Goal: Task Accomplishment & Management: Manage account settings

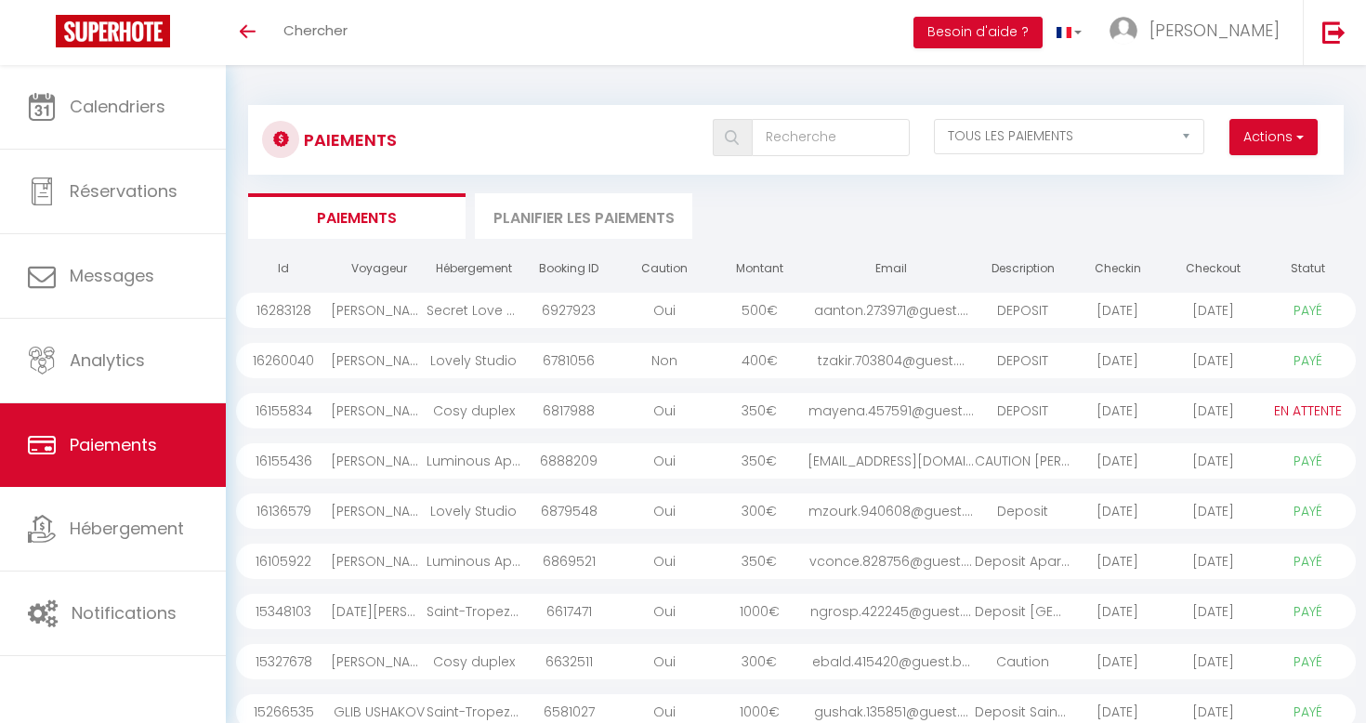
select select "2"
select select "0"
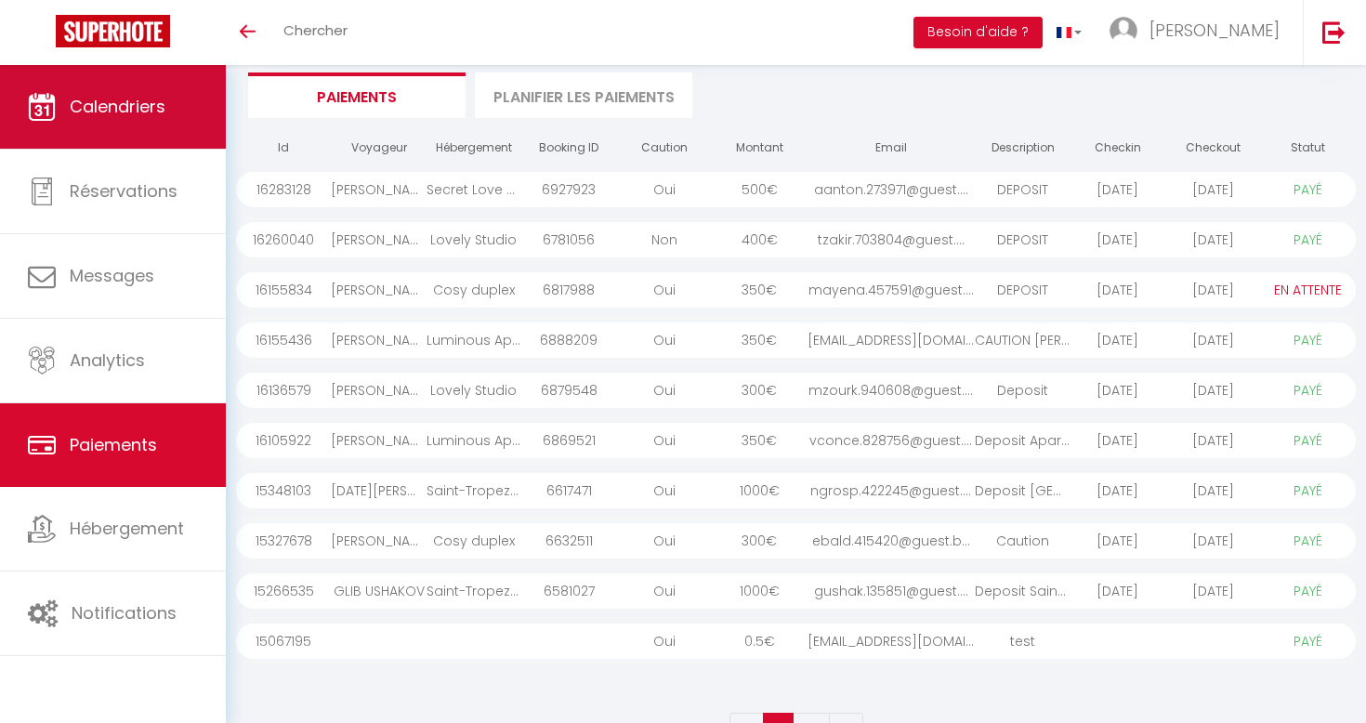
click at [167, 126] on link "Calendriers" at bounding box center [113, 107] width 226 height 84
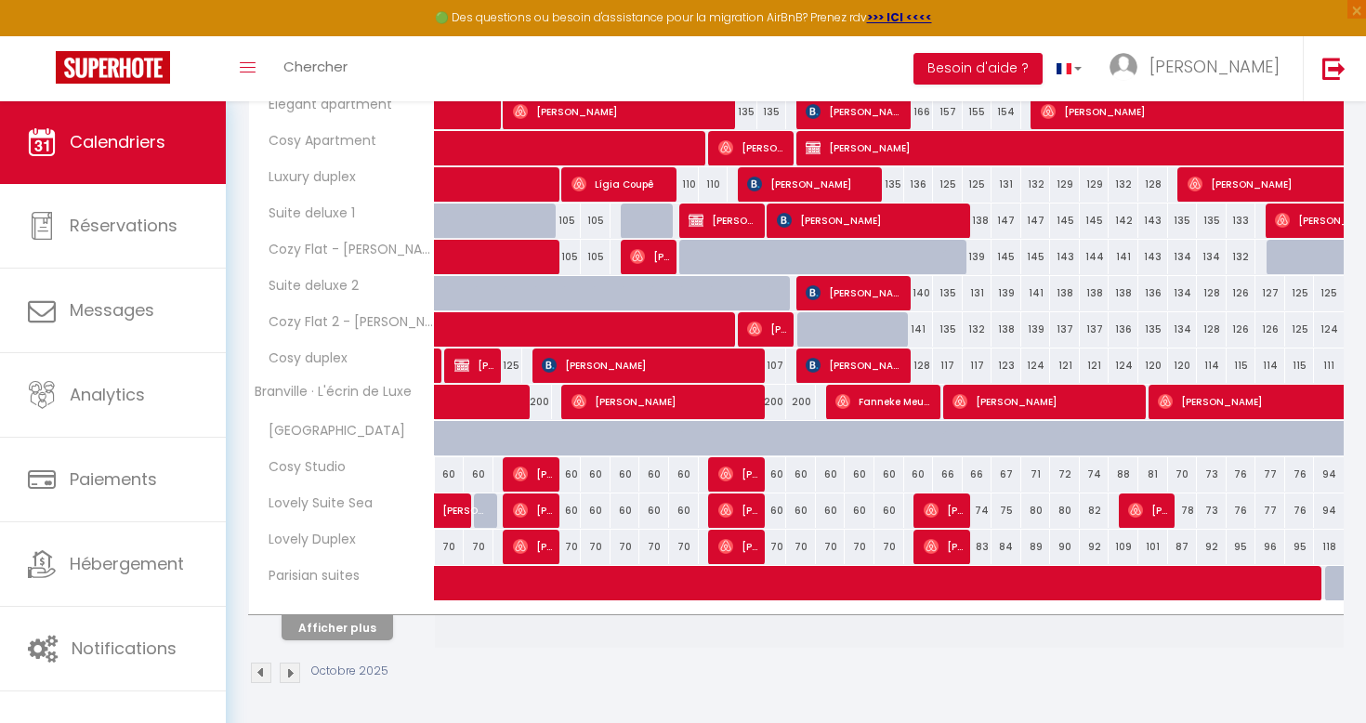
click at [367, 633] on button "Afficher plus" at bounding box center [338, 627] width 112 height 25
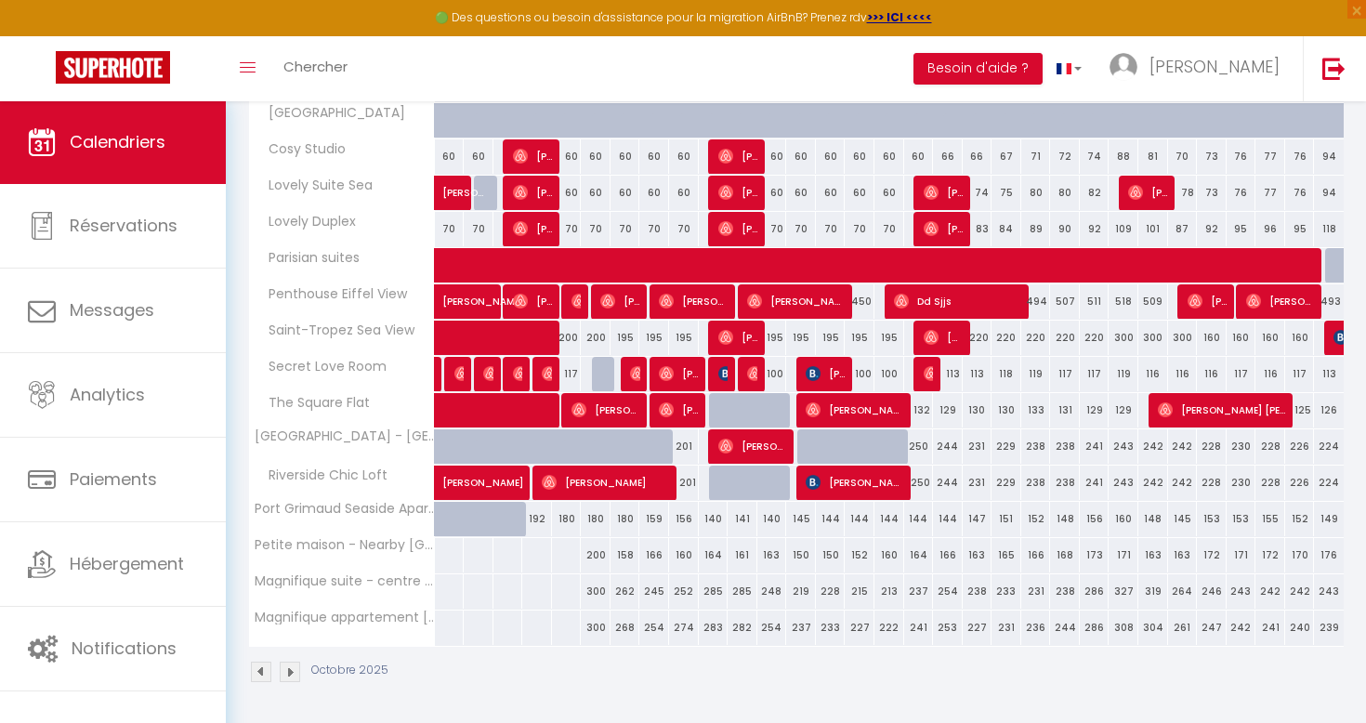
scroll to position [862, 0]
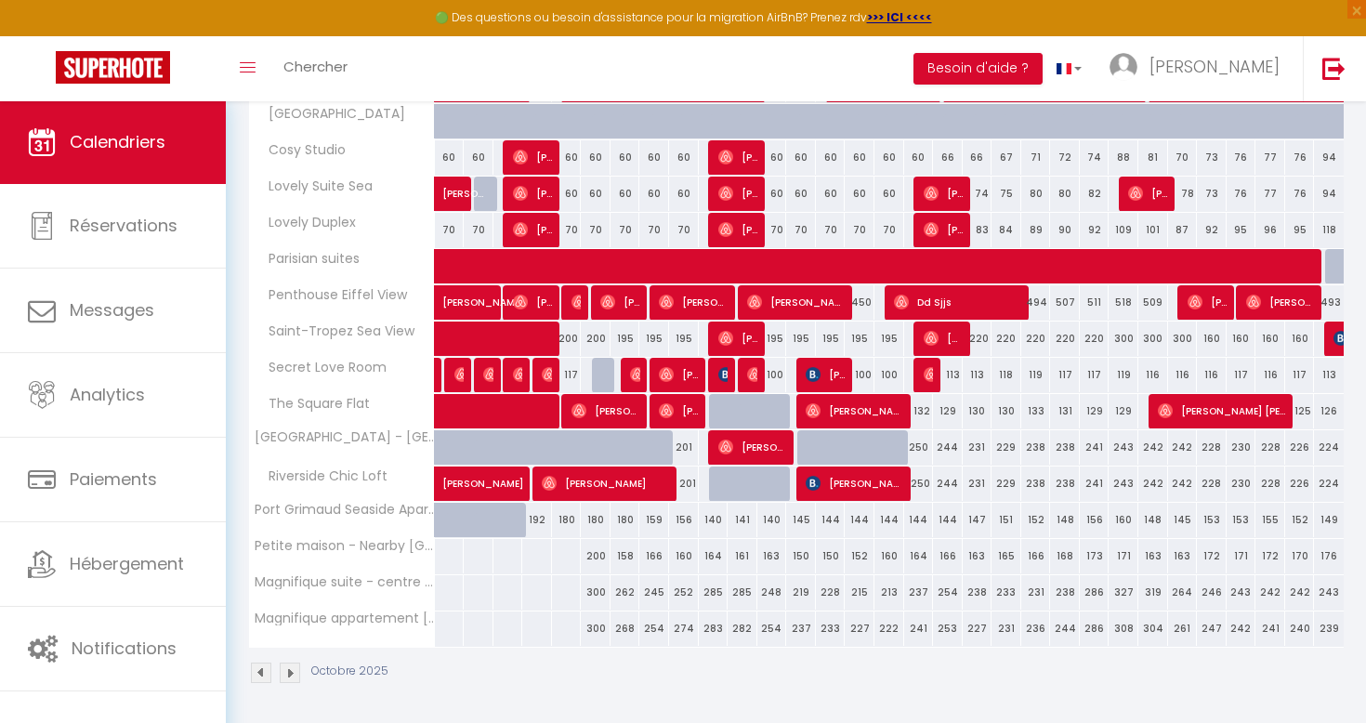
click at [283, 675] on img at bounding box center [290, 673] width 20 height 20
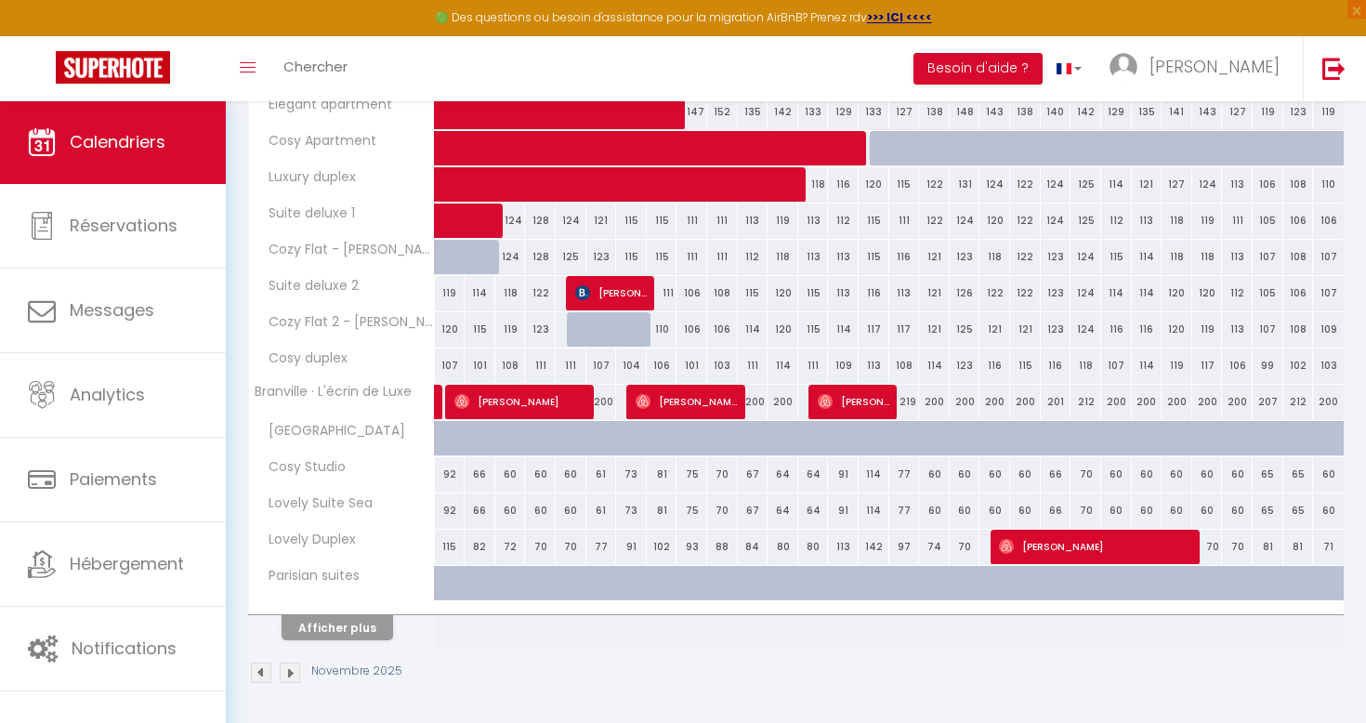
click at [304, 618] on button "Afficher plus" at bounding box center [338, 627] width 112 height 25
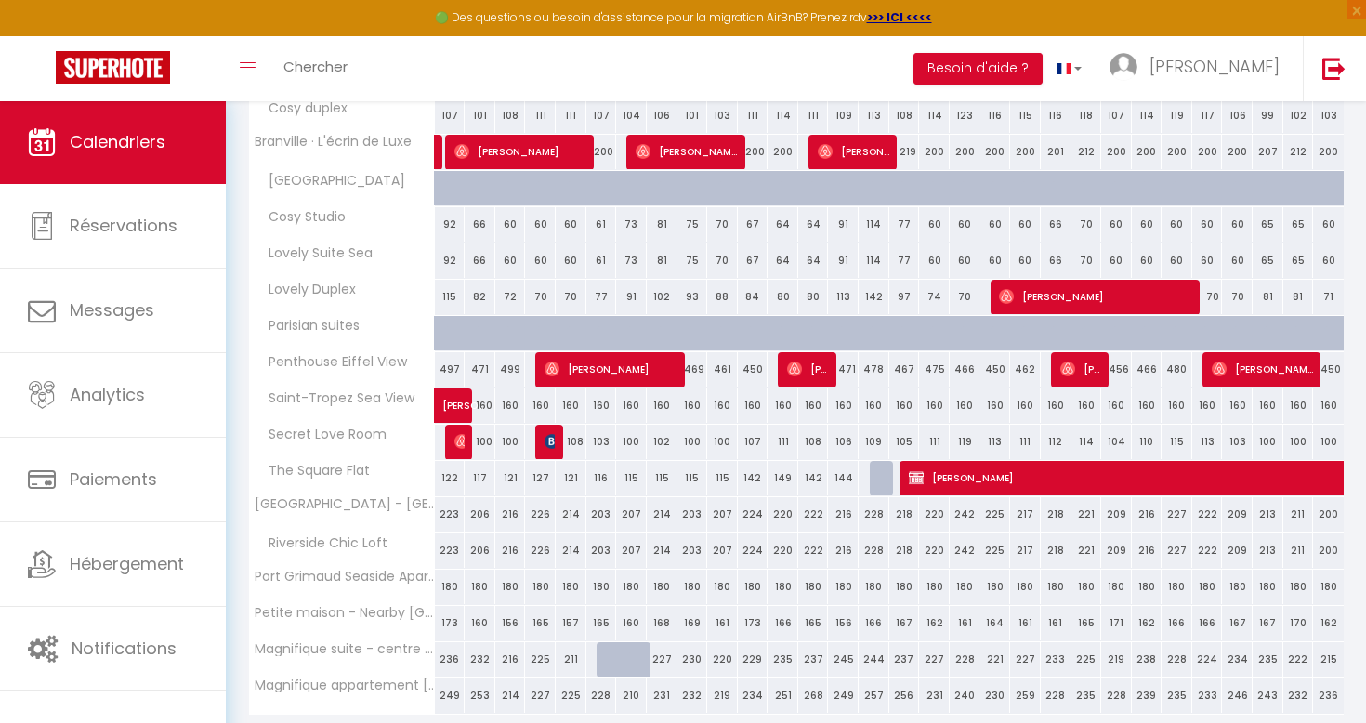
scroll to position [839, 0]
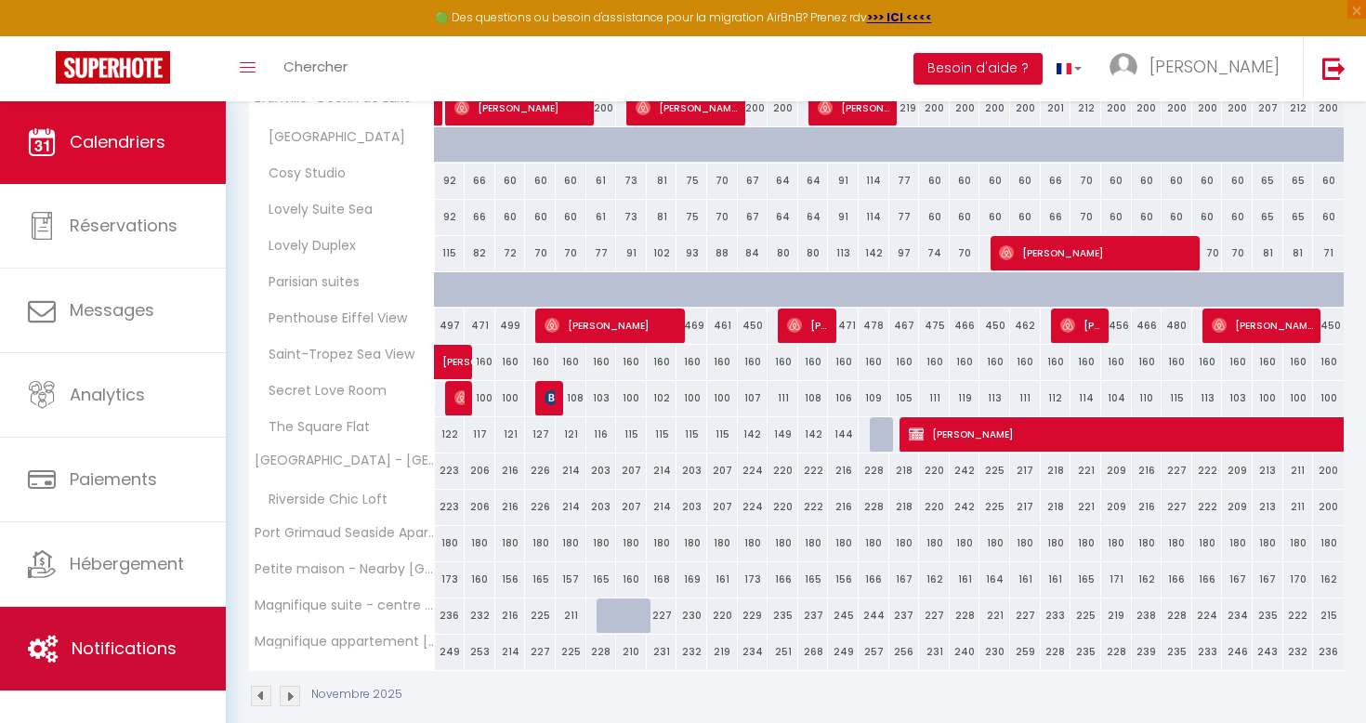
click at [117, 640] on span "Notifications" at bounding box center [124, 648] width 105 height 23
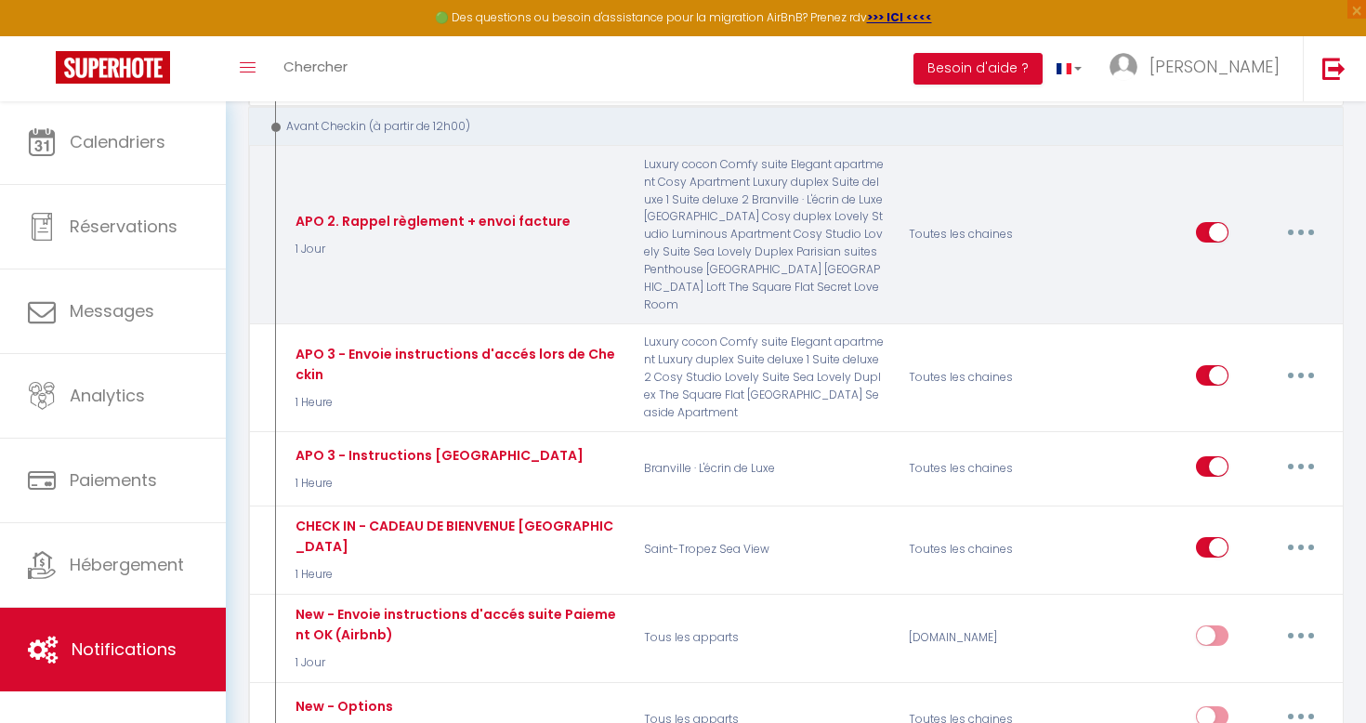
scroll to position [721, 0]
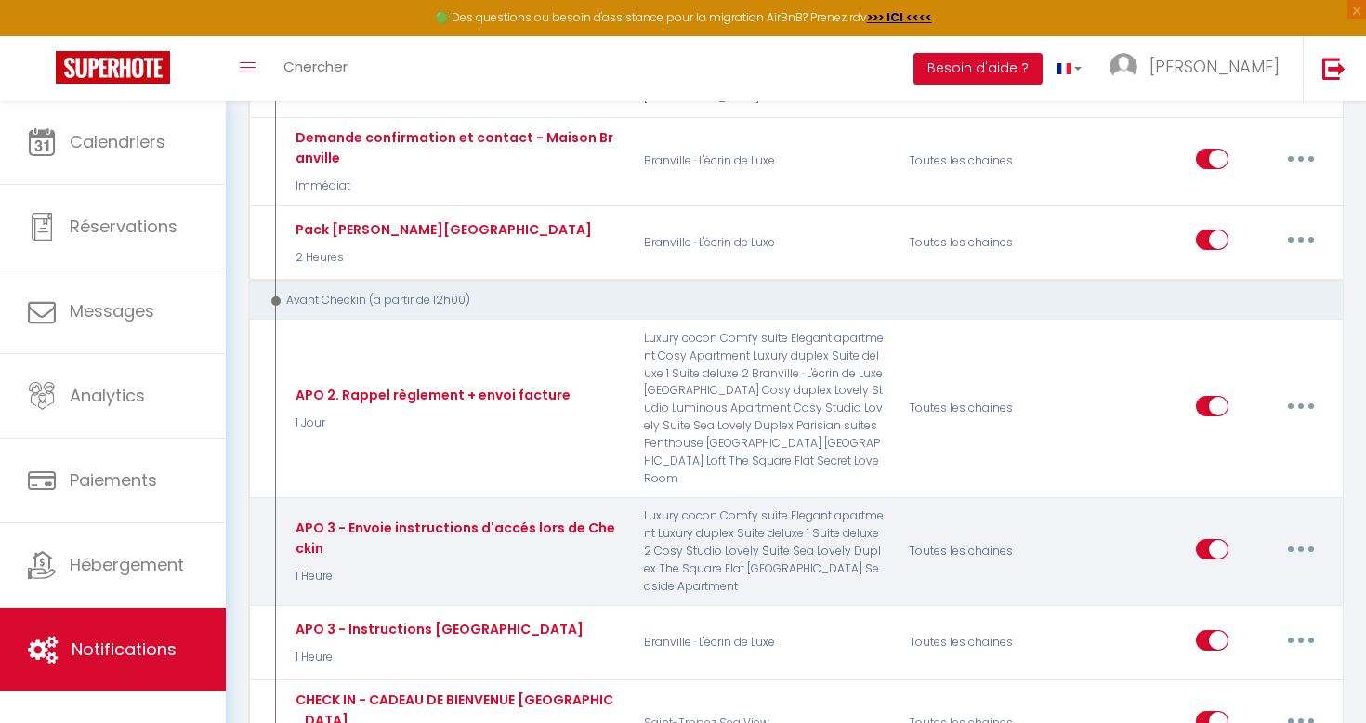
click at [1304, 534] on button "button" at bounding box center [1301, 549] width 52 height 30
click at [1239, 575] on link "Editer" at bounding box center [1253, 591] width 138 height 32
type input "APO 3 - Envoie instructions d'accés lors de Checkin"
checkbox input "false"
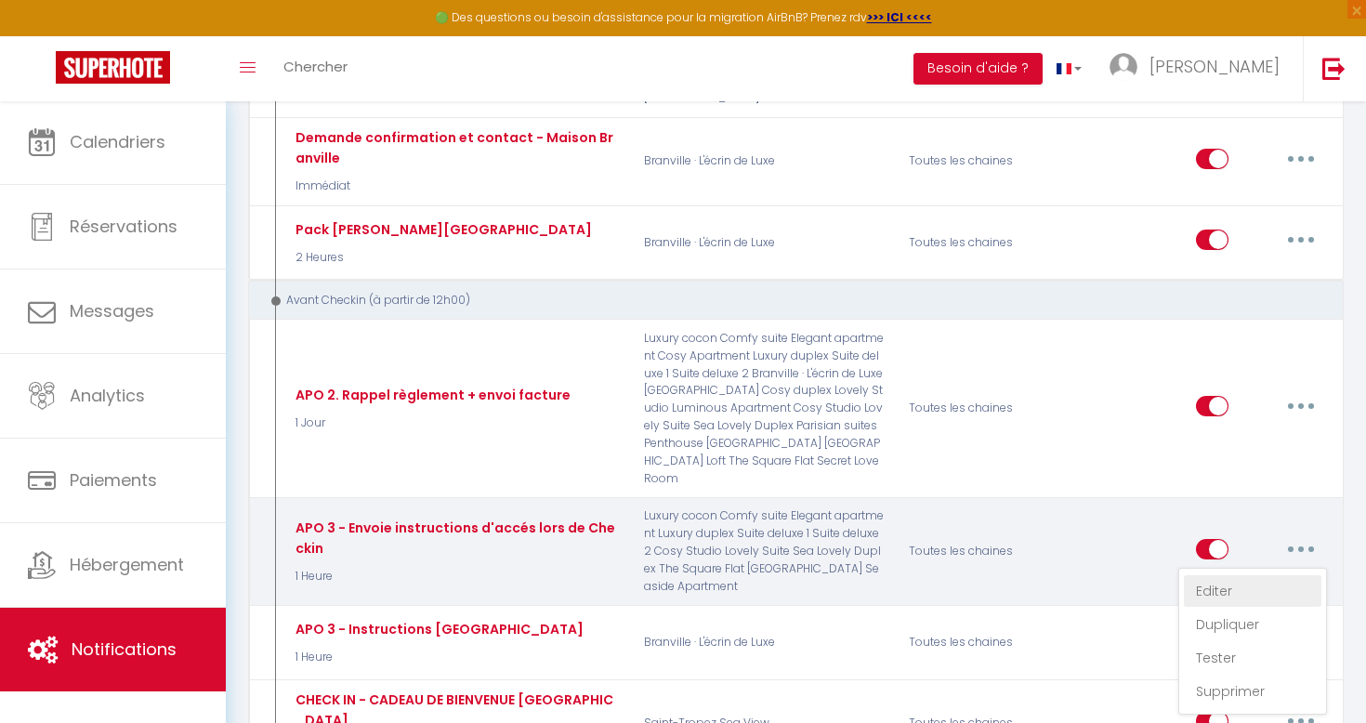
checkbox input "true"
checkbox input "false"
checkbox input "true"
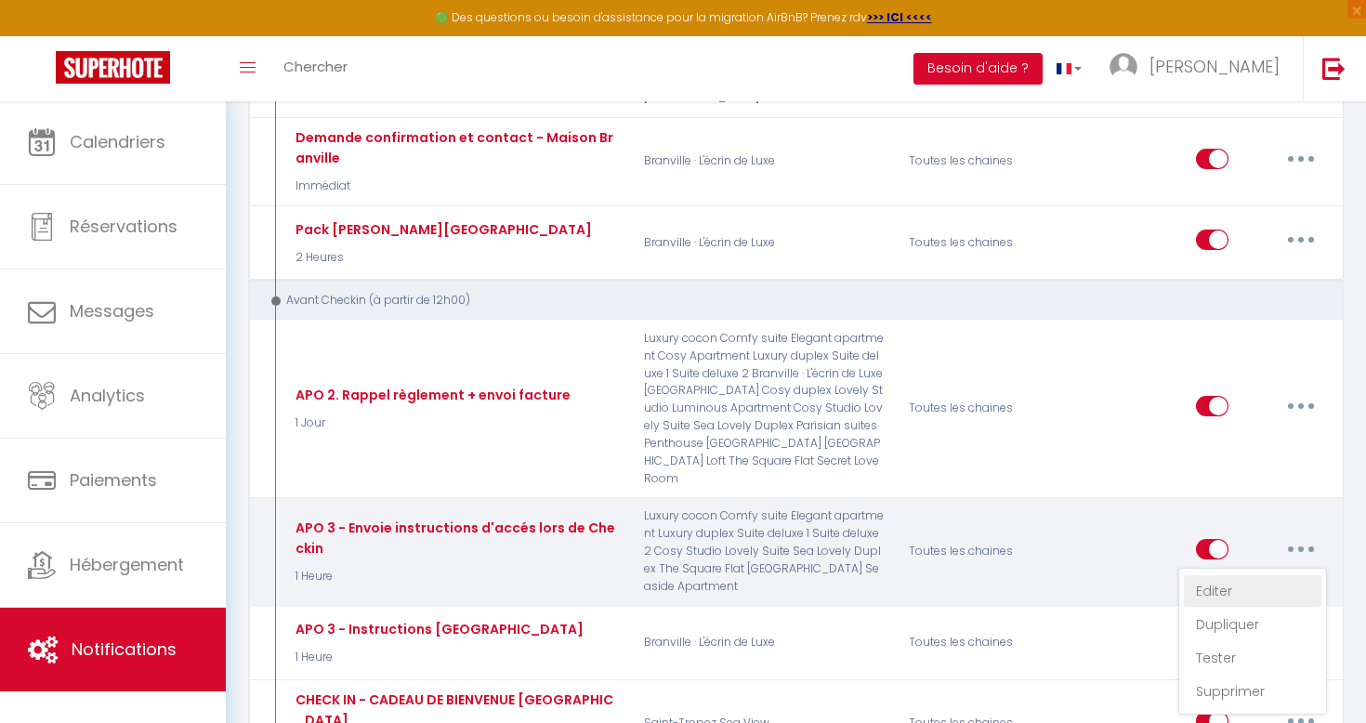
checkbox input "false"
checkbox input "true"
checkbox input "false"
checkbox input "true"
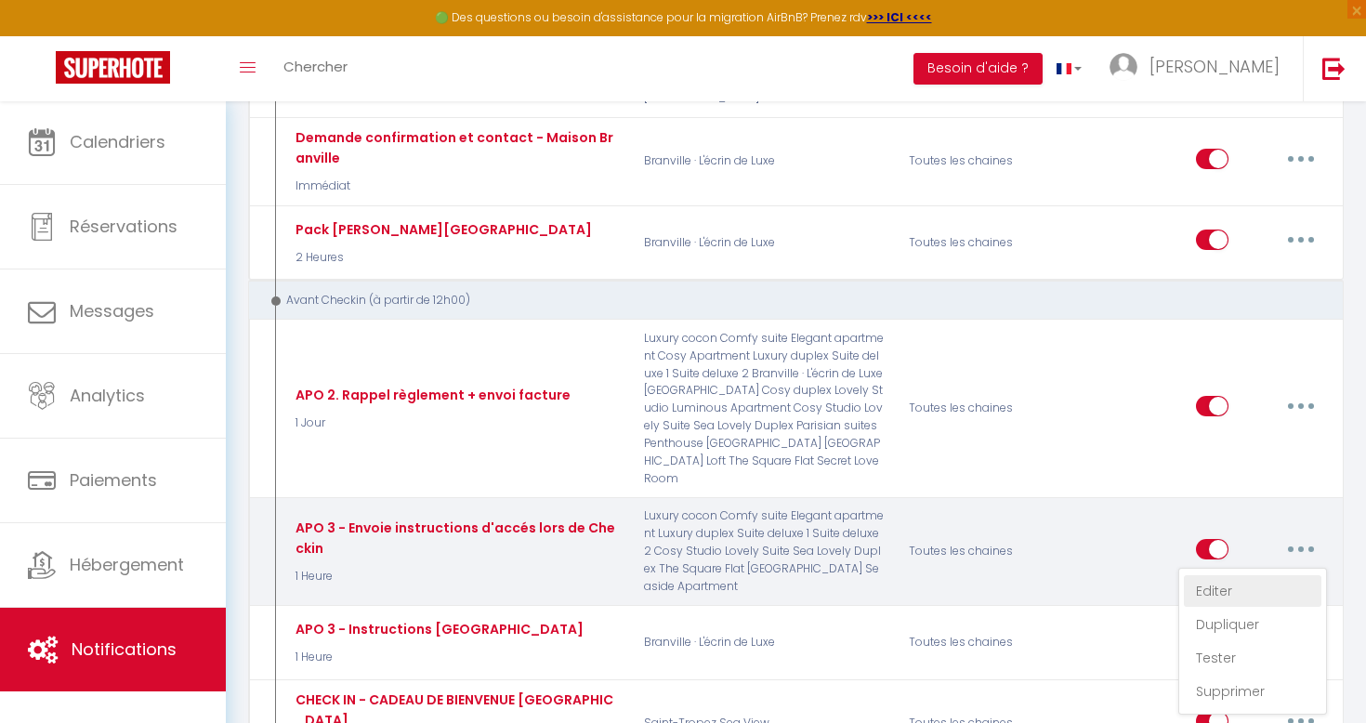
checkbox input "false"
checkbox input "true"
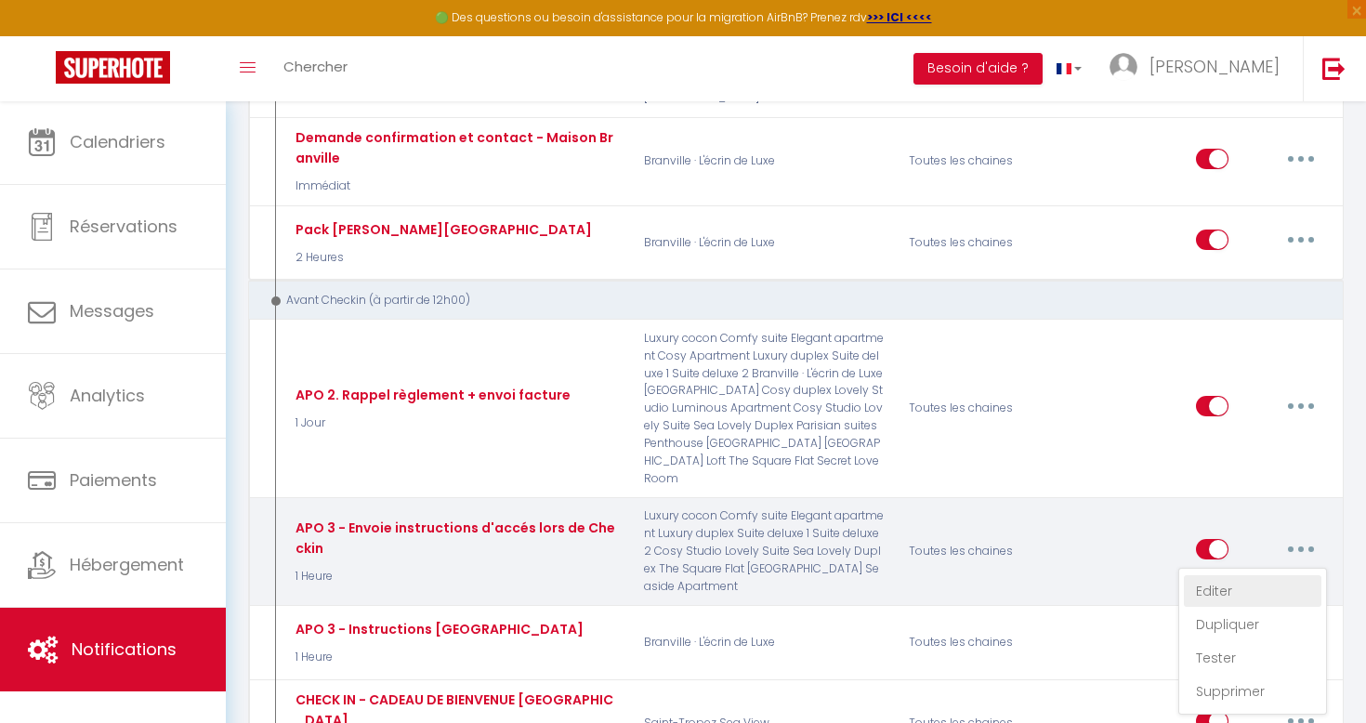
checkbox input "true"
checkbox input "false"
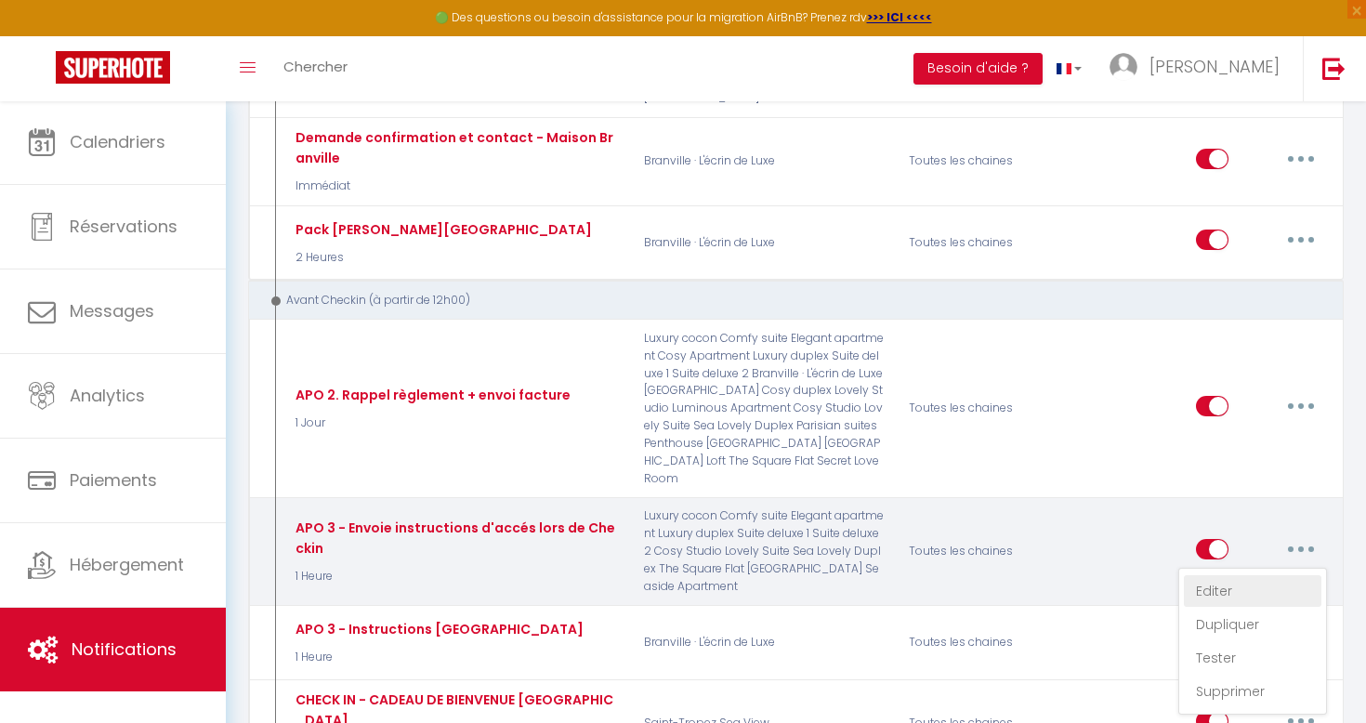
checkbox input "false"
checkbox input "true"
checkbox input "false"
checkbox input "true"
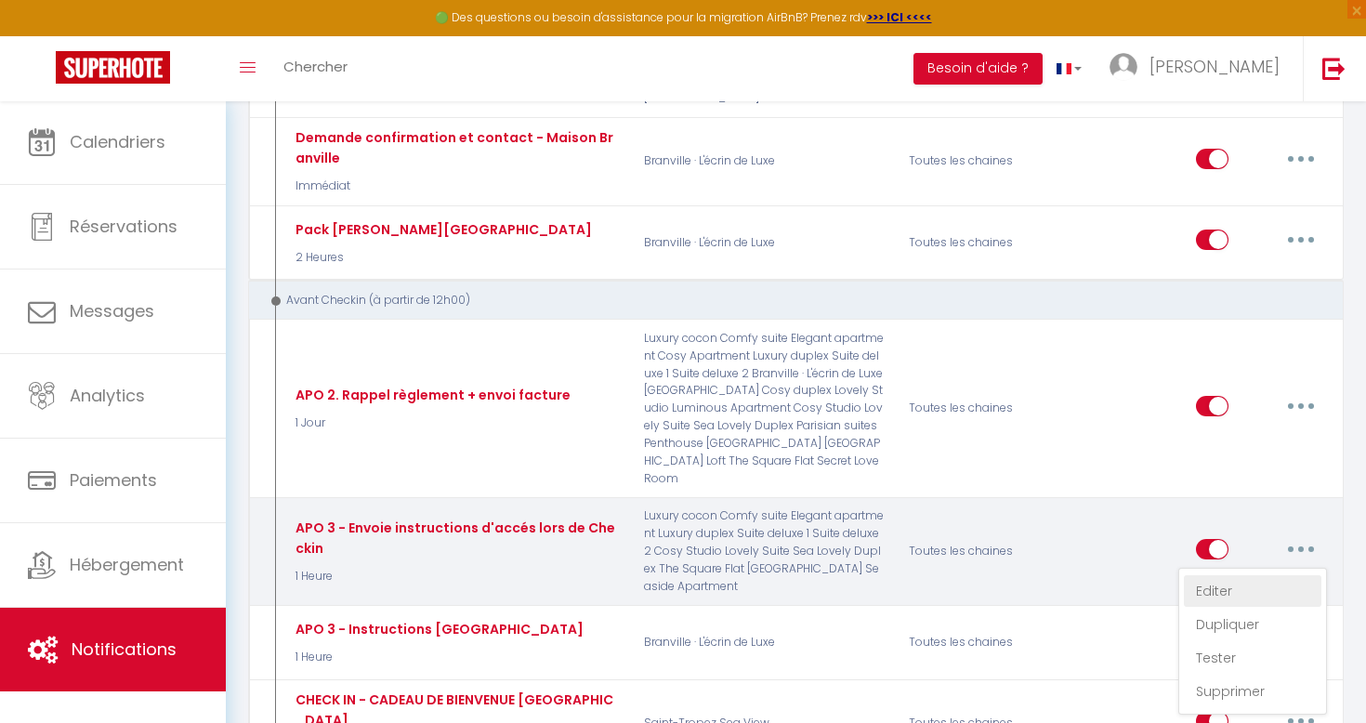
checkbox input "false"
select select "1 Heure"
select select "if_booking_is_paid"
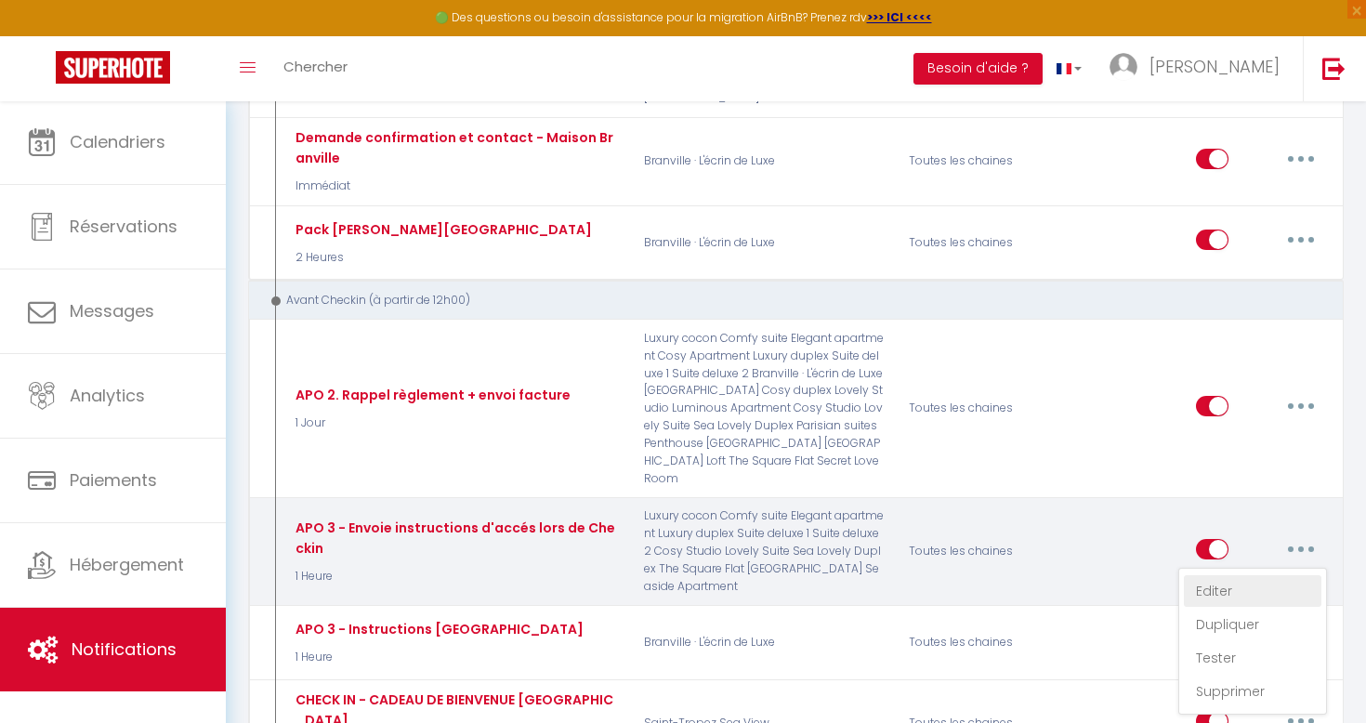
checkbox input "true"
checkbox input "false"
radio input "true"
type input "Envoie instructions d'accès - [RENTAL:NAME]"
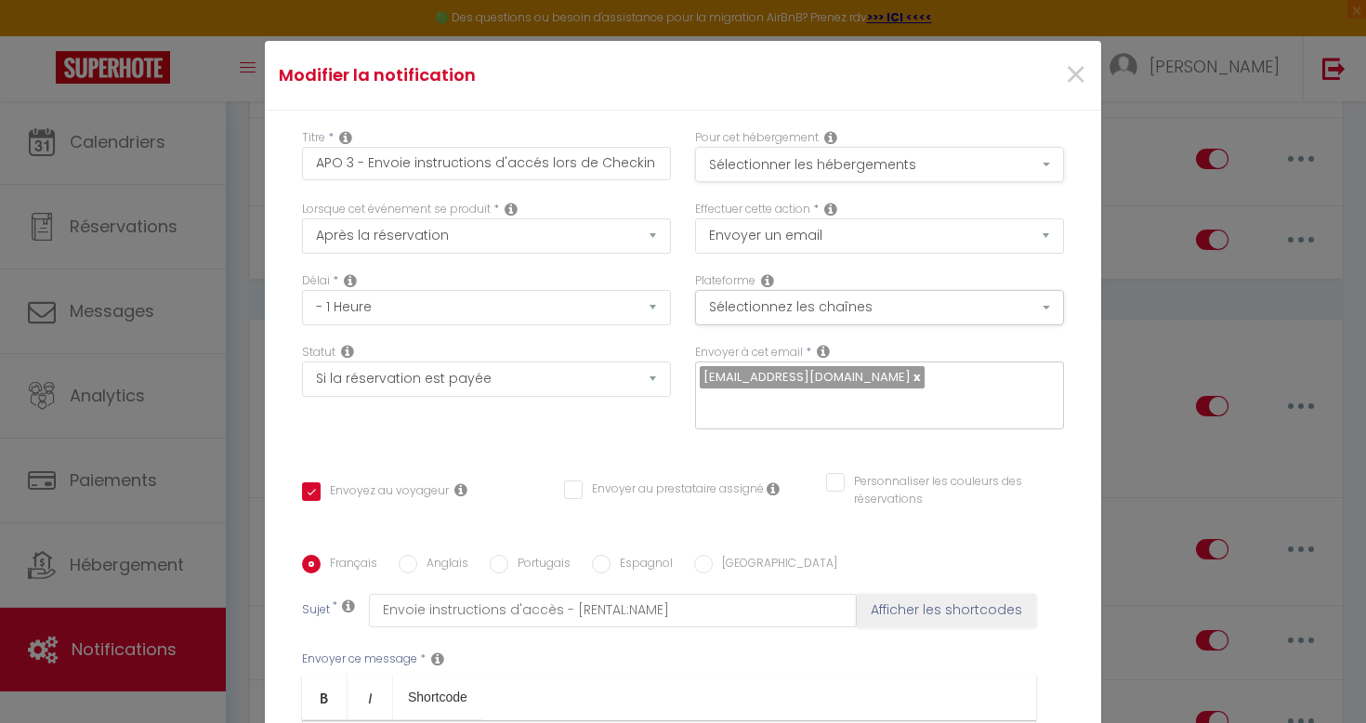
click at [913, 164] on button "Sélectionner les hébergements" at bounding box center [879, 164] width 369 height 35
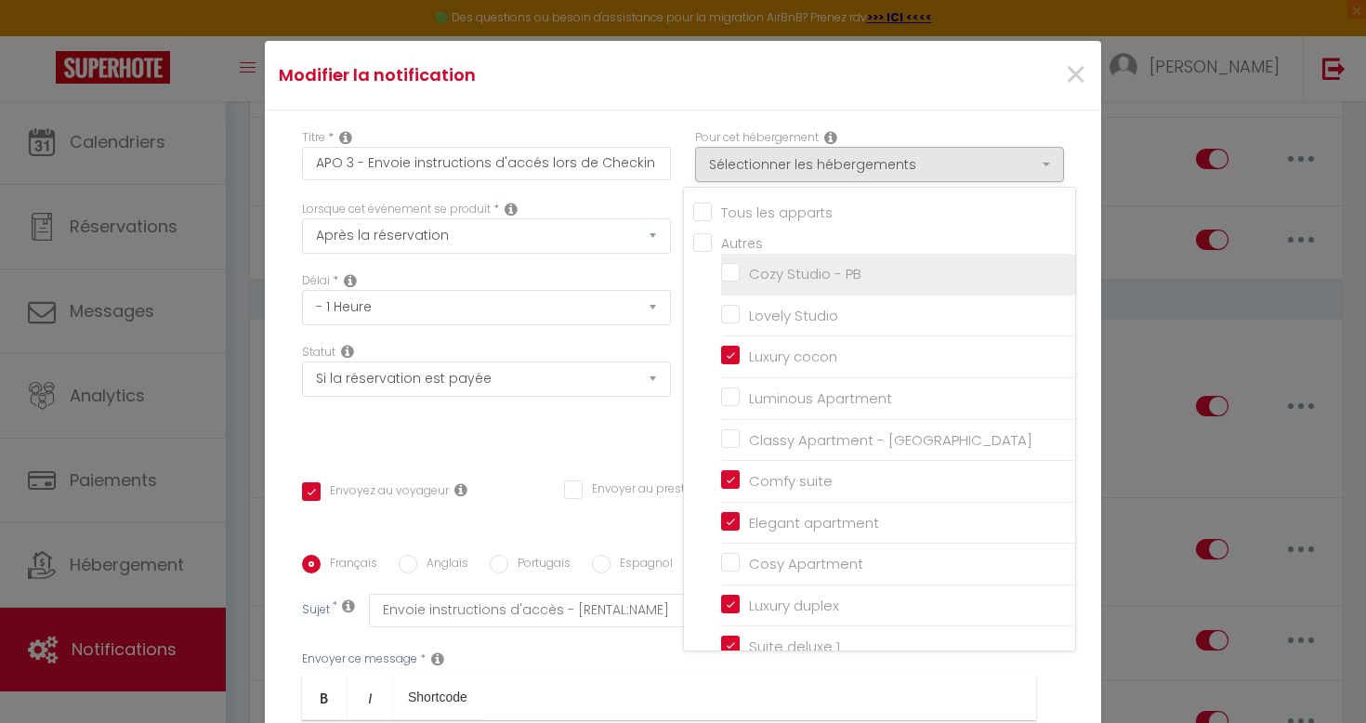
click at [730, 275] on input "Cozy Studio - PB" at bounding box center [898, 274] width 354 height 19
checkbox input "true"
checkbox input "false"
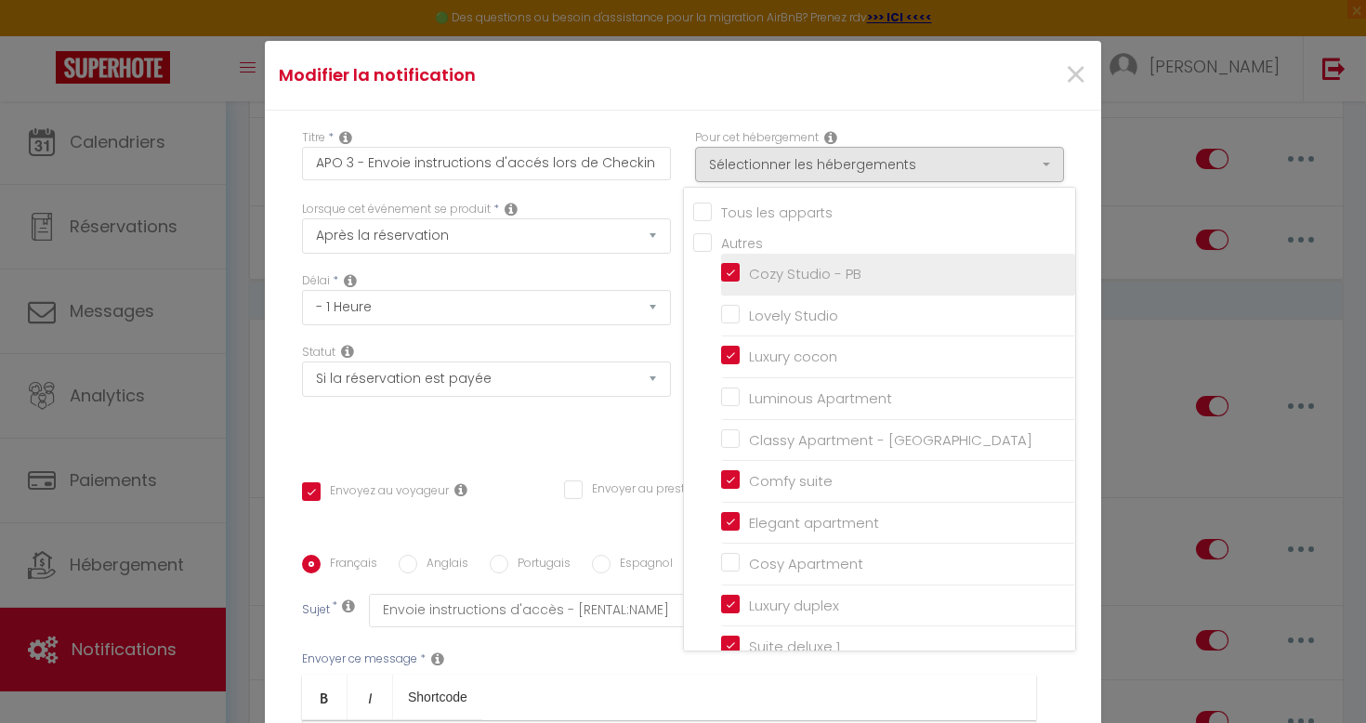
checkbox input "false"
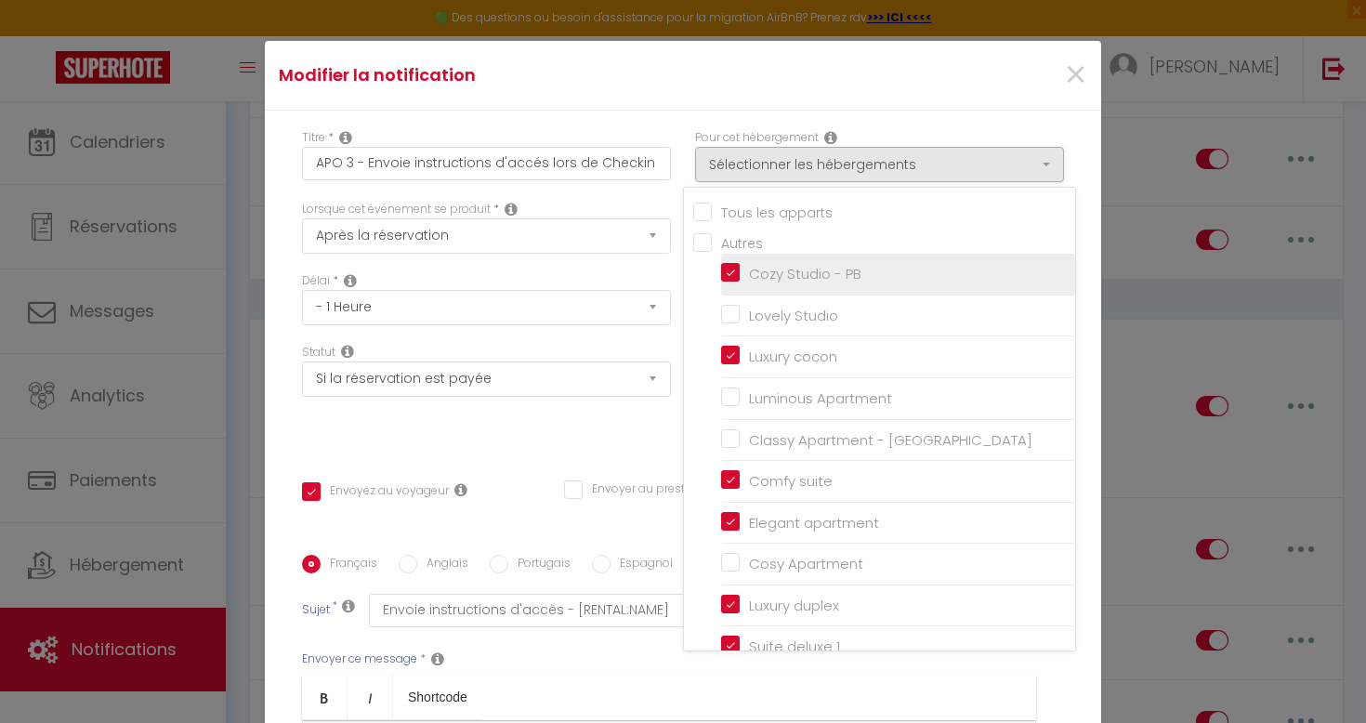
checkbox input "false"
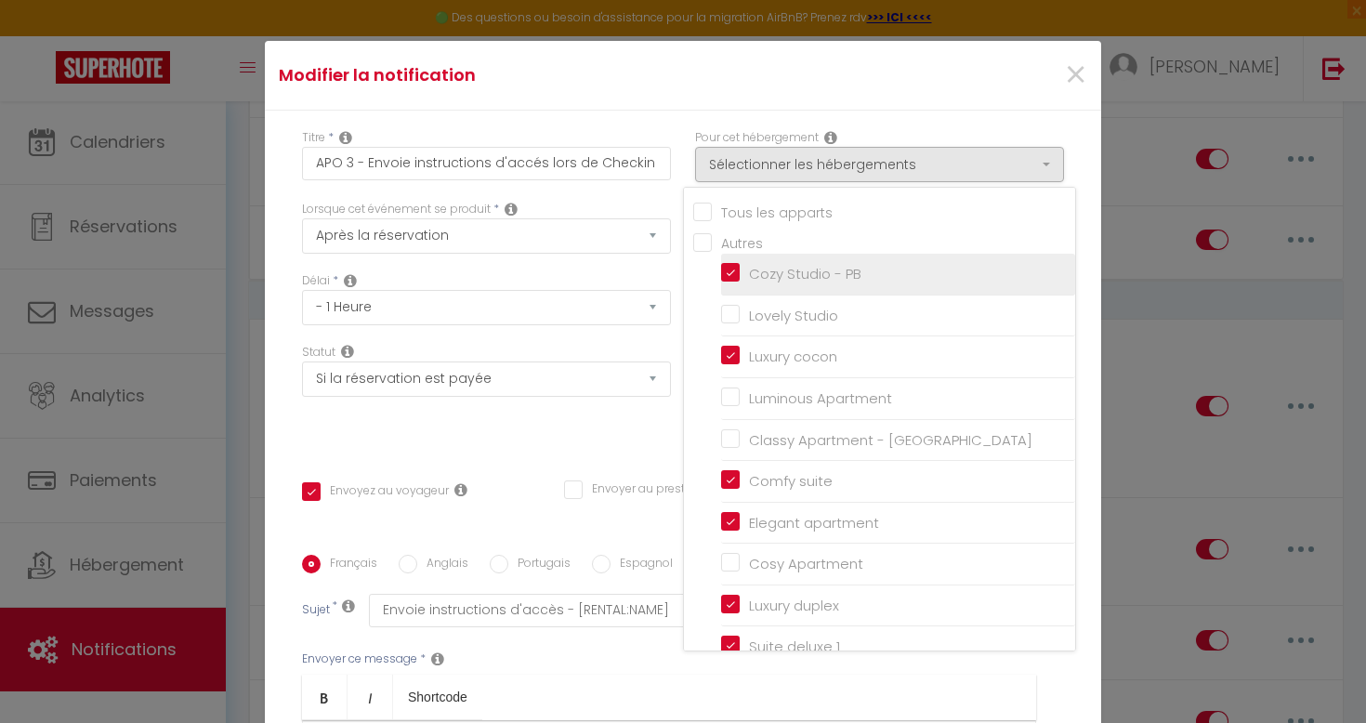
checkbox input "false"
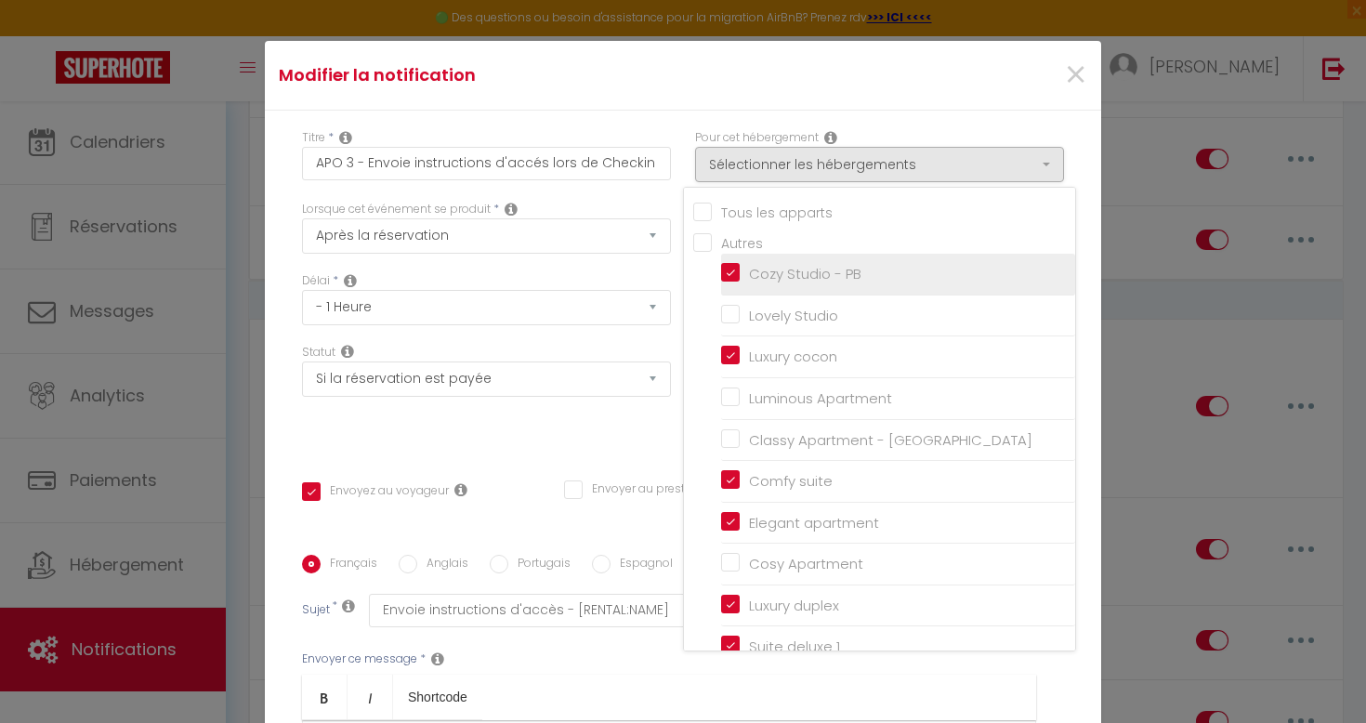
checkbox input "true"
checkbox input "false"
click at [728, 258] on li "Cozy Studio - PB" at bounding box center [898, 275] width 354 height 42
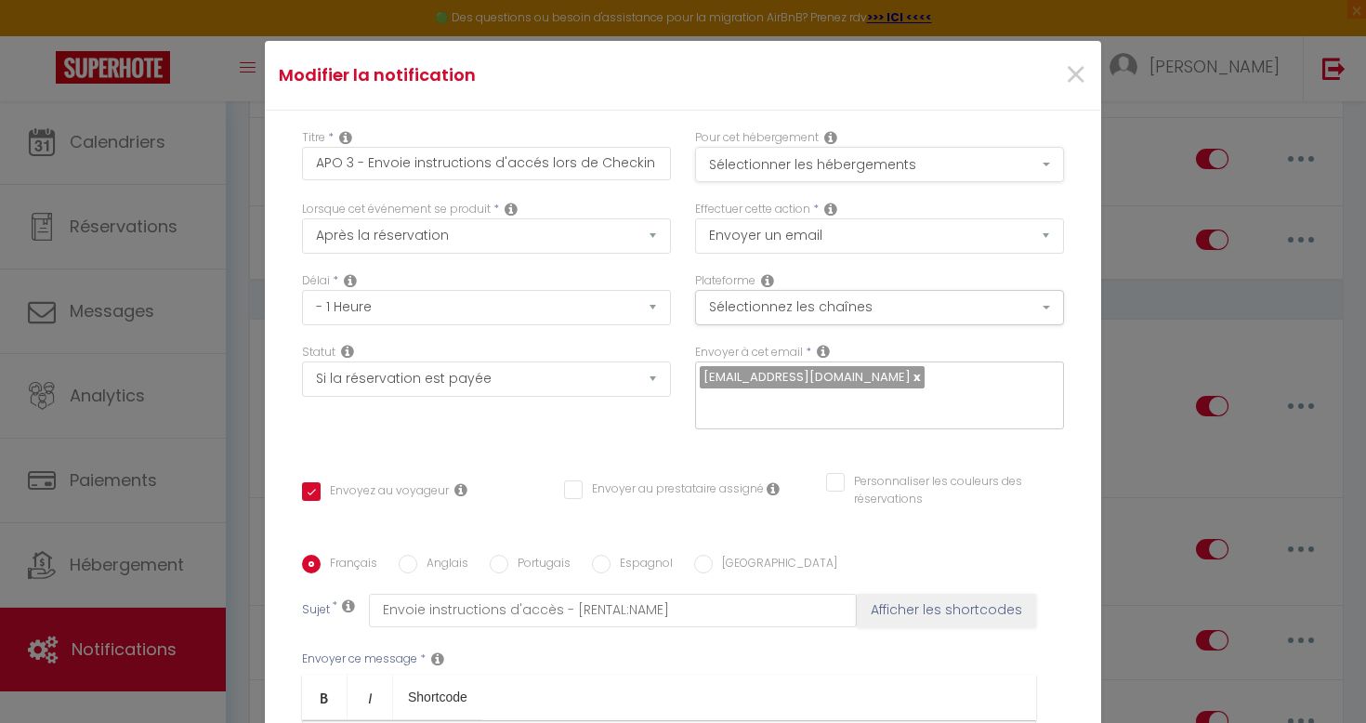
click at [768, 177] on button "Sélectionner les hébergements" at bounding box center [879, 164] width 369 height 35
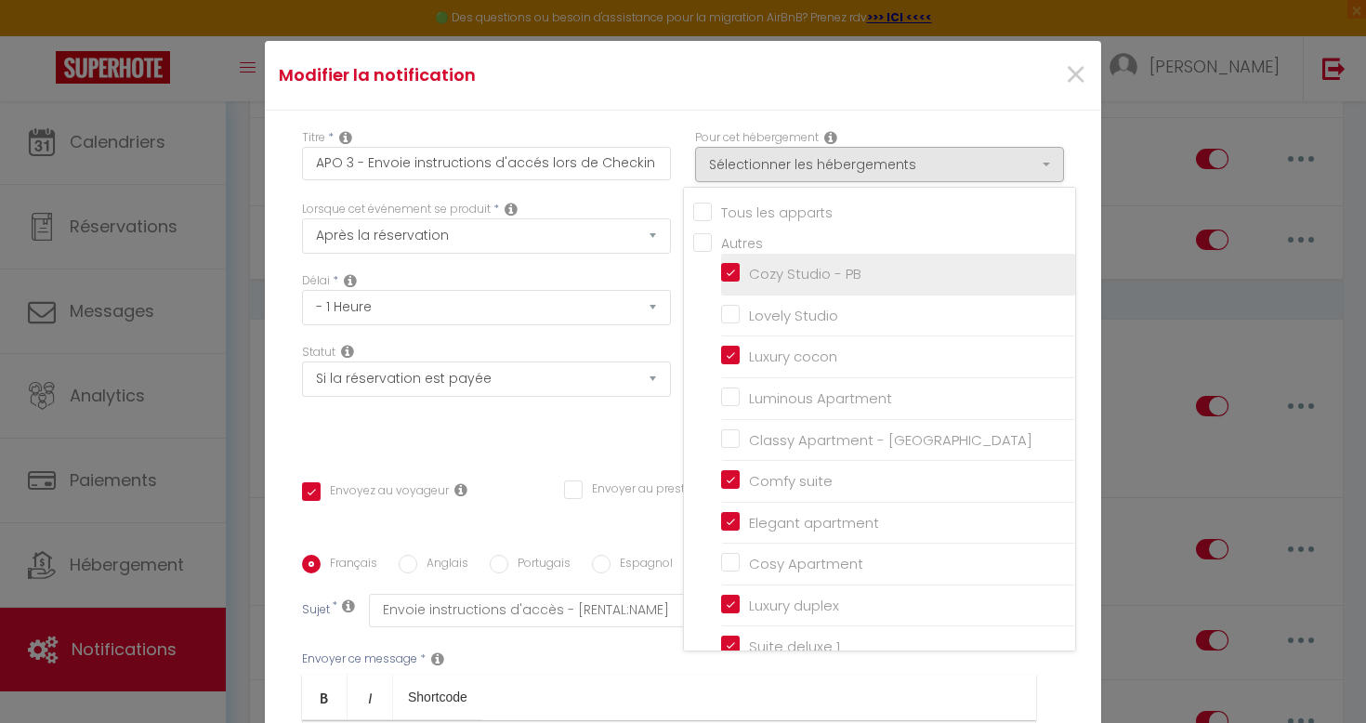
click at [731, 268] on input "Cozy Studio - PB" at bounding box center [898, 274] width 354 height 19
checkbox input "false"
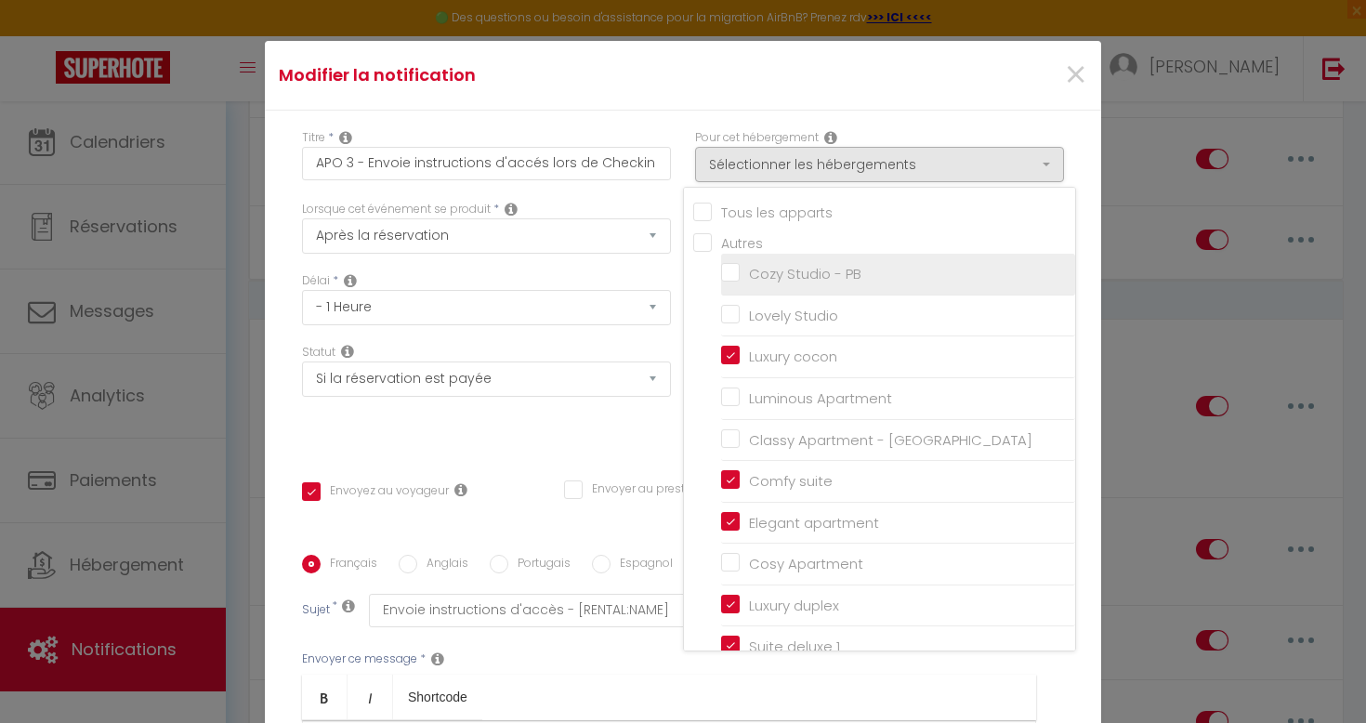
checkbox input "false"
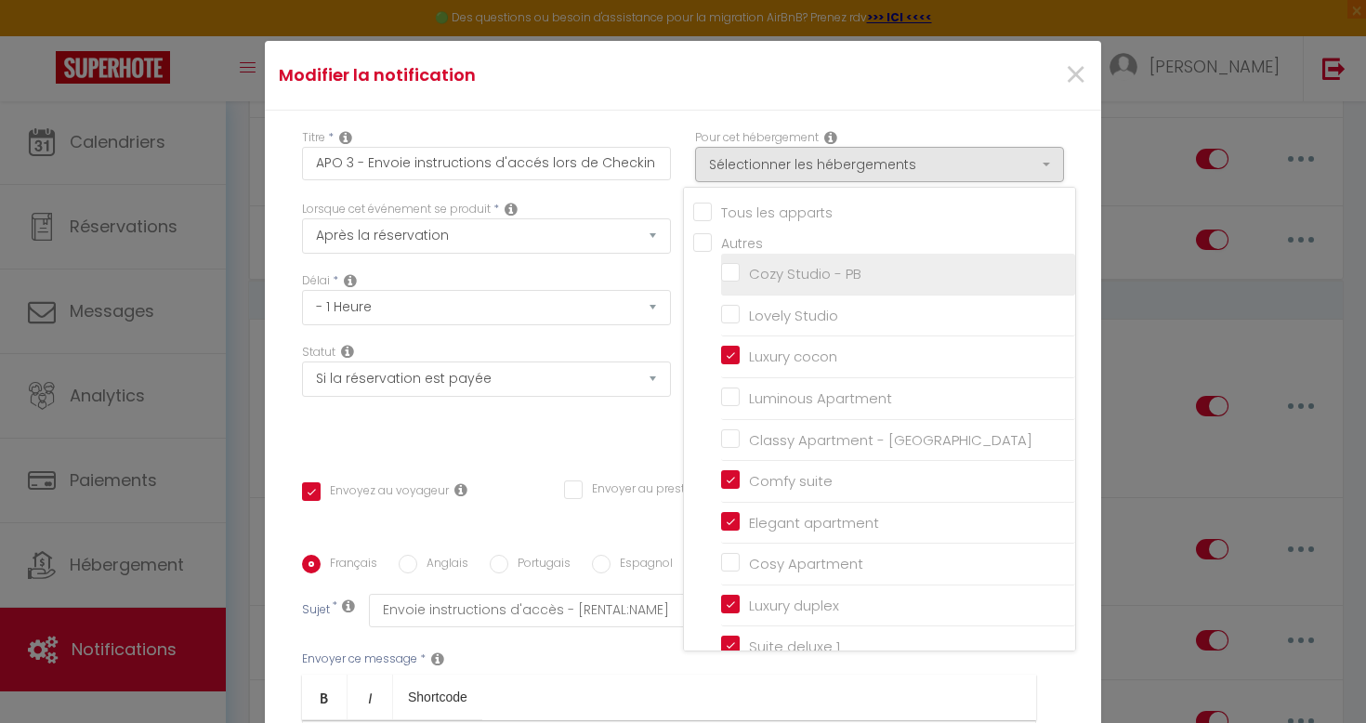
checkbox input "false"
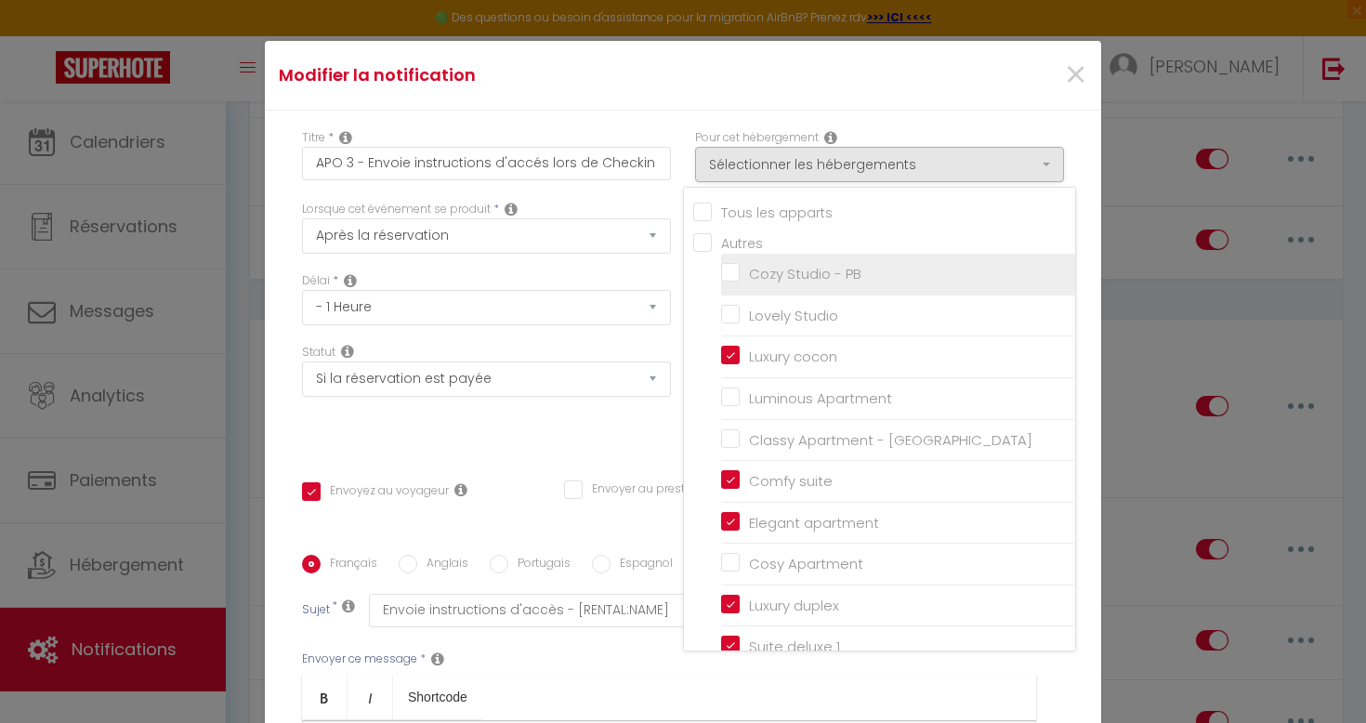
checkbox input "false"
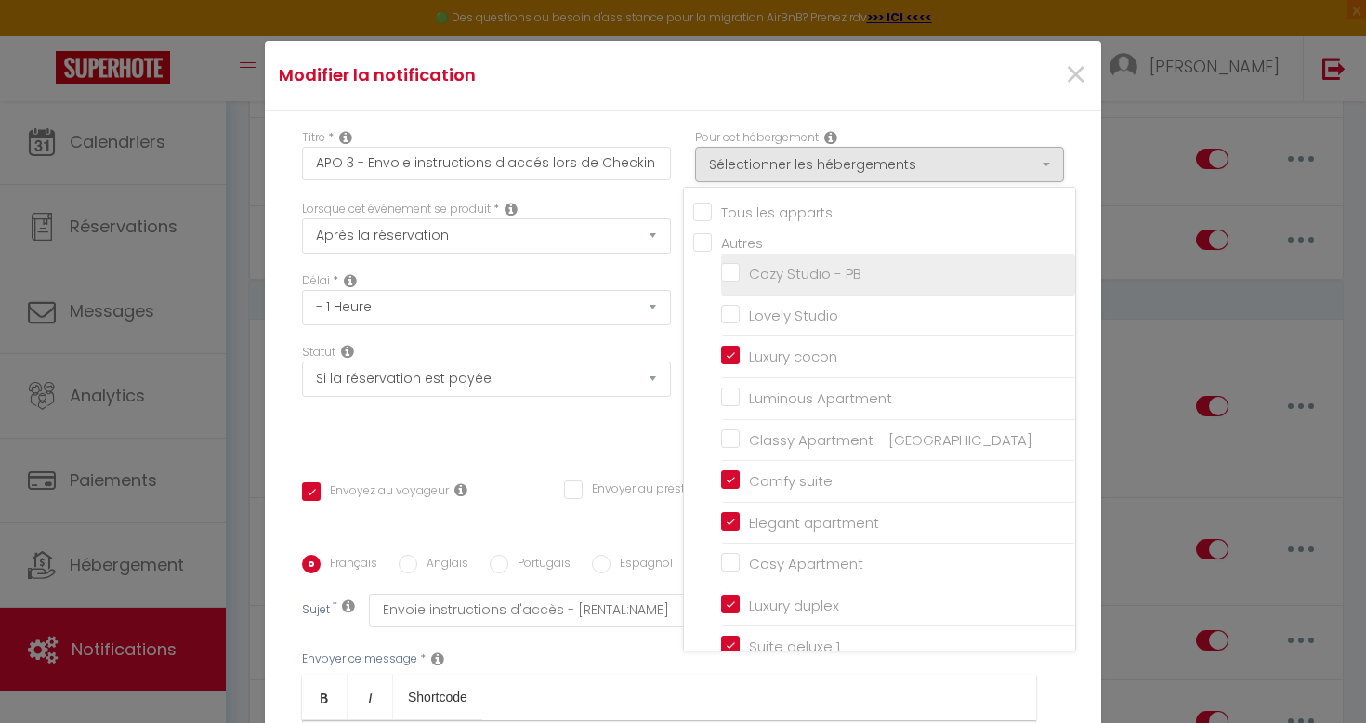
checkbox input "true"
checkbox input "false"
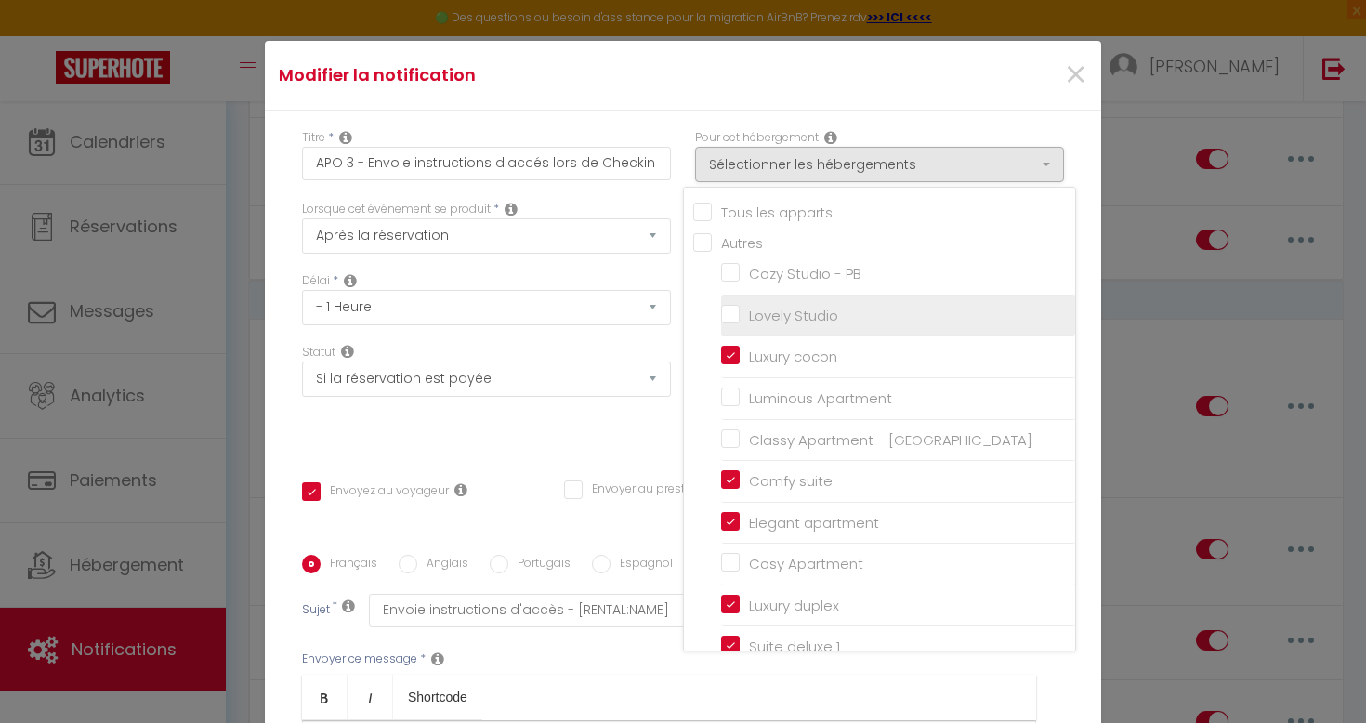
click at [729, 318] on input "Lovely Studio" at bounding box center [898, 316] width 354 height 19
checkbox input "true"
checkbox input "false"
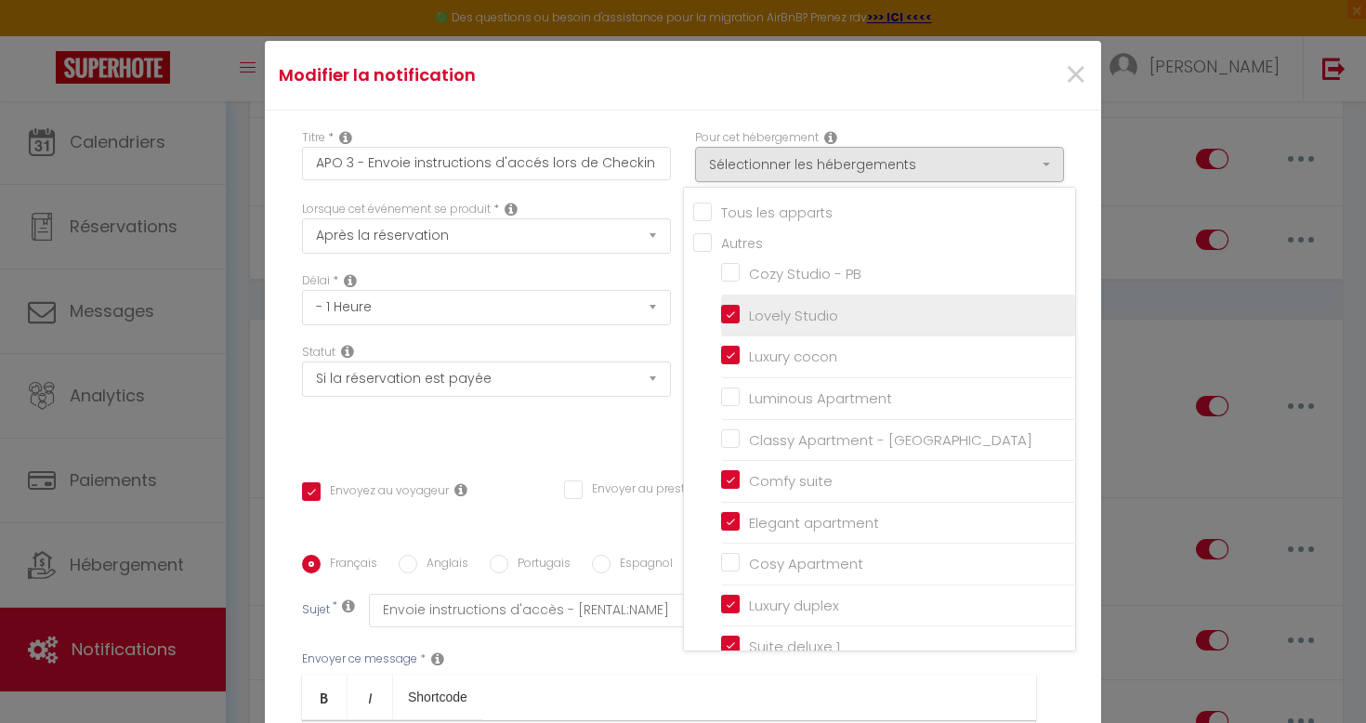
checkbox input "false"
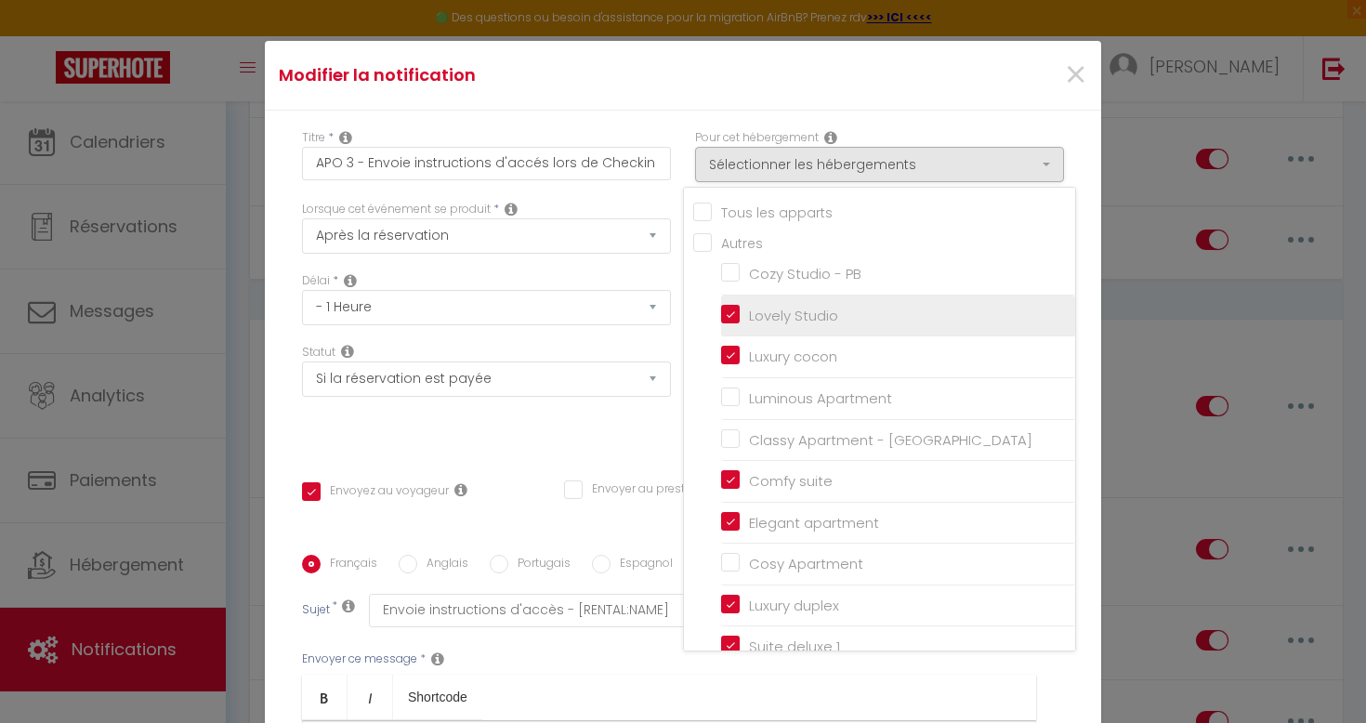
checkbox input "false"
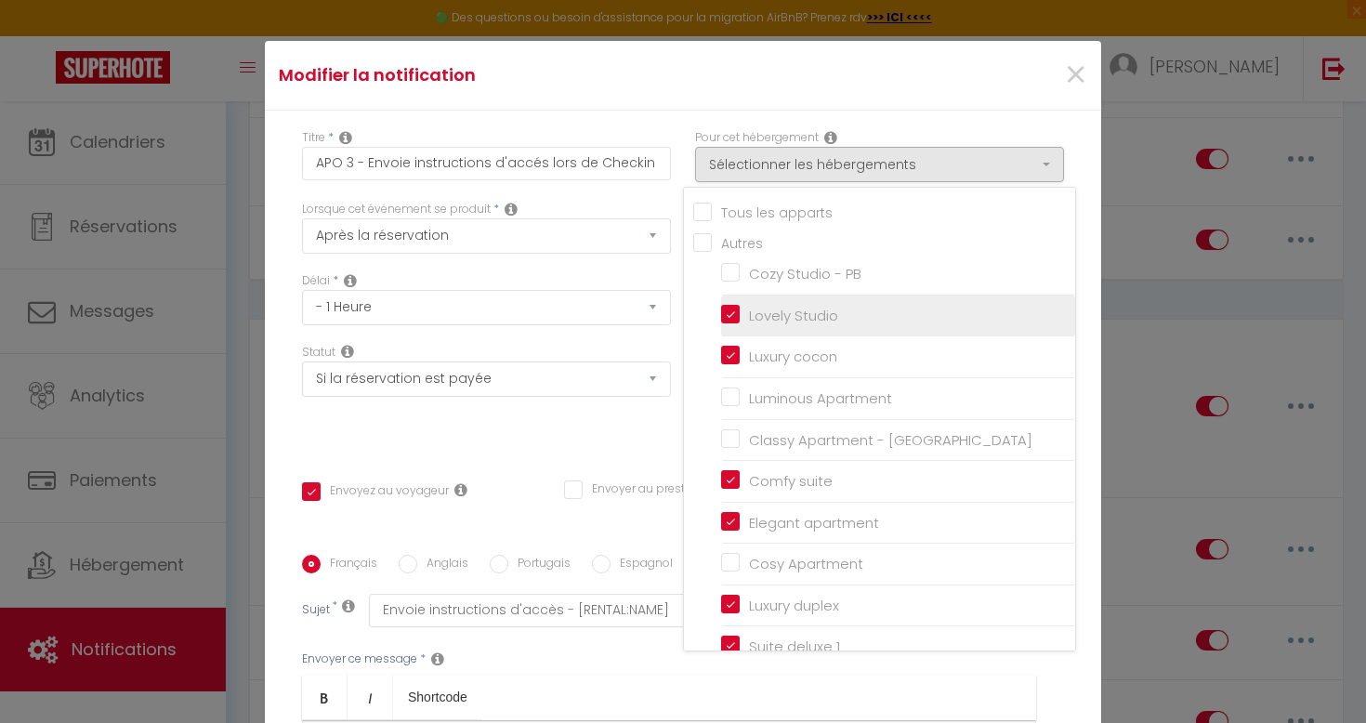
checkbox input "false"
checkbox input "true"
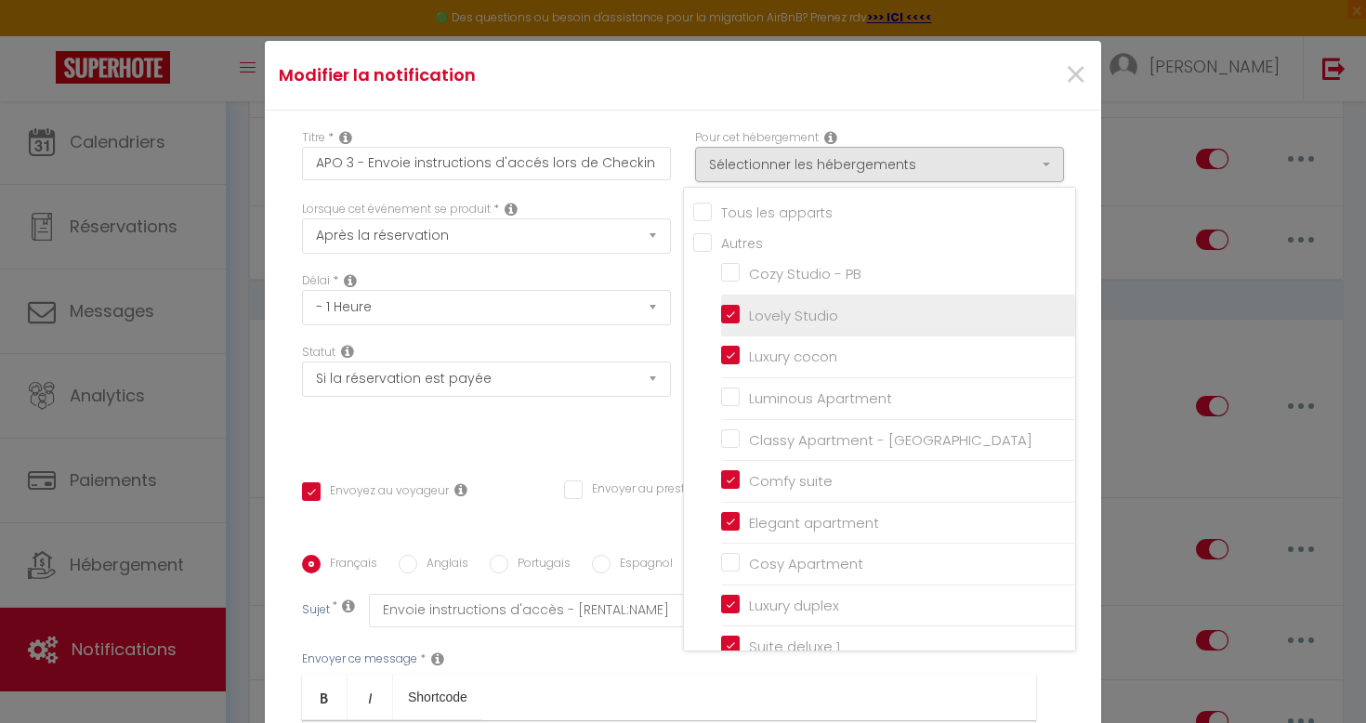
checkbox input "false"
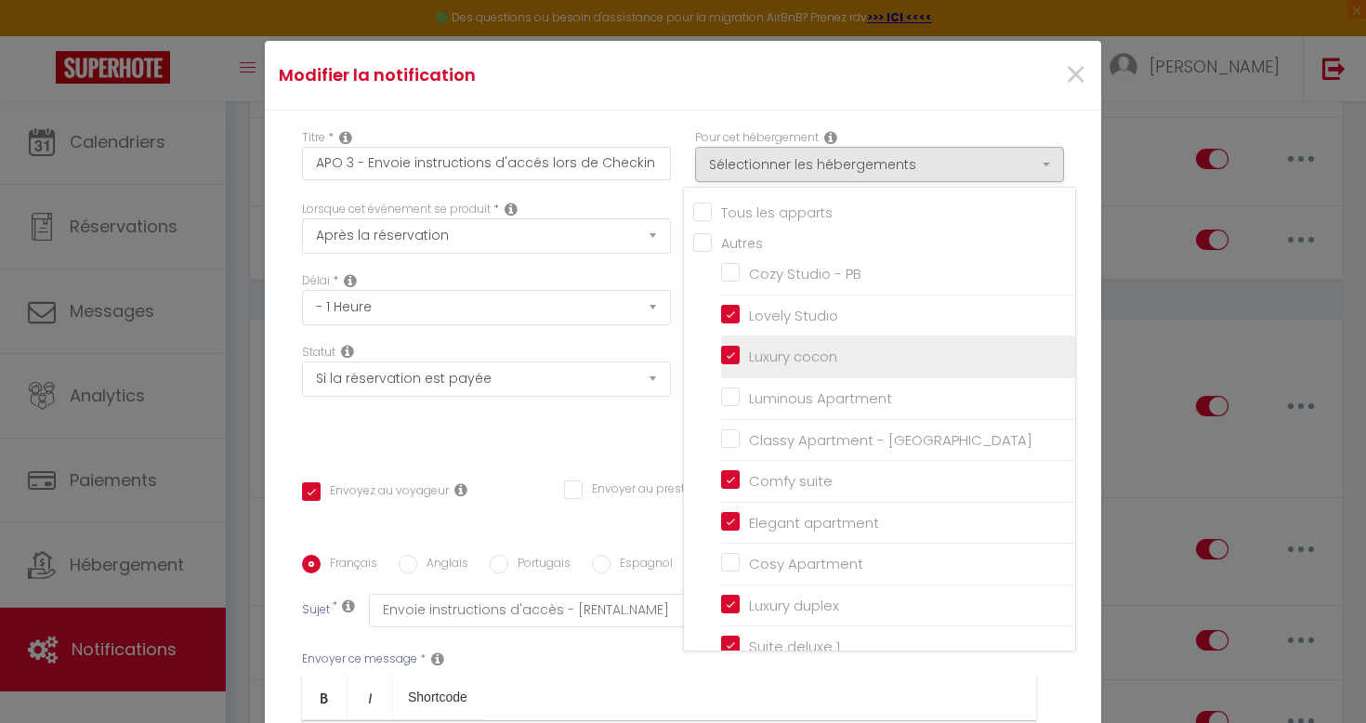
scroll to position [49, 0]
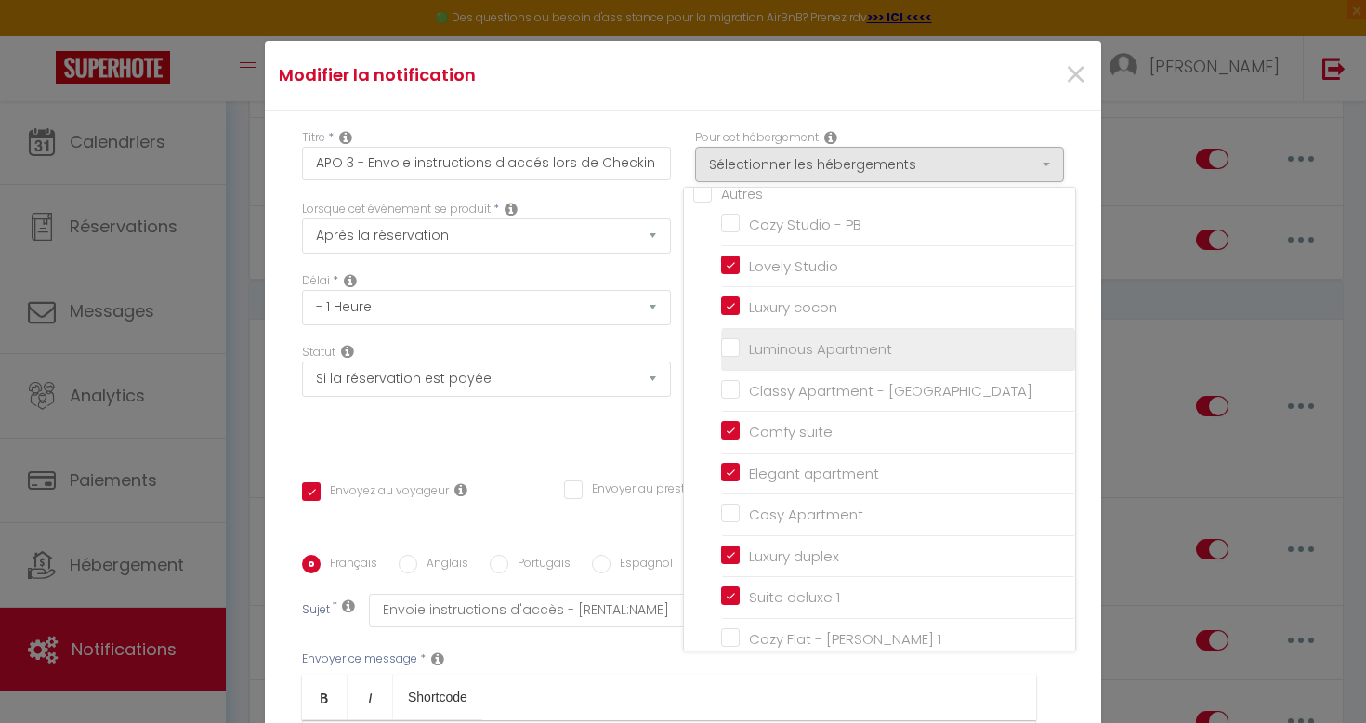
click at [737, 349] on input "Luminous Apartment" at bounding box center [898, 349] width 354 height 19
checkbox input "true"
checkbox input "false"
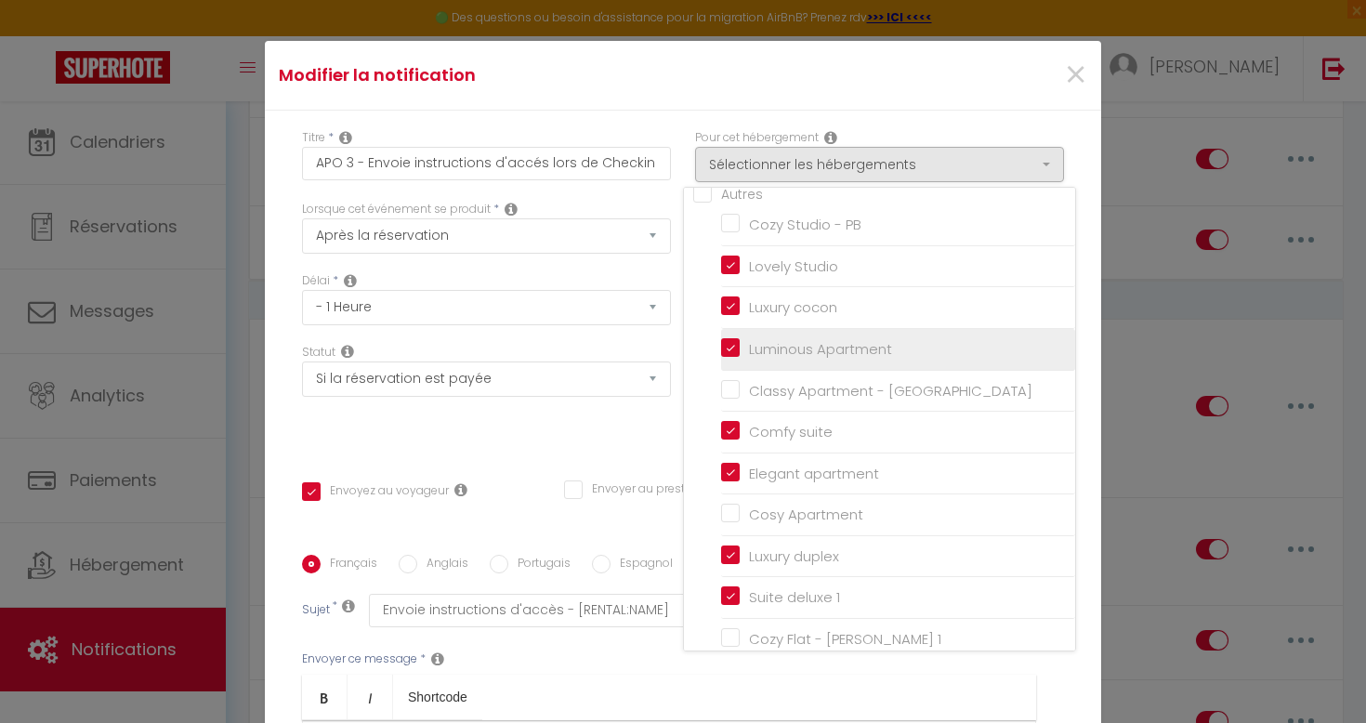
checkbox input "false"
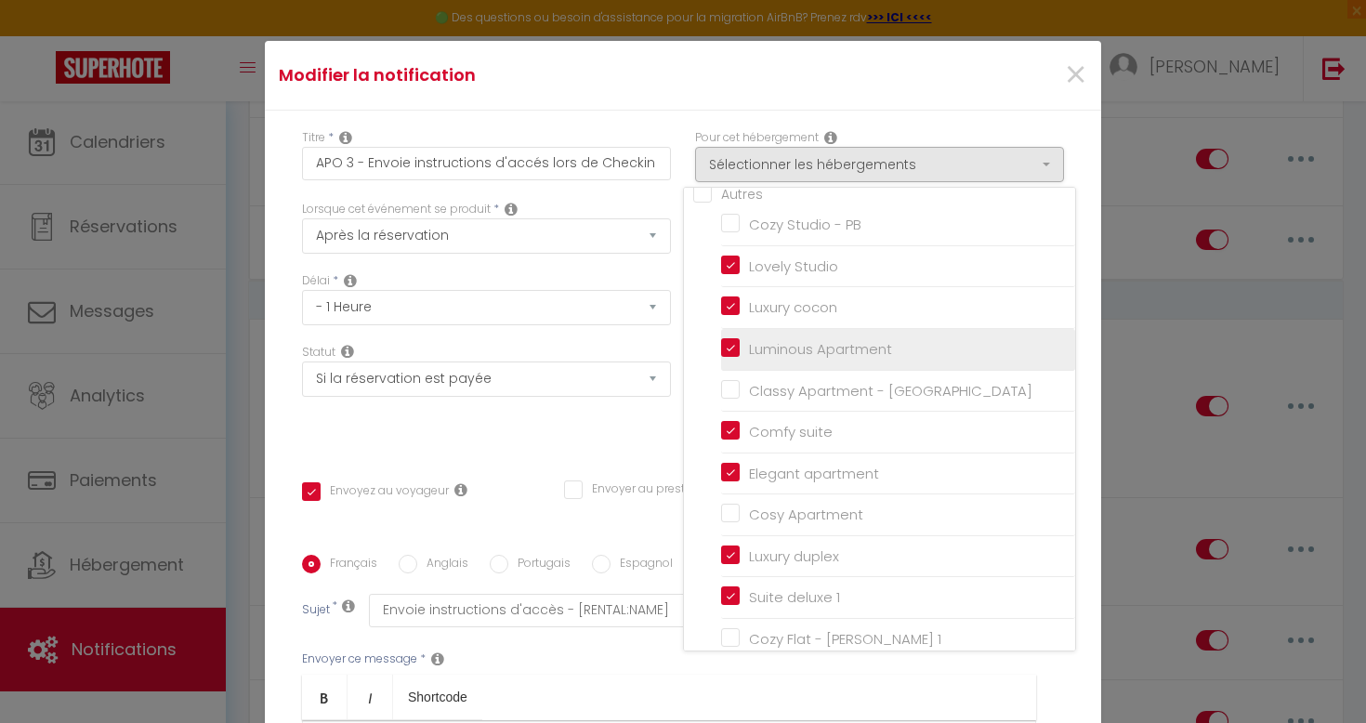
checkbox input "false"
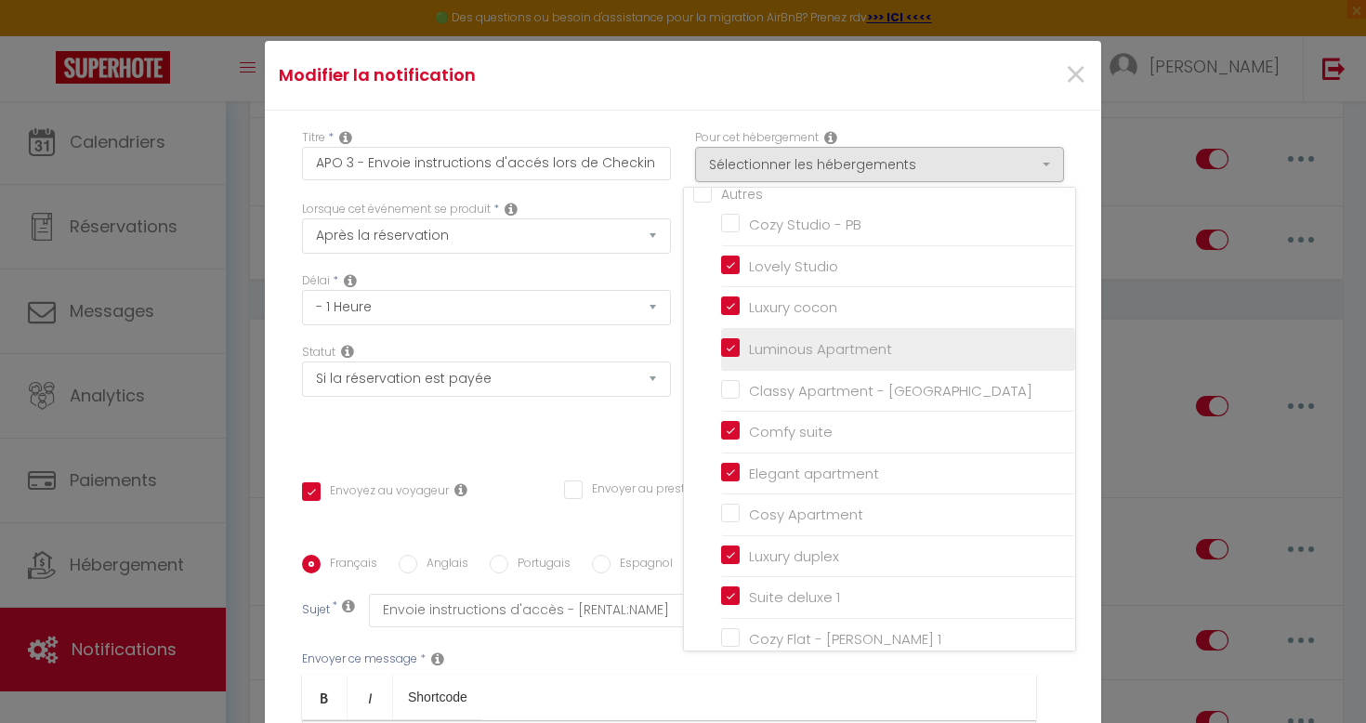
checkbox input "false"
checkbox input "true"
checkbox input "false"
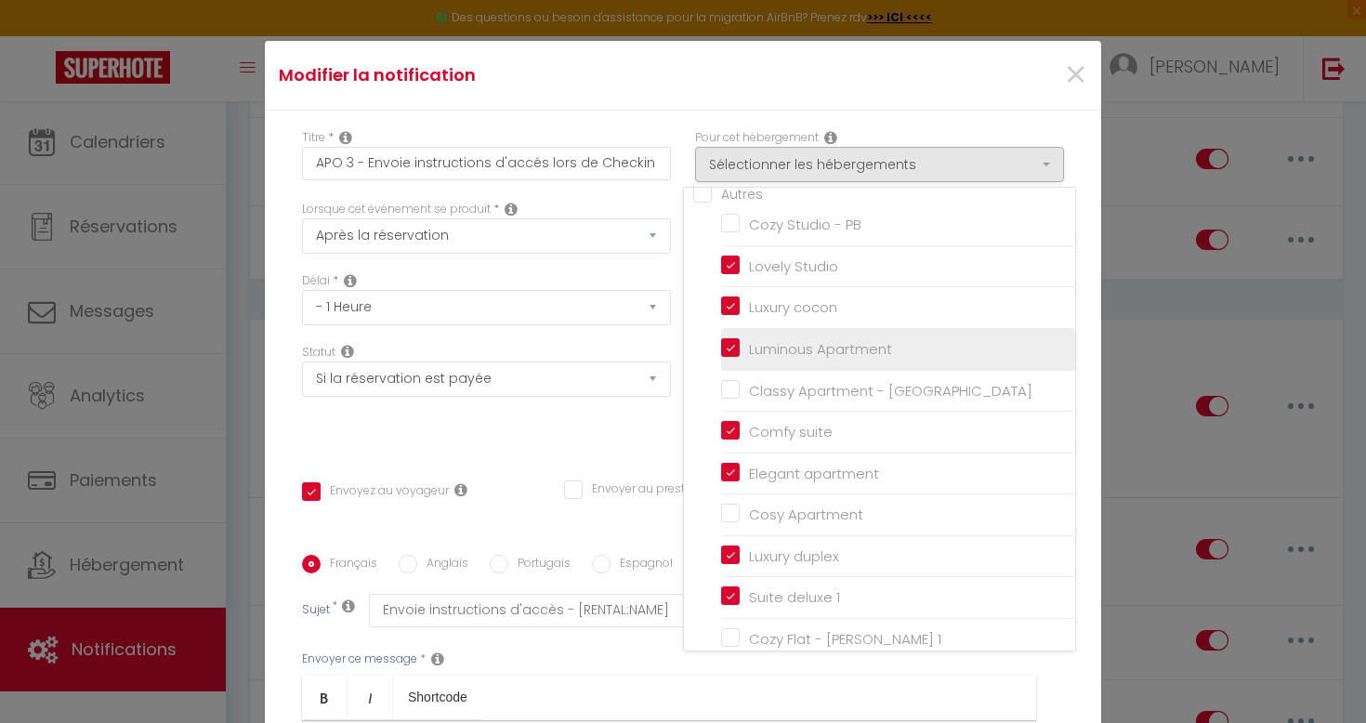
checkbox input "false"
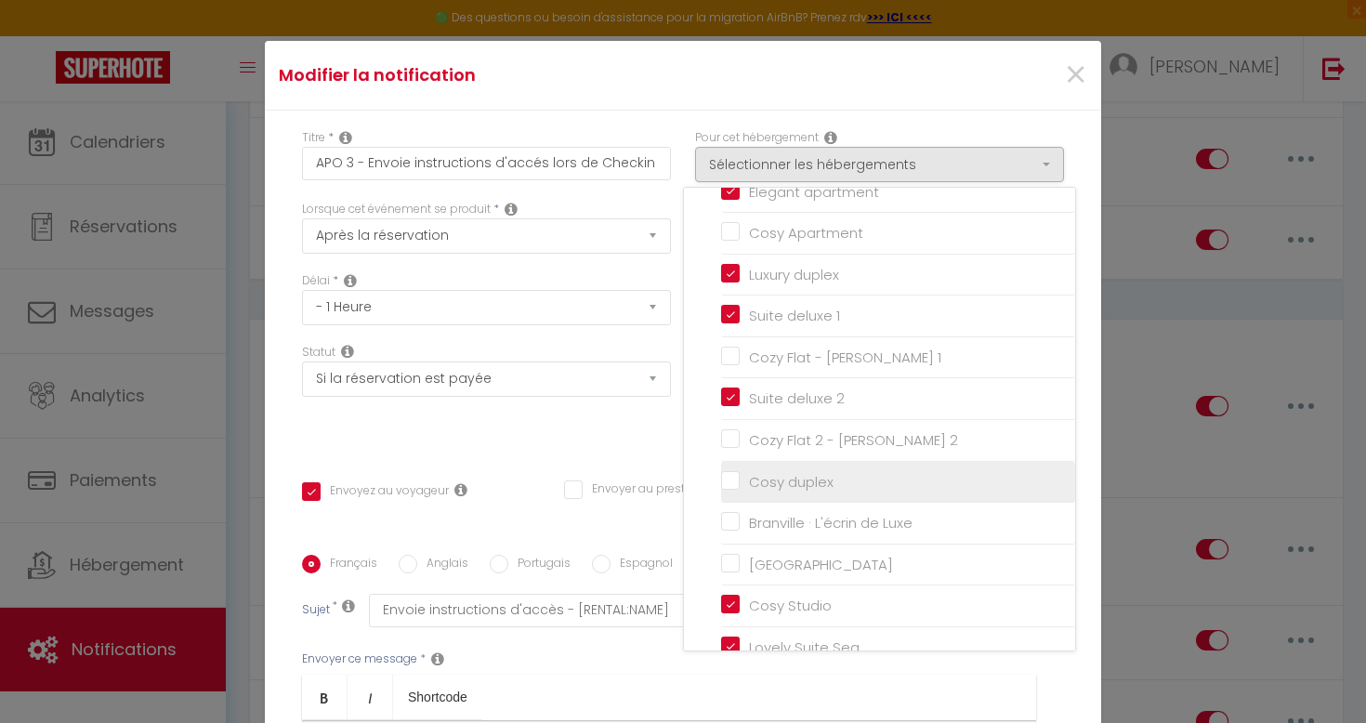
scroll to position [333, 0]
click at [727, 470] on input "Cosy duplex" at bounding box center [898, 479] width 354 height 19
checkbox input "true"
checkbox input "false"
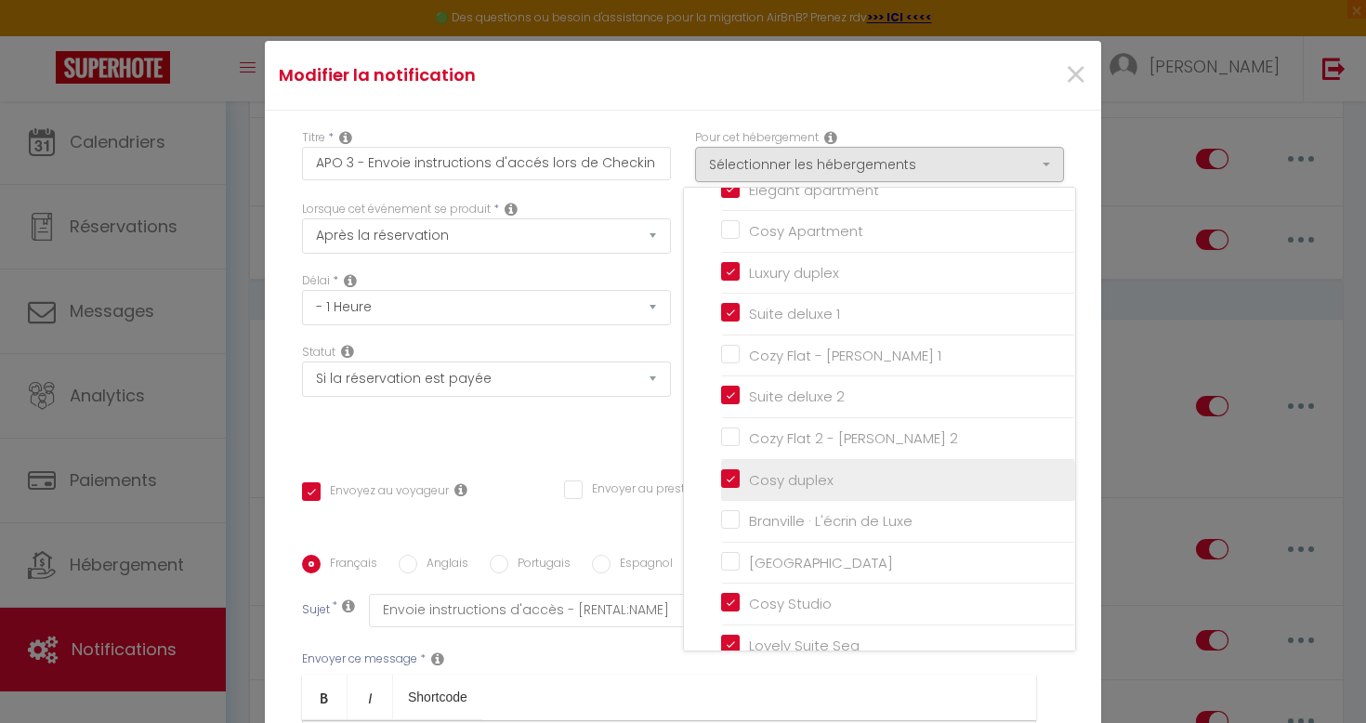
checkbox input "false"
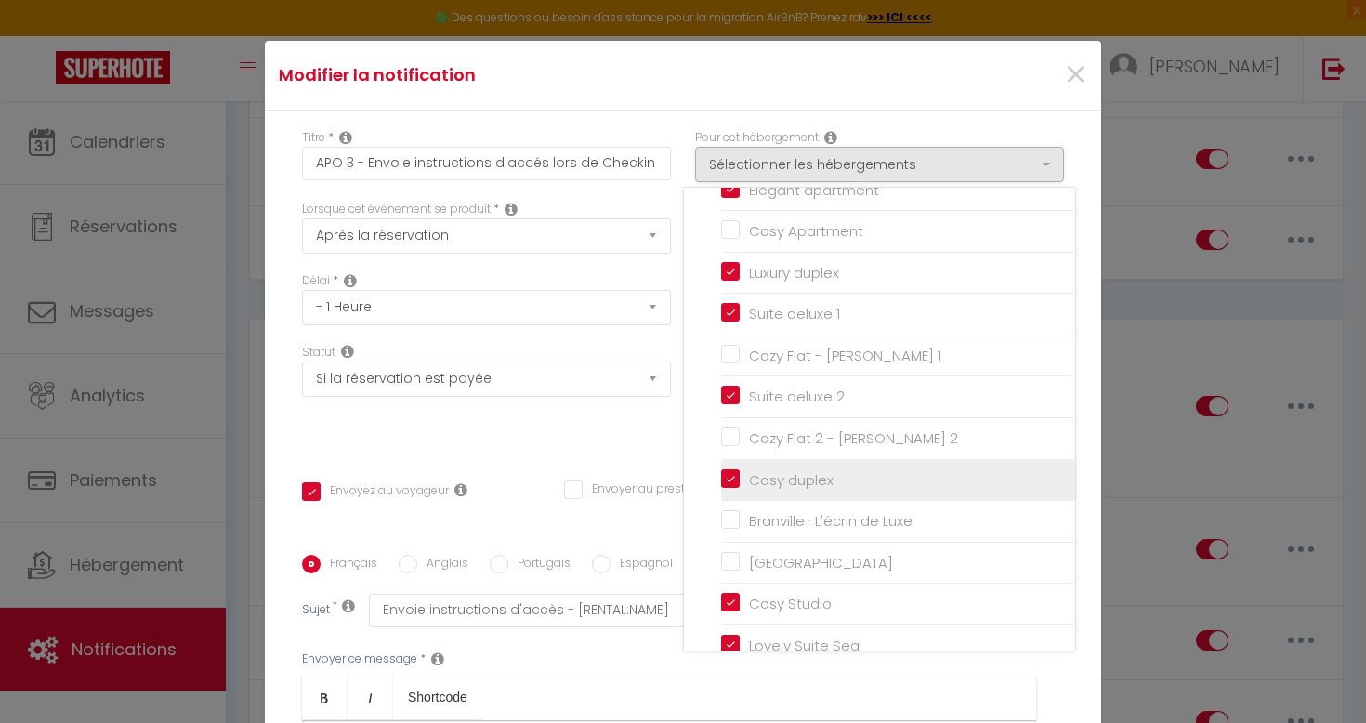
checkbox input "false"
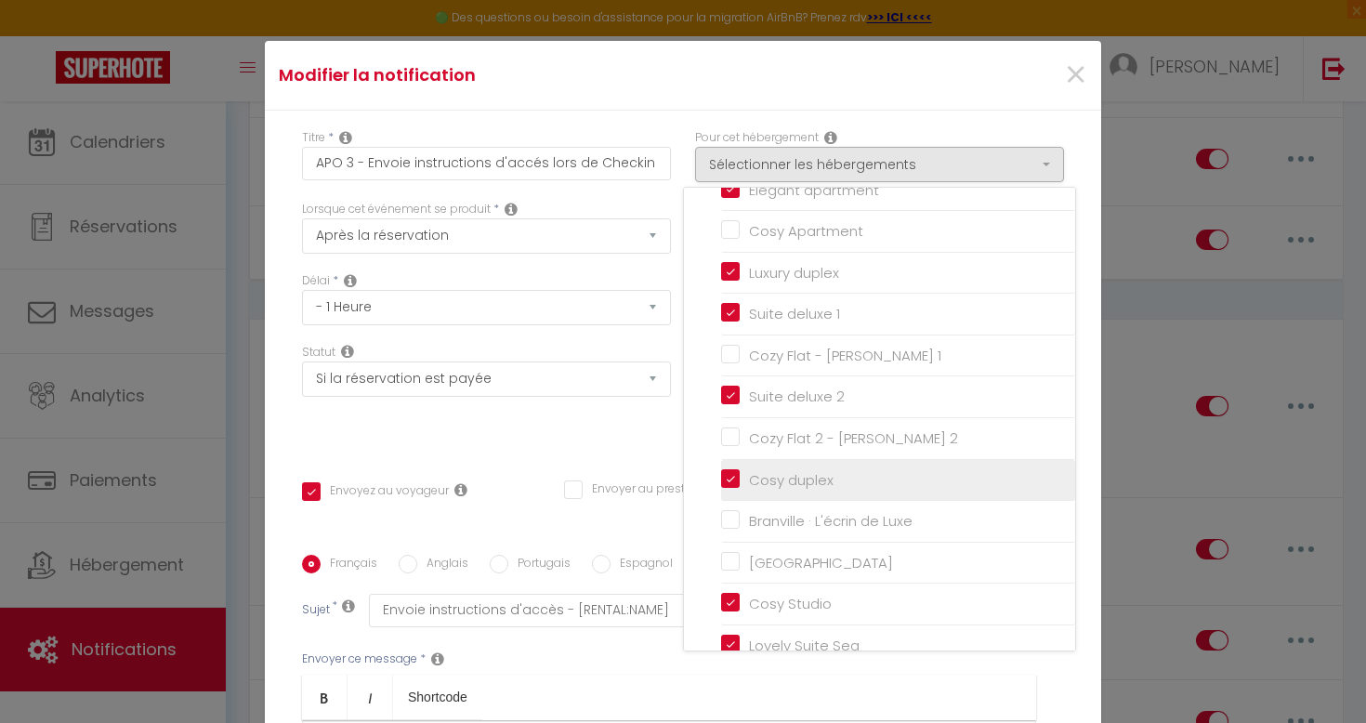
checkbox input "false"
checkbox input "true"
checkbox input "false"
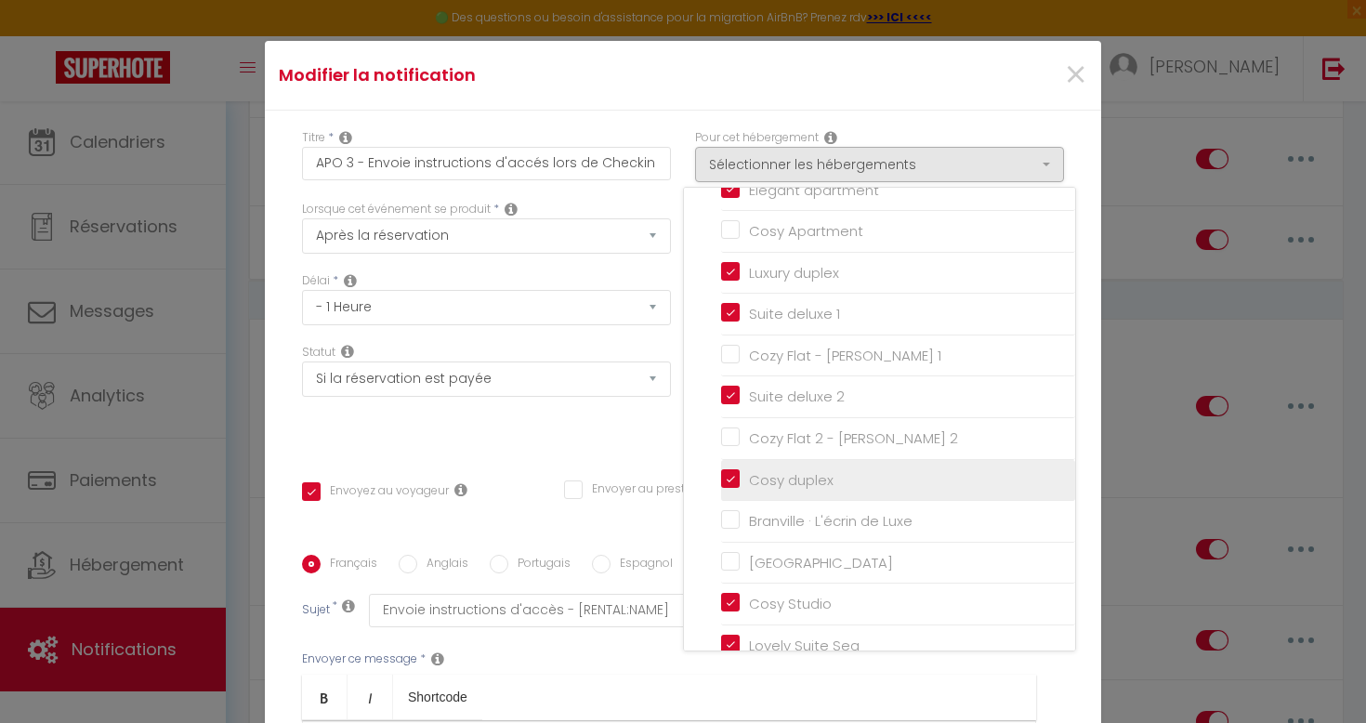
checkbox input "false"
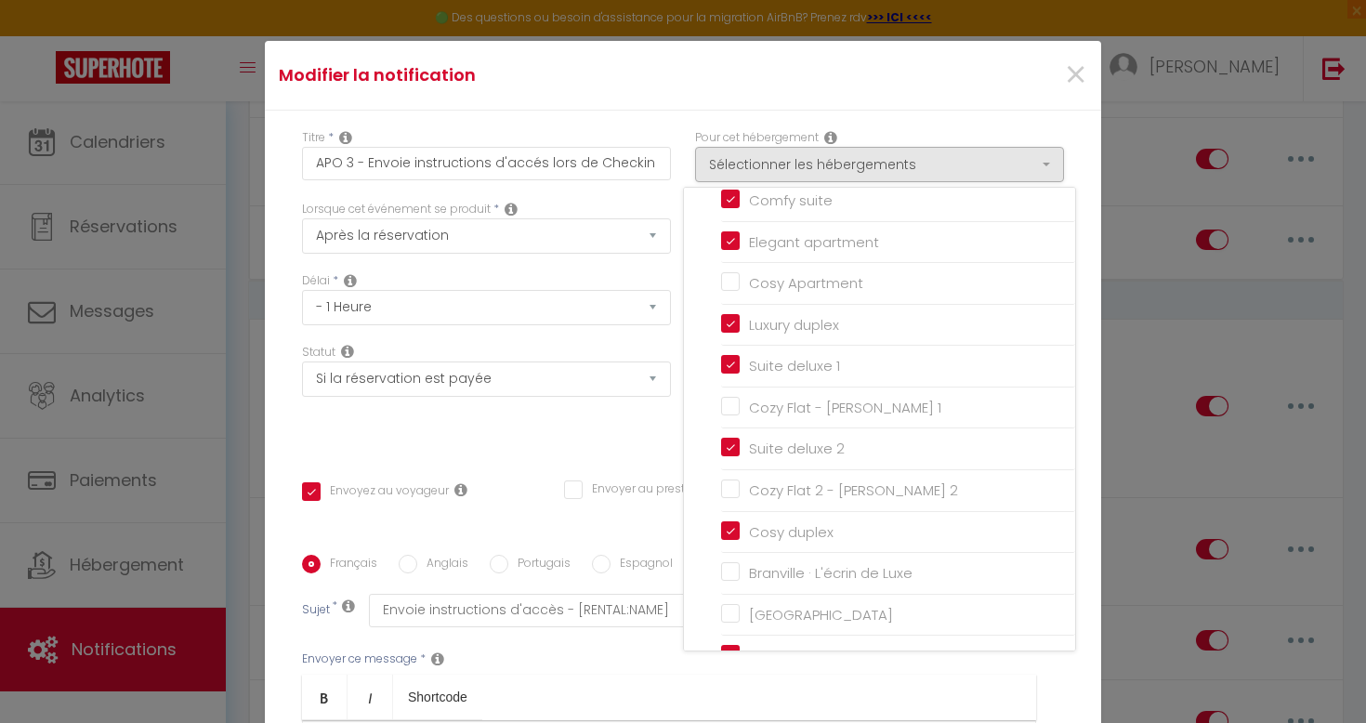
scroll to position [245, 0]
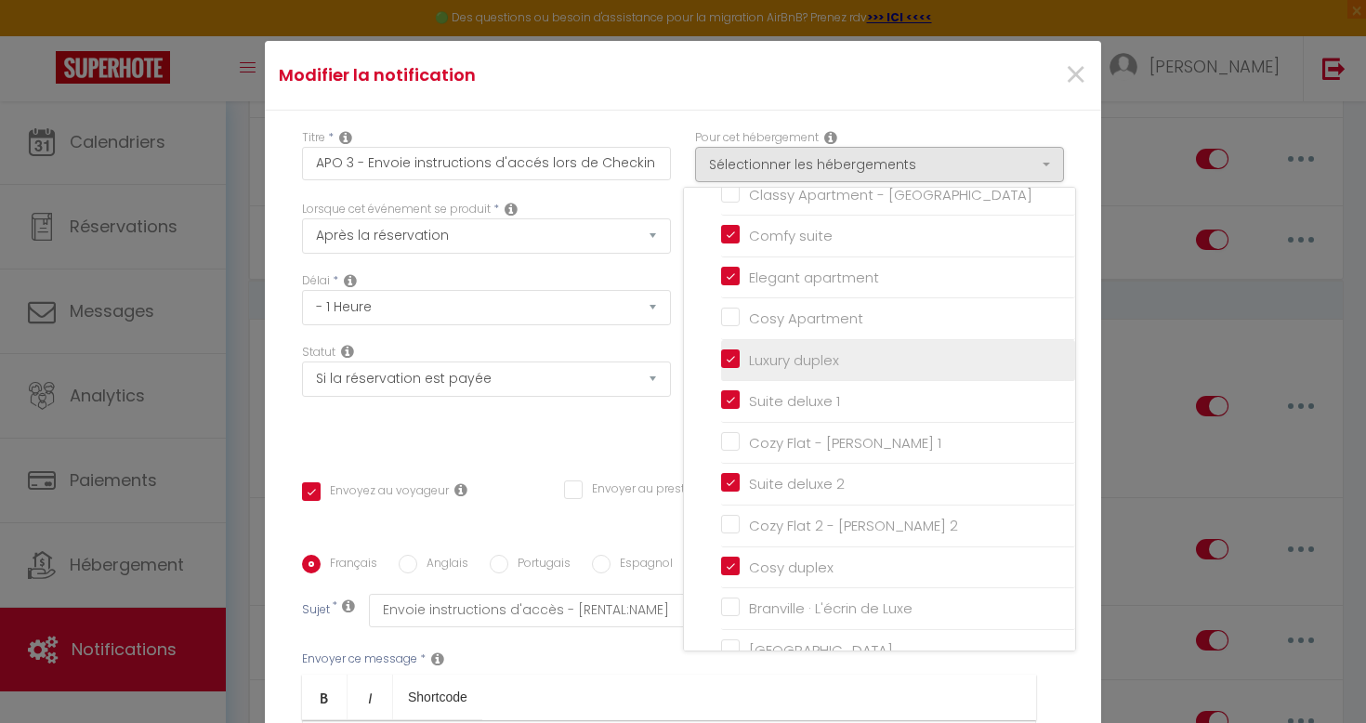
click at [729, 357] on input "Luxury duplex" at bounding box center [898, 360] width 354 height 19
checkbox input "false"
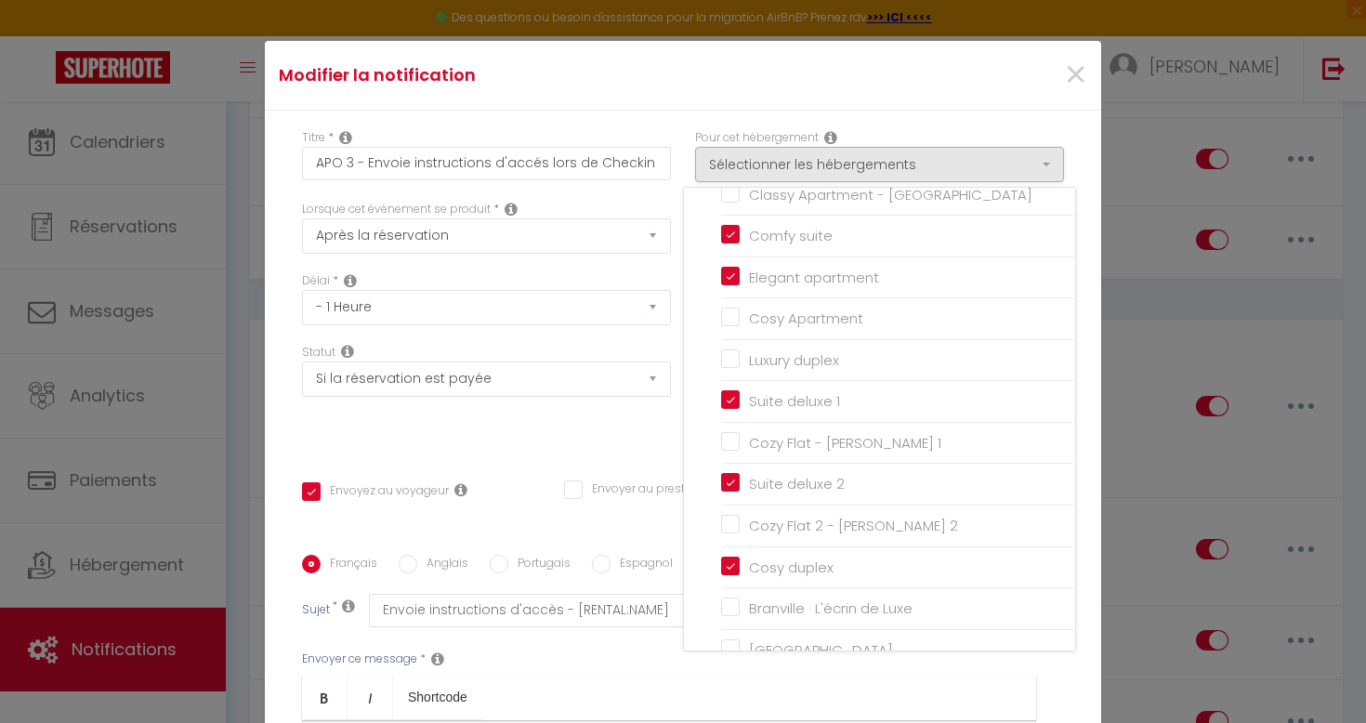
click at [641, 421] on div "Statut Aucun Si la réservation est payée Si réservation non payée Si la caution…" at bounding box center [486, 396] width 393 height 105
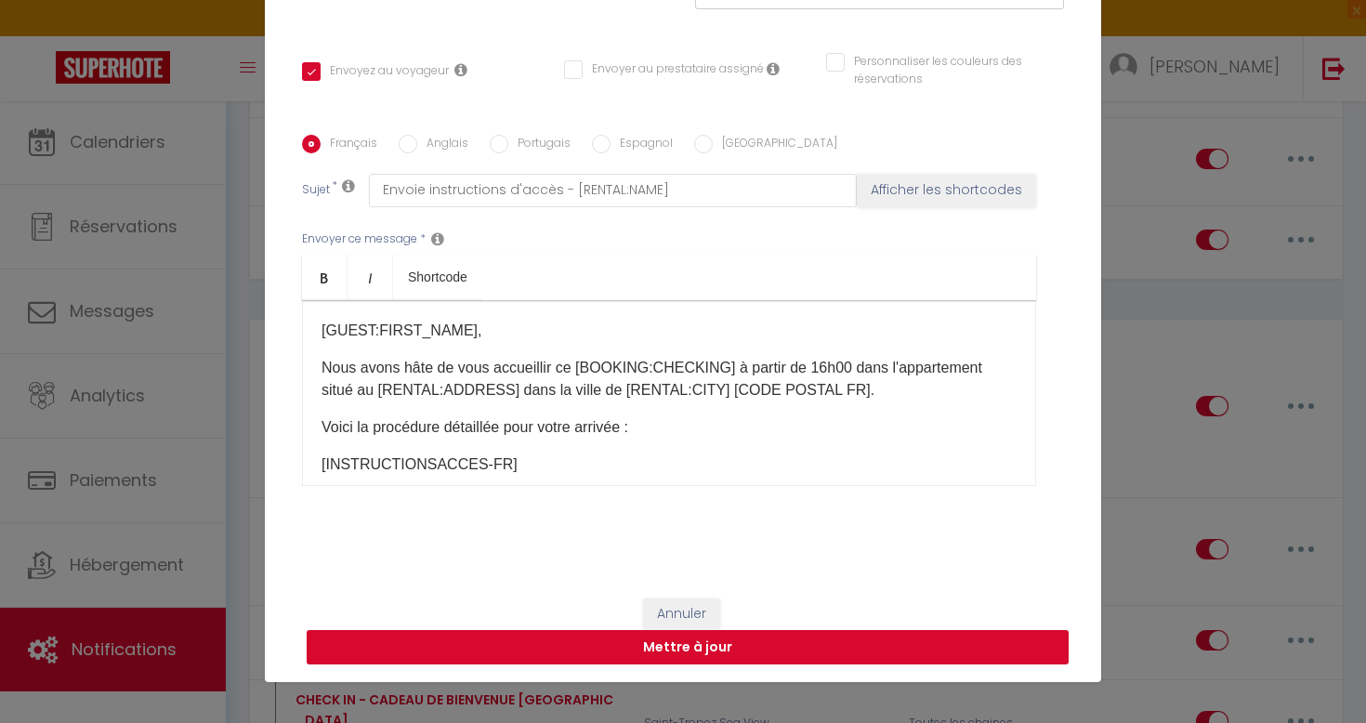
scroll to position [82, 0]
click at [816, 648] on button "Mettre à jour" at bounding box center [688, 647] width 762 height 35
checkbox input "true"
checkbox input "false"
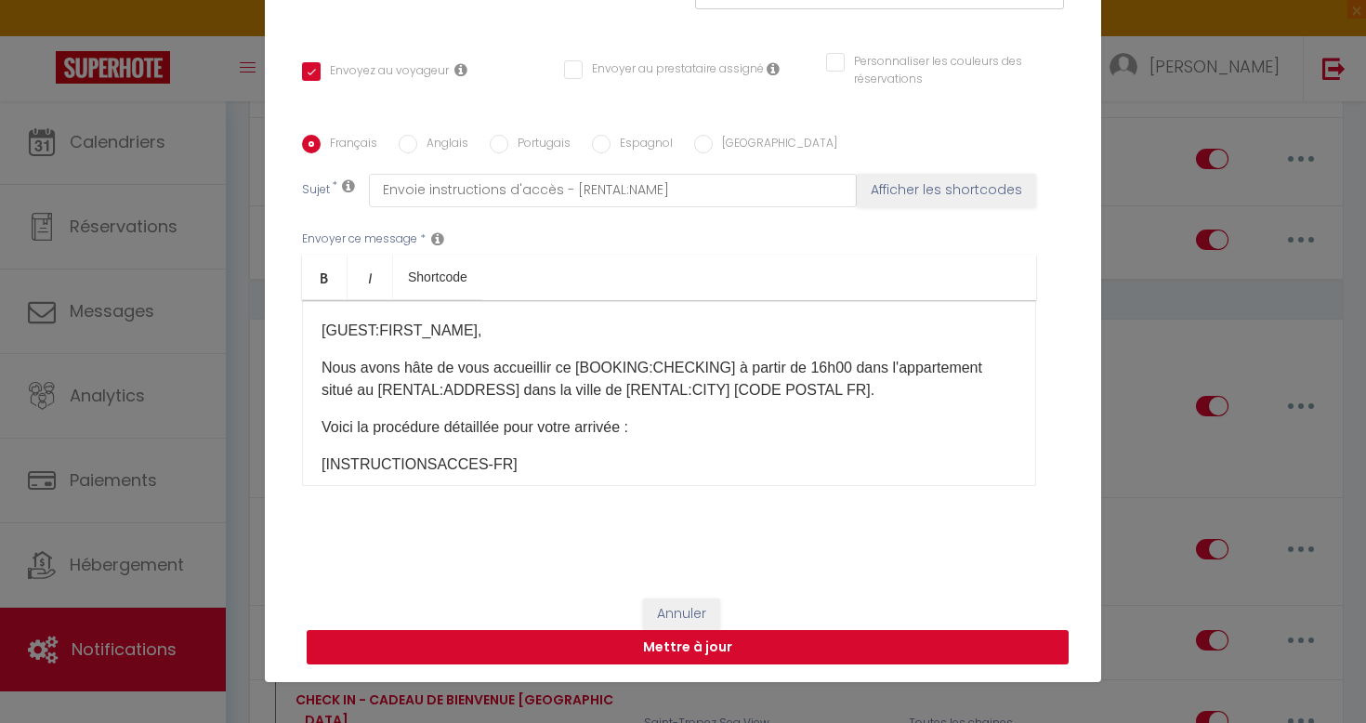
scroll to position [320, 0]
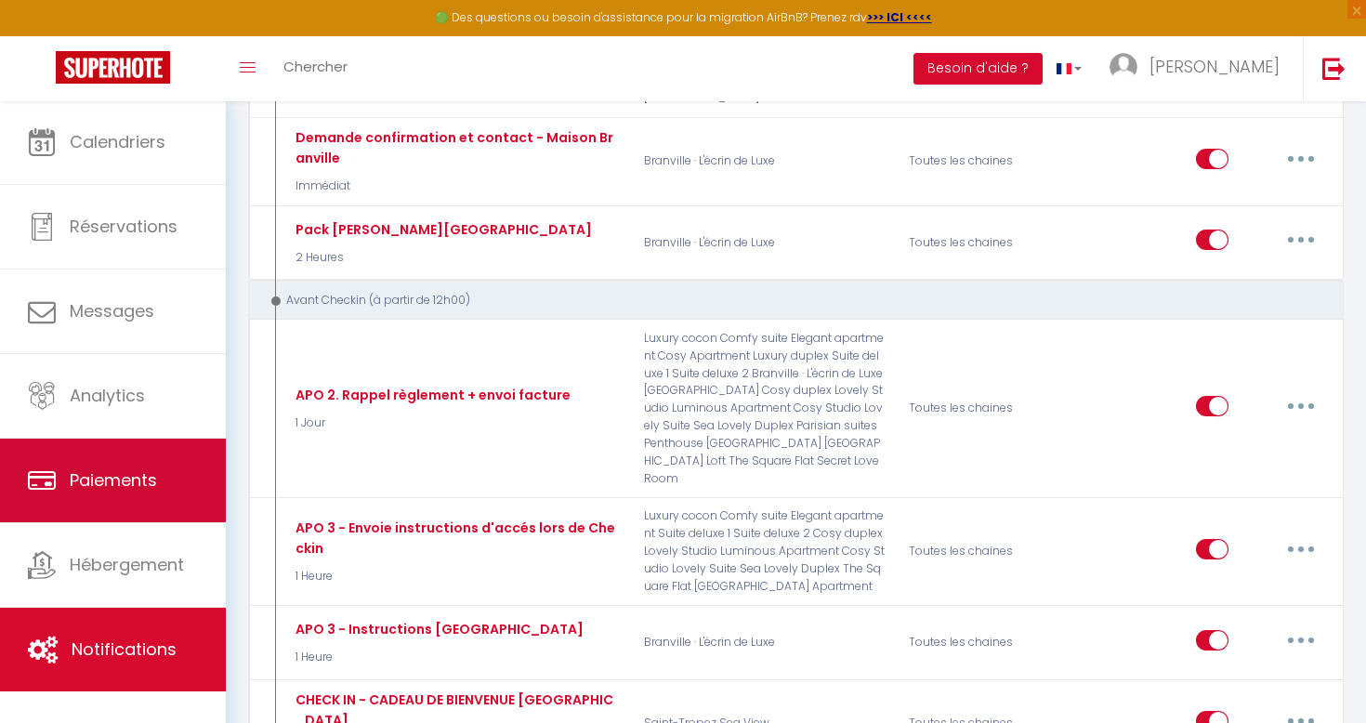
click at [202, 490] on link "Paiements" at bounding box center [113, 481] width 226 height 84
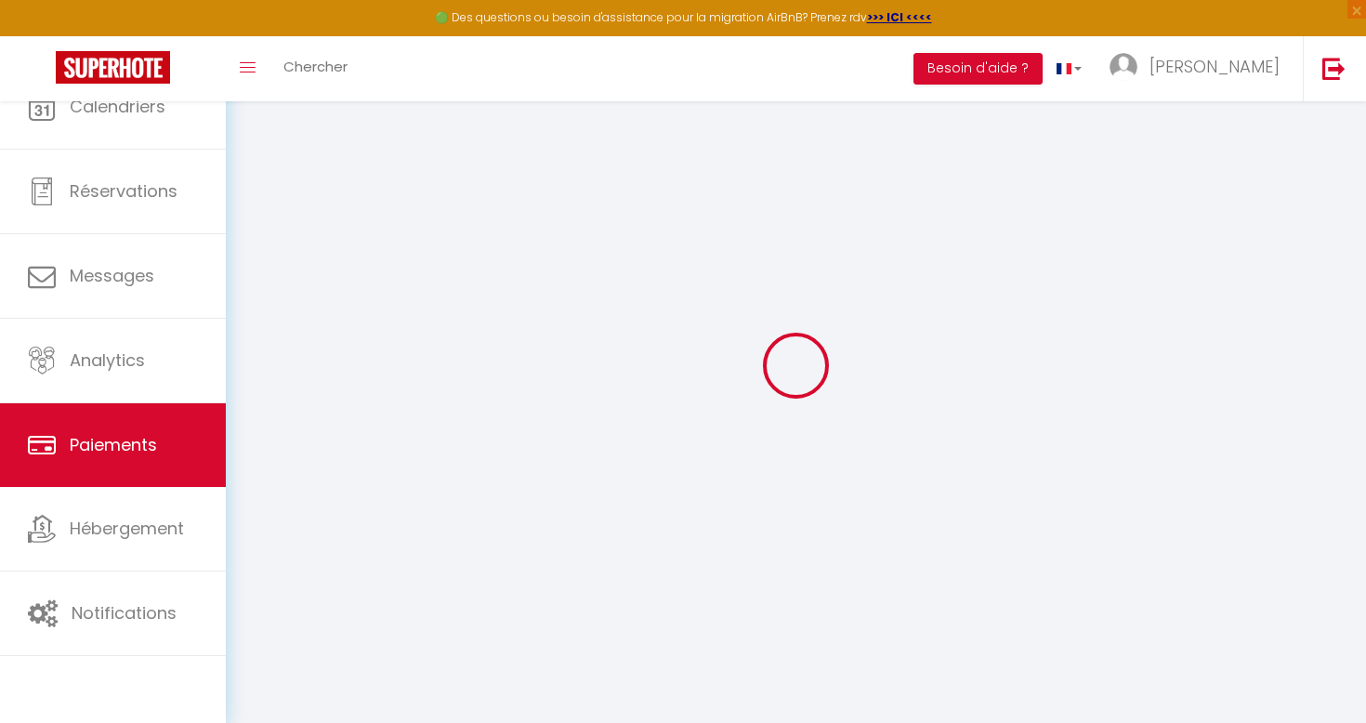
select select "2"
select select "0"
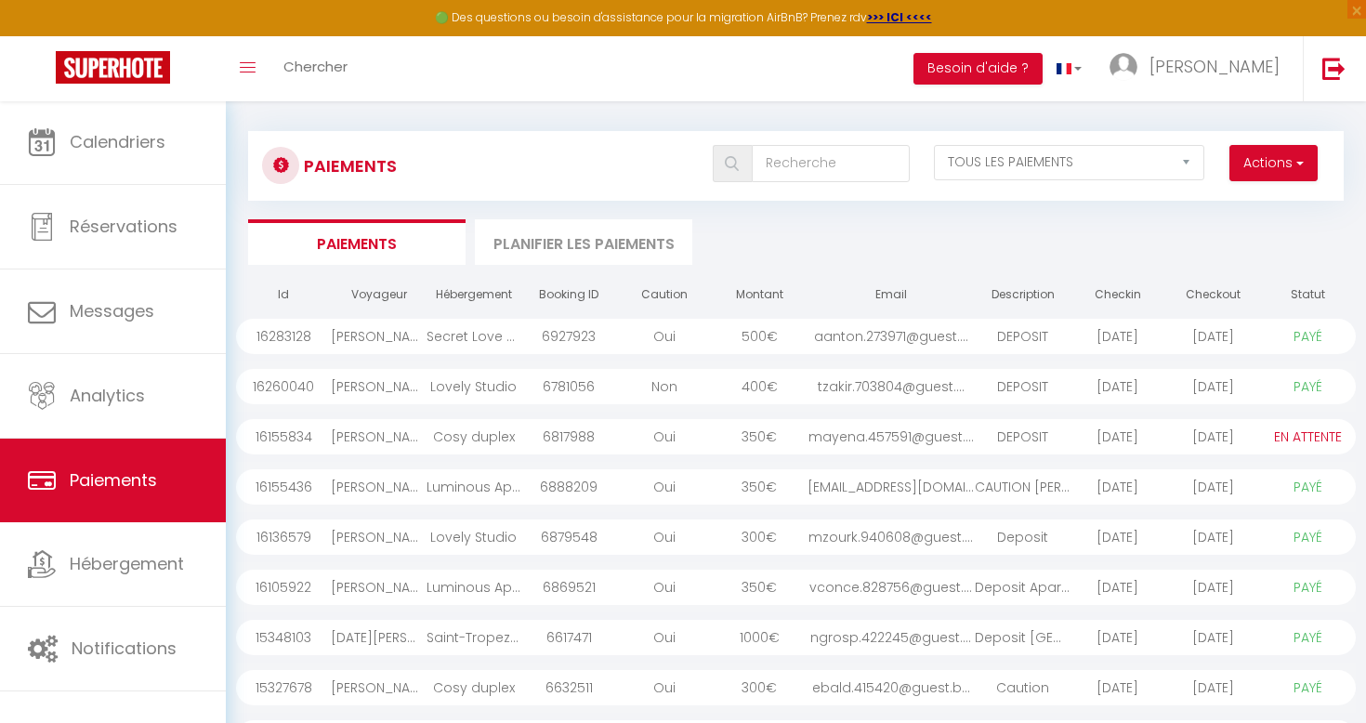
scroll to position [12, 0]
click at [1283, 169] on button "Actions" at bounding box center [1273, 160] width 88 height 37
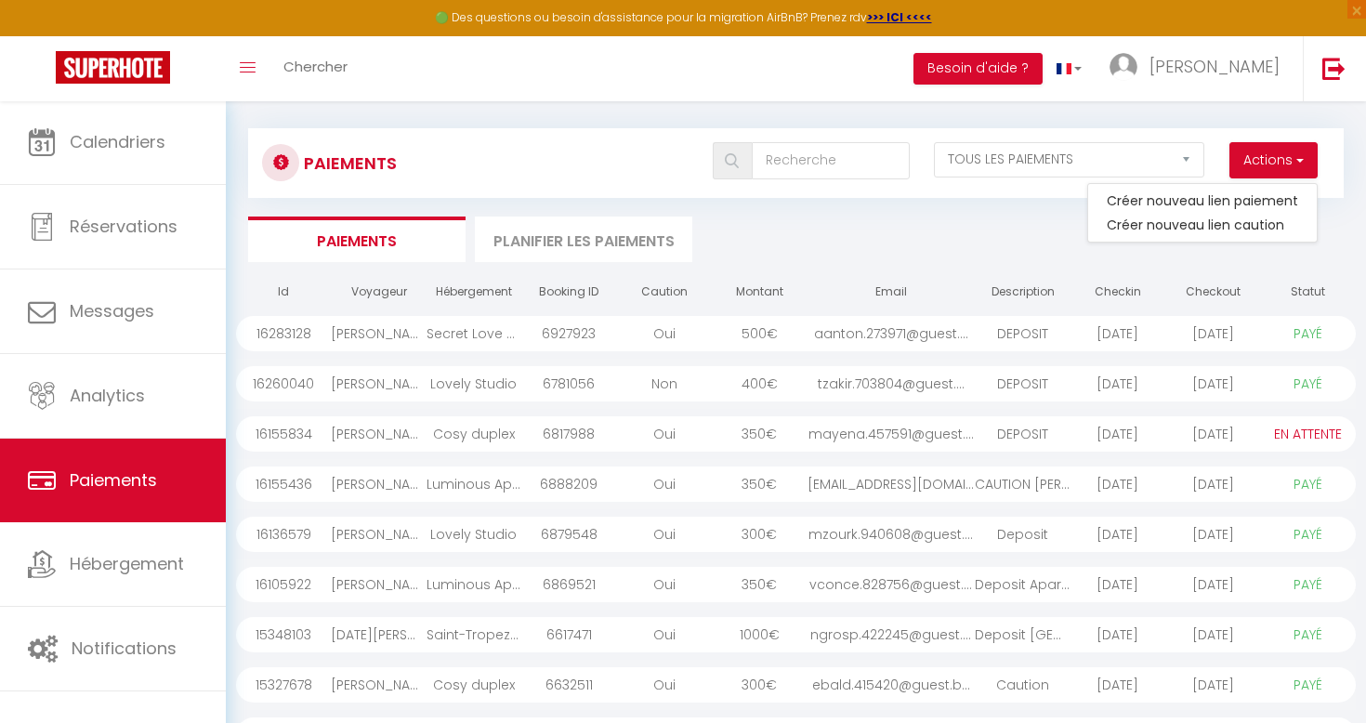
click at [1278, 140] on div "Paiements Actions Créer nouveau lien paiement Créer nouveau lien caution EN ATT…" at bounding box center [796, 163] width 1096 height 70
click at [1278, 151] on button "Actions" at bounding box center [1273, 160] width 88 height 37
click at [1228, 225] on link "Créer nouveau lien caution" at bounding box center [1202, 225] width 229 height 24
select select "other"
select select "6919"
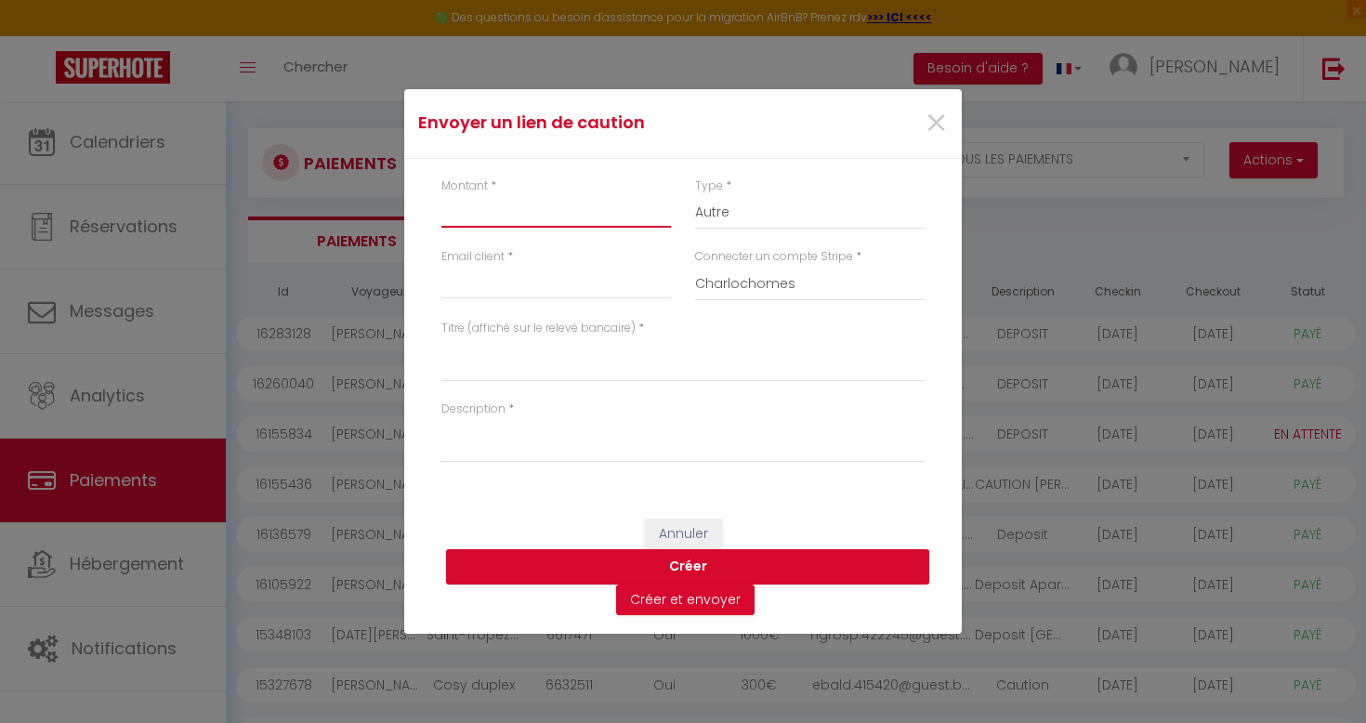
click at [538, 209] on input "Montant" at bounding box center [556, 210] width 230 height 33
type input "400"
click at [620, 237] on div "Montant * 400" at bounding box center [556, 213] width 254 height 72
click at [937, 121] on span "×" at bounding box center [936, 124] width 23 height 56
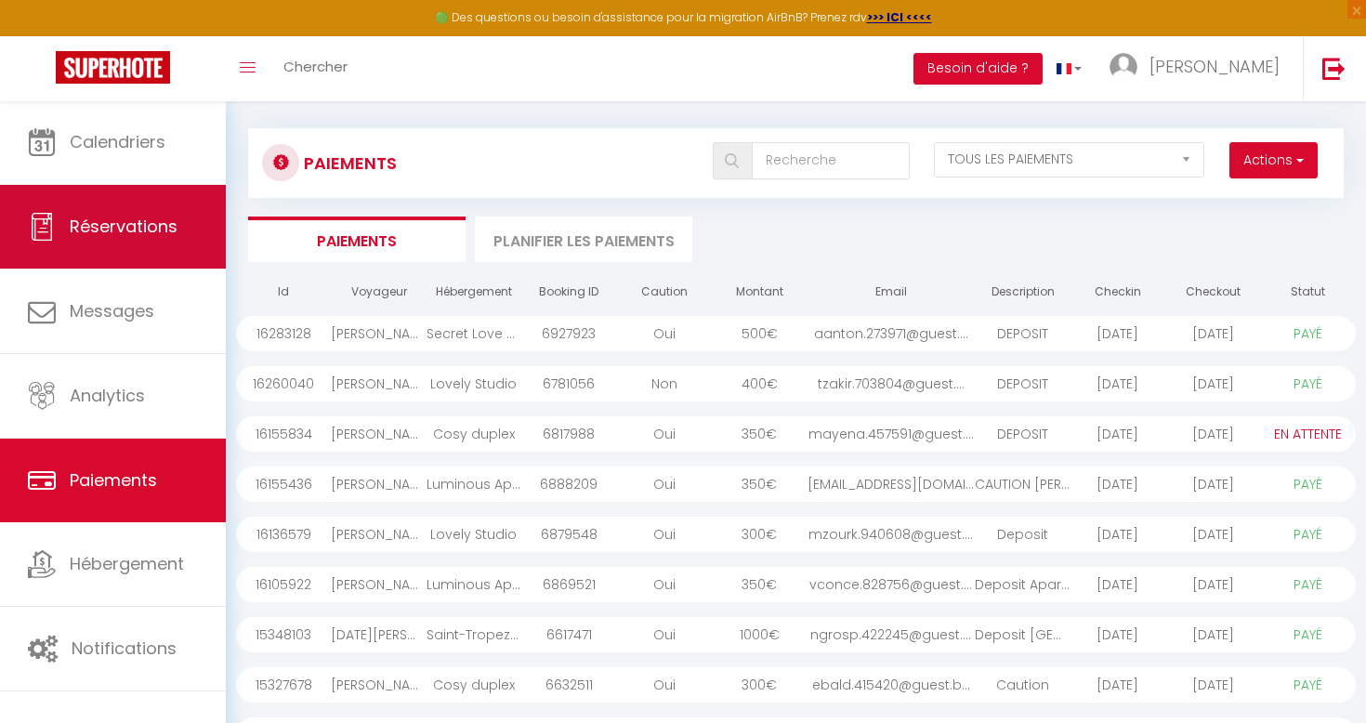
click at [149, 212] on link "Réservations" at bounding box center [113, 227] width 226 height 84
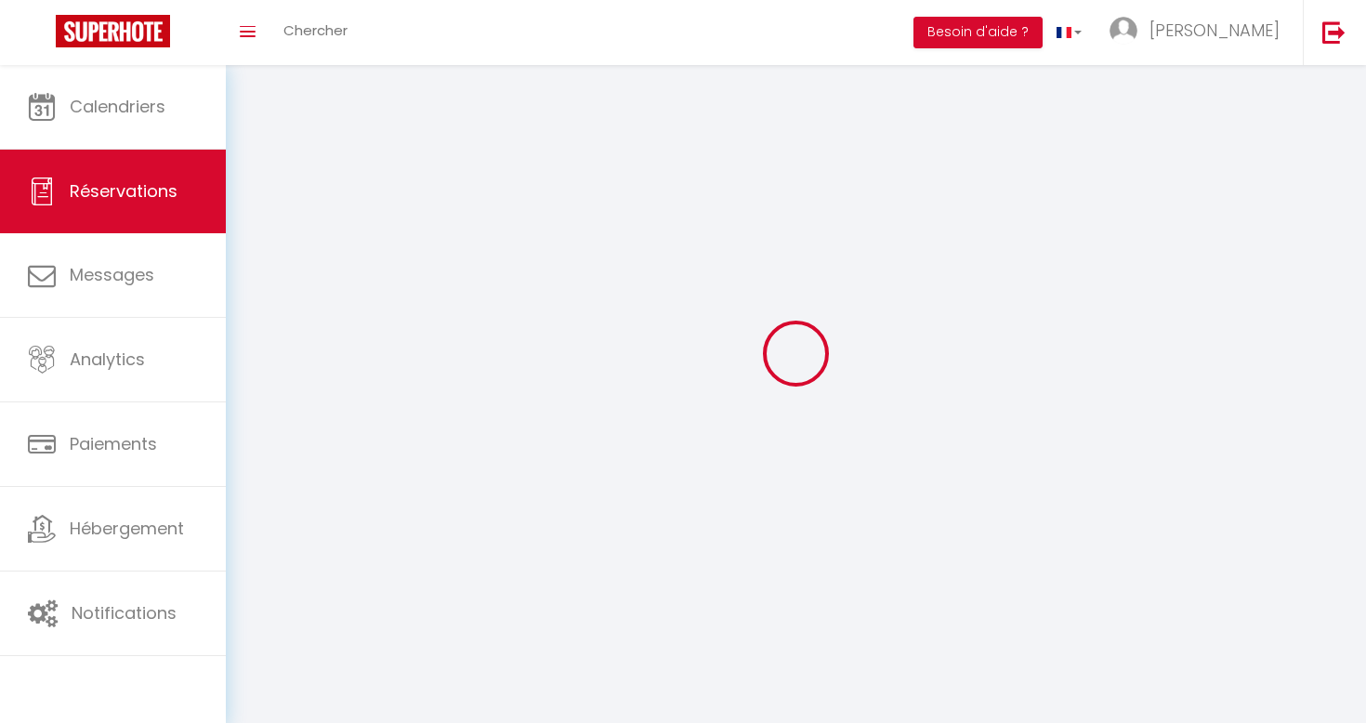
click at [136, 149] on link "Calendriers" at bounding box center [113, 107] width 226 height 84
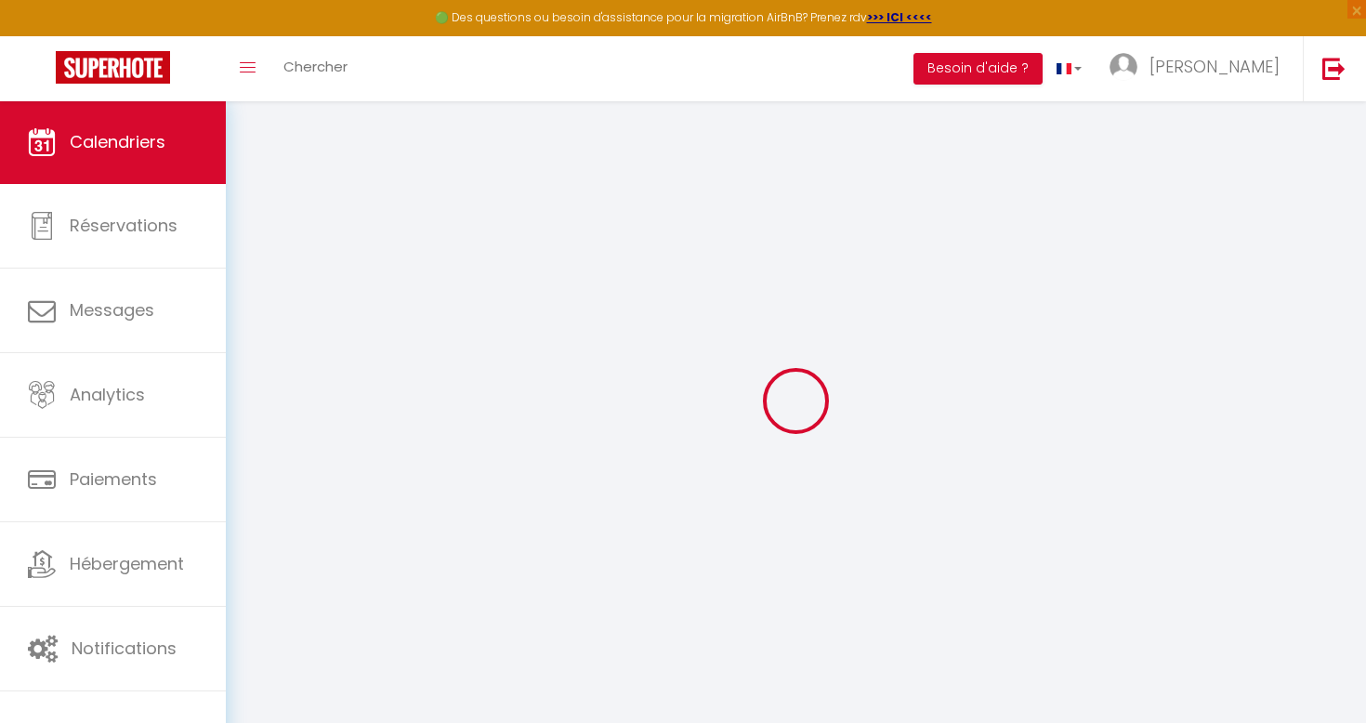
click at [129, 149] on span "Calendriers" at bounding box center [118, 141] width 96 height 23
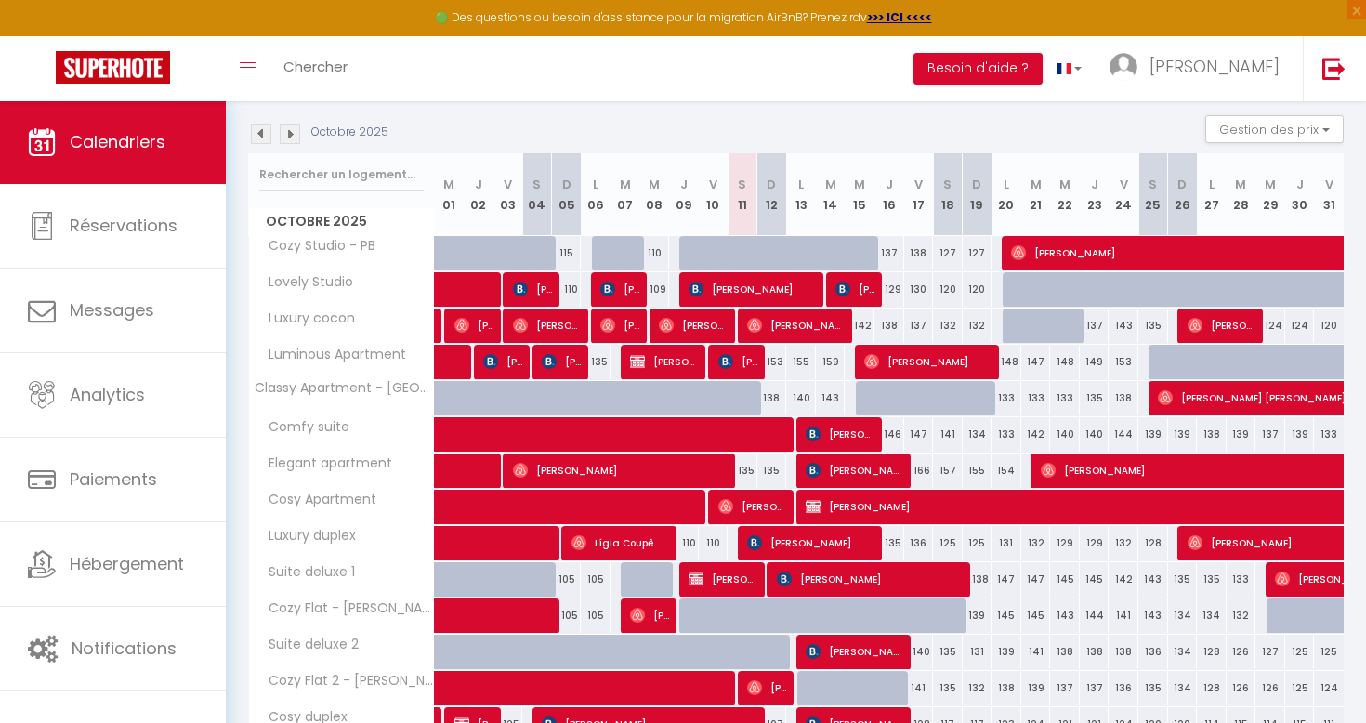
scroll to position [188, 0]
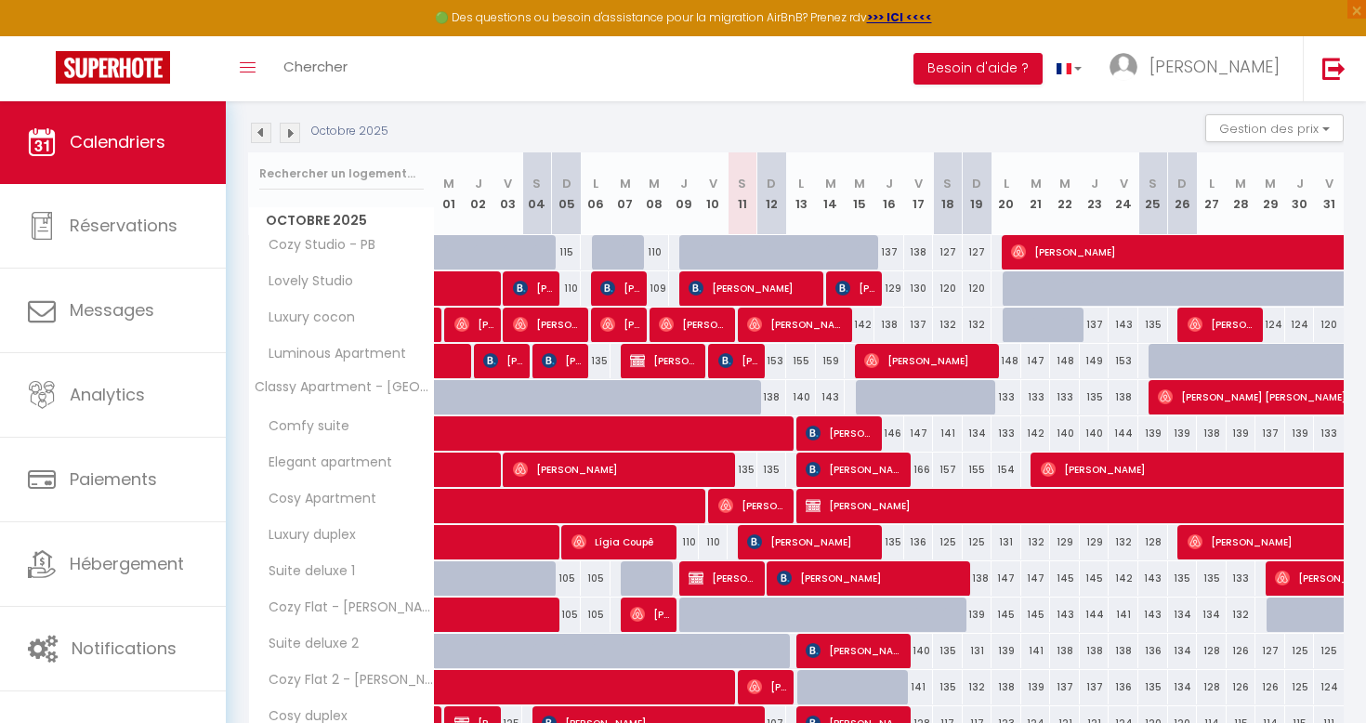
click at [777, 539] on span "[PERSON_NAME]" at bounding box center [811, 541] width 129 height 35
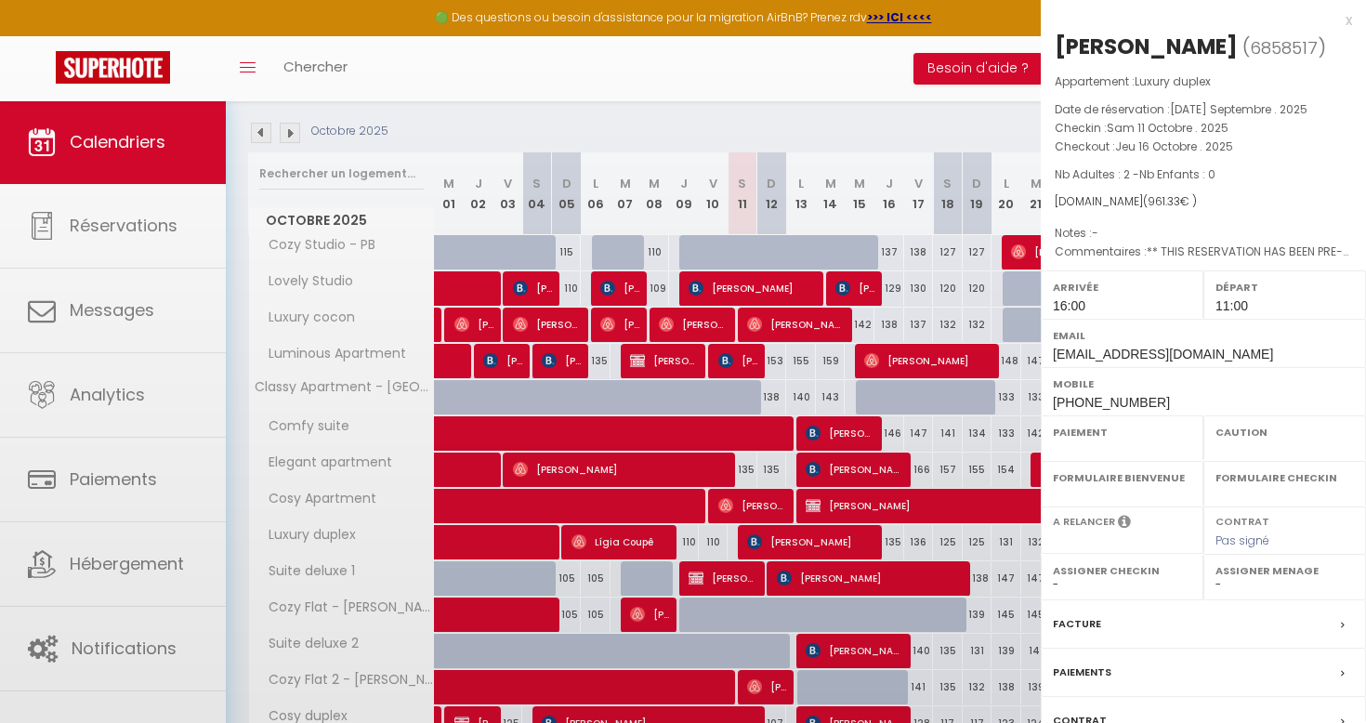
select select "OK"
select select "KO"
select select "1"
select select "0"
select select "1"
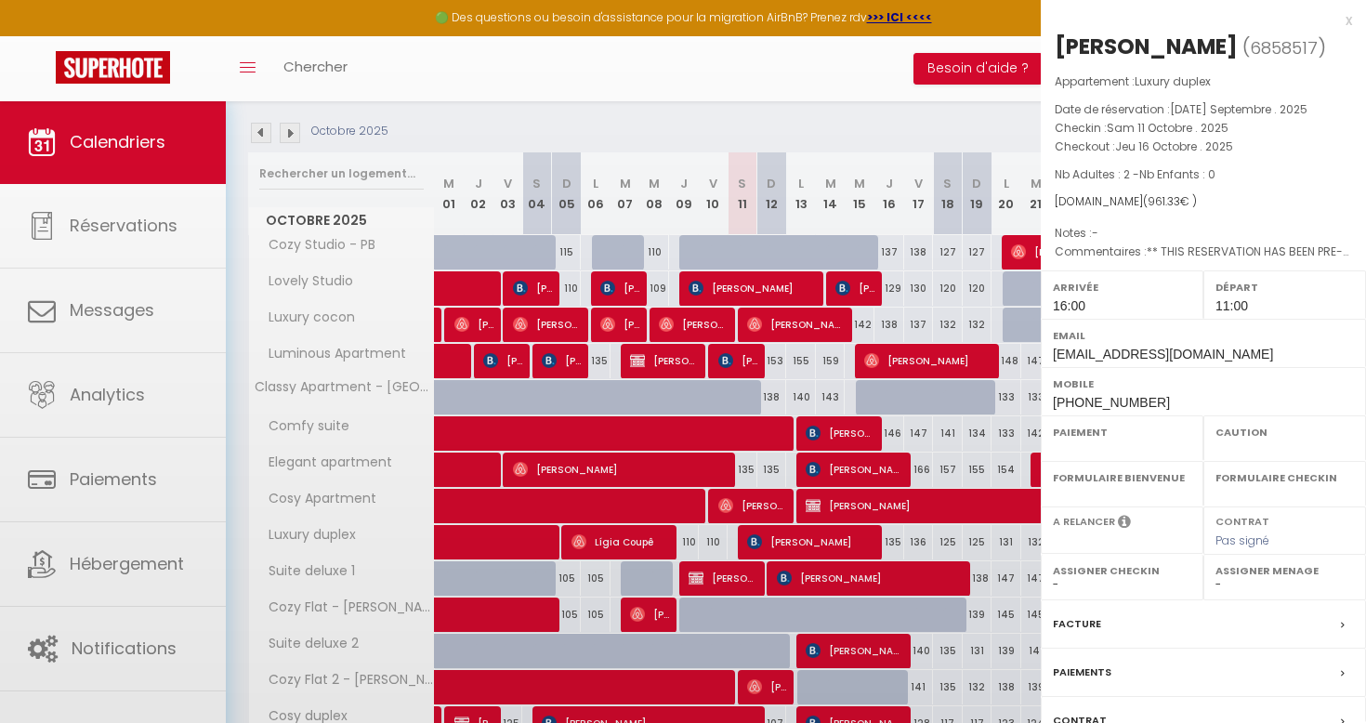
select select
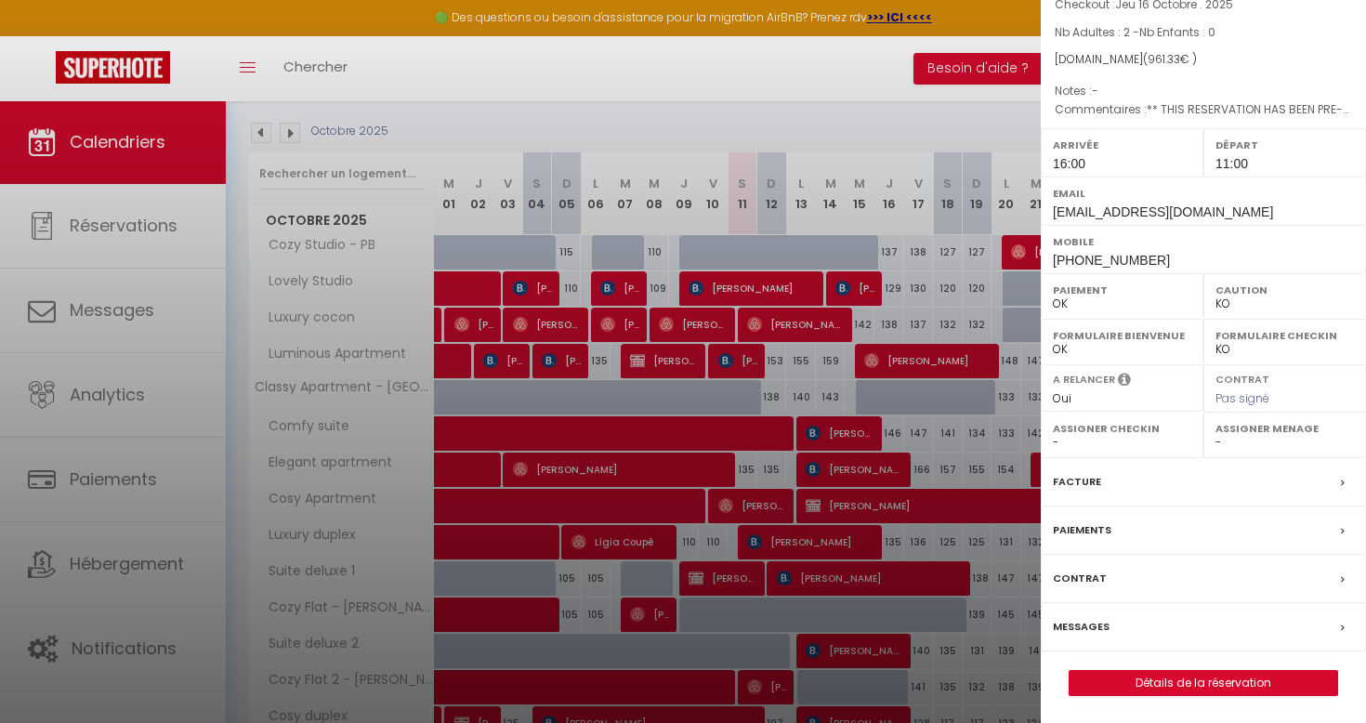
scroll to position [138, 0]
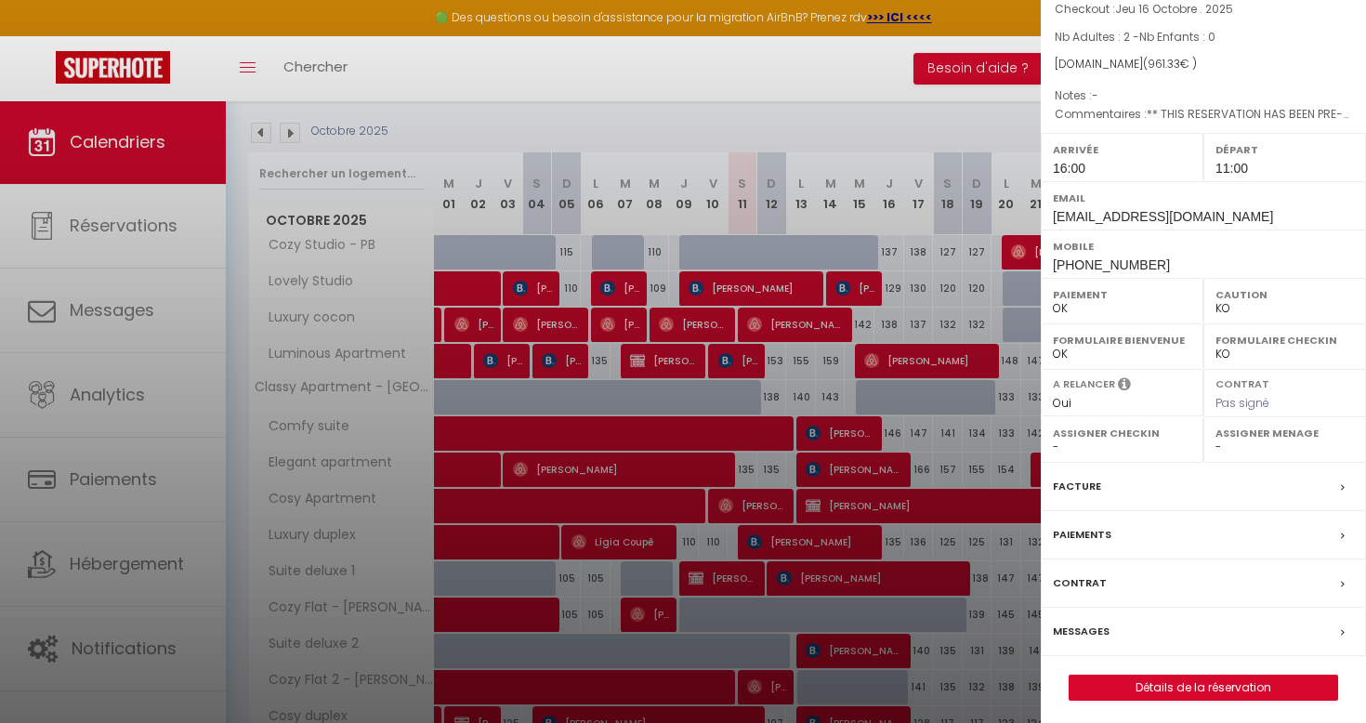
click at [1201, 684] on link "Détails de la réservation" at bounding box center [1204, 688] width 268 height 24
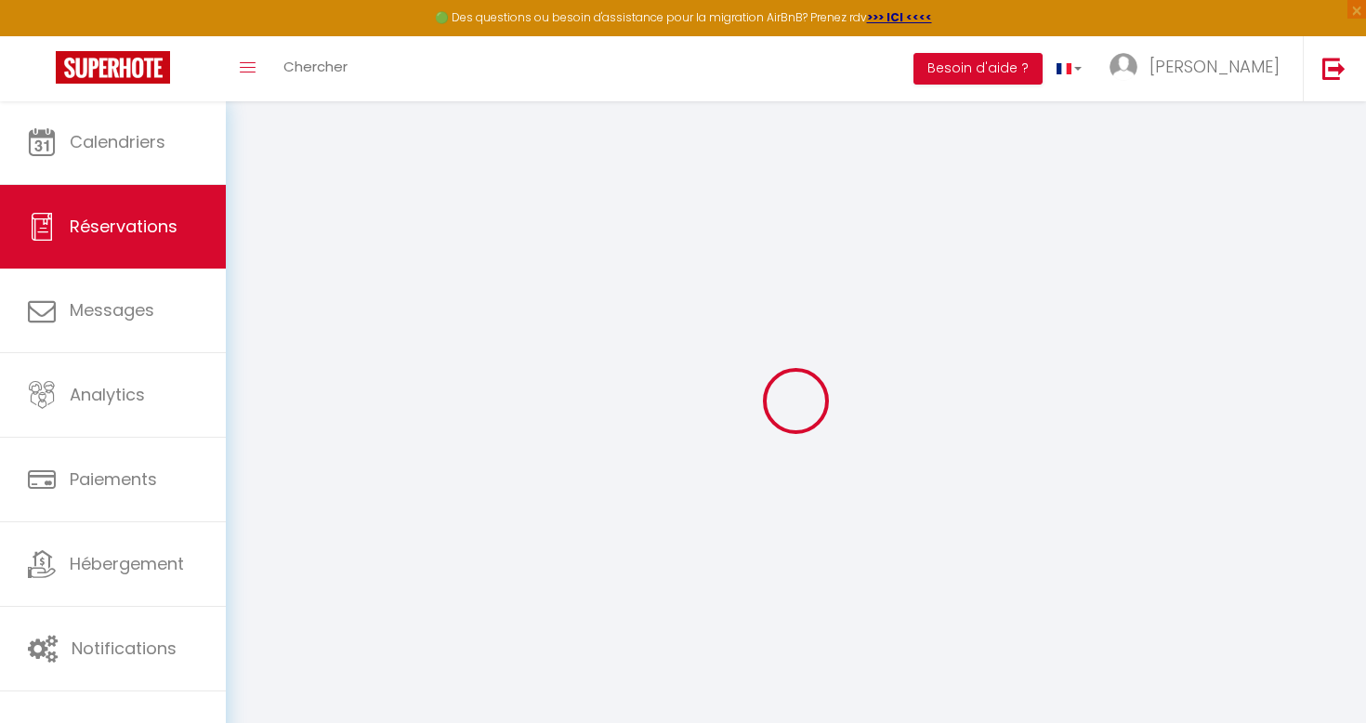
type input "[PERSON_NAME]"
type input "Moubarik"
type input "[EMAIL_ADDRESS][DOMAIN_NAME]"
type input "[PHONE_NUMBER]"
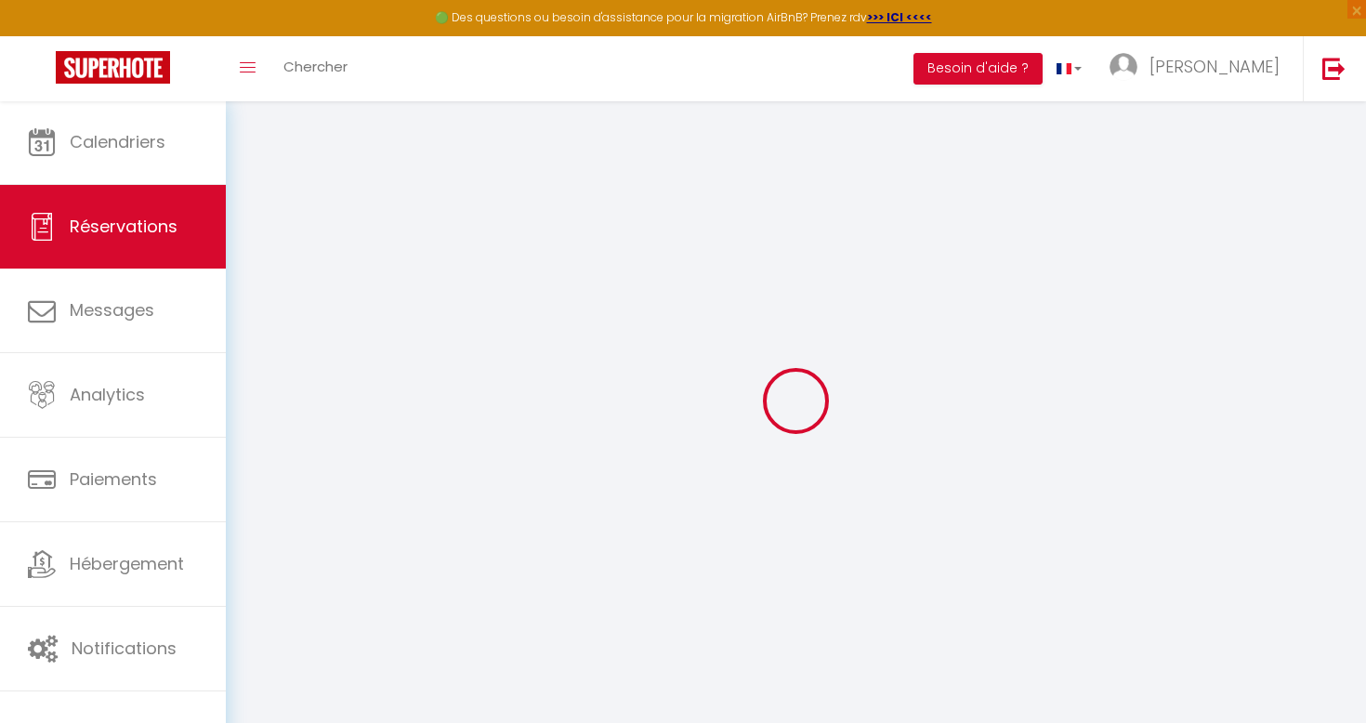
type input "[PHONE_NUMBER]"
type input "4800"
type input "[STREET_ADDRESS]"
type input "[GEOGRAPHIC_DATA]"
select select "BE"
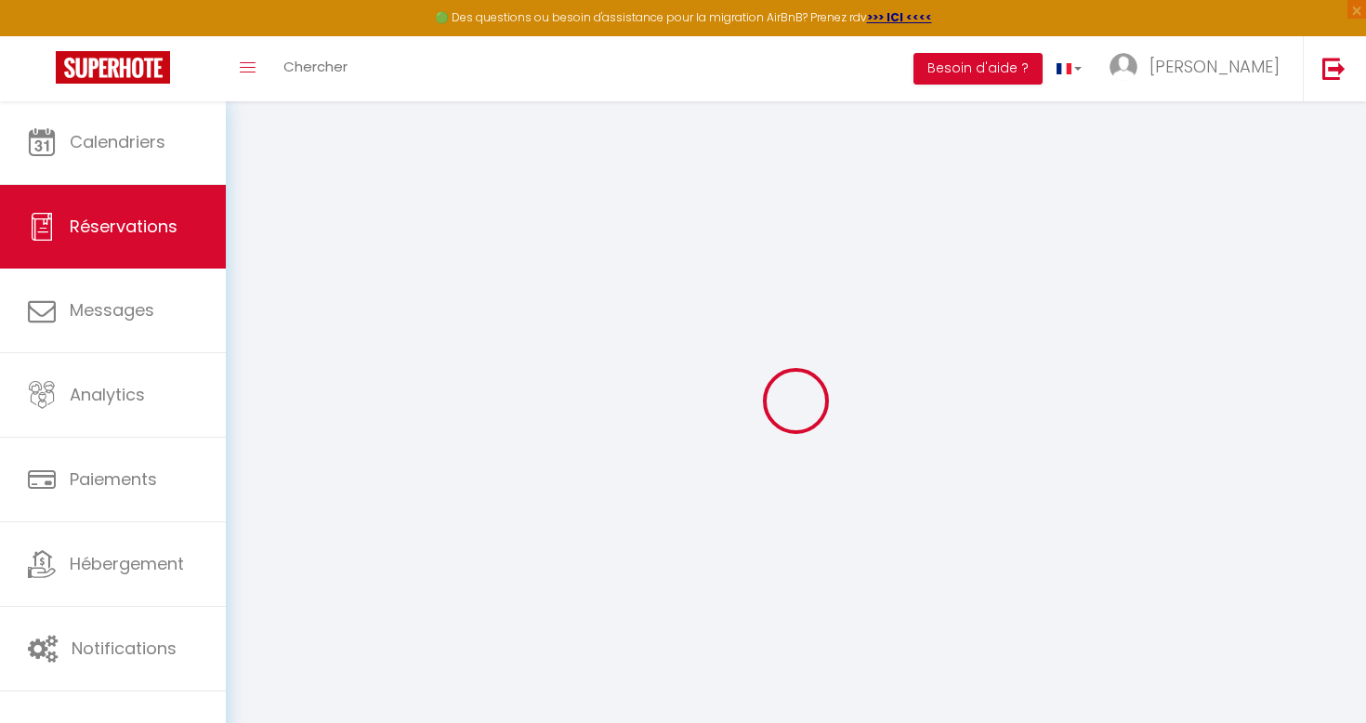
type input "141.75"
type input "13.46"
select select "42454"
select select "1"
select select
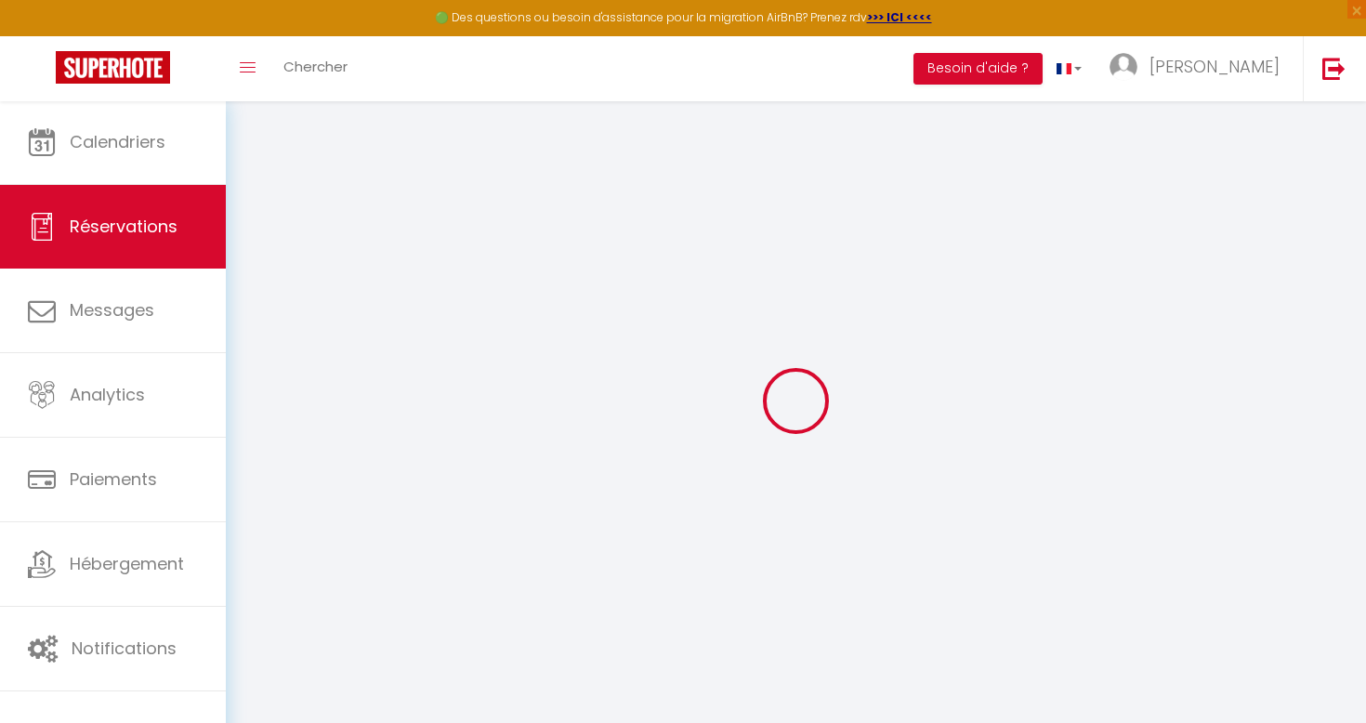
select select
type input "2"
select select "12"
select select
type input "784.8"
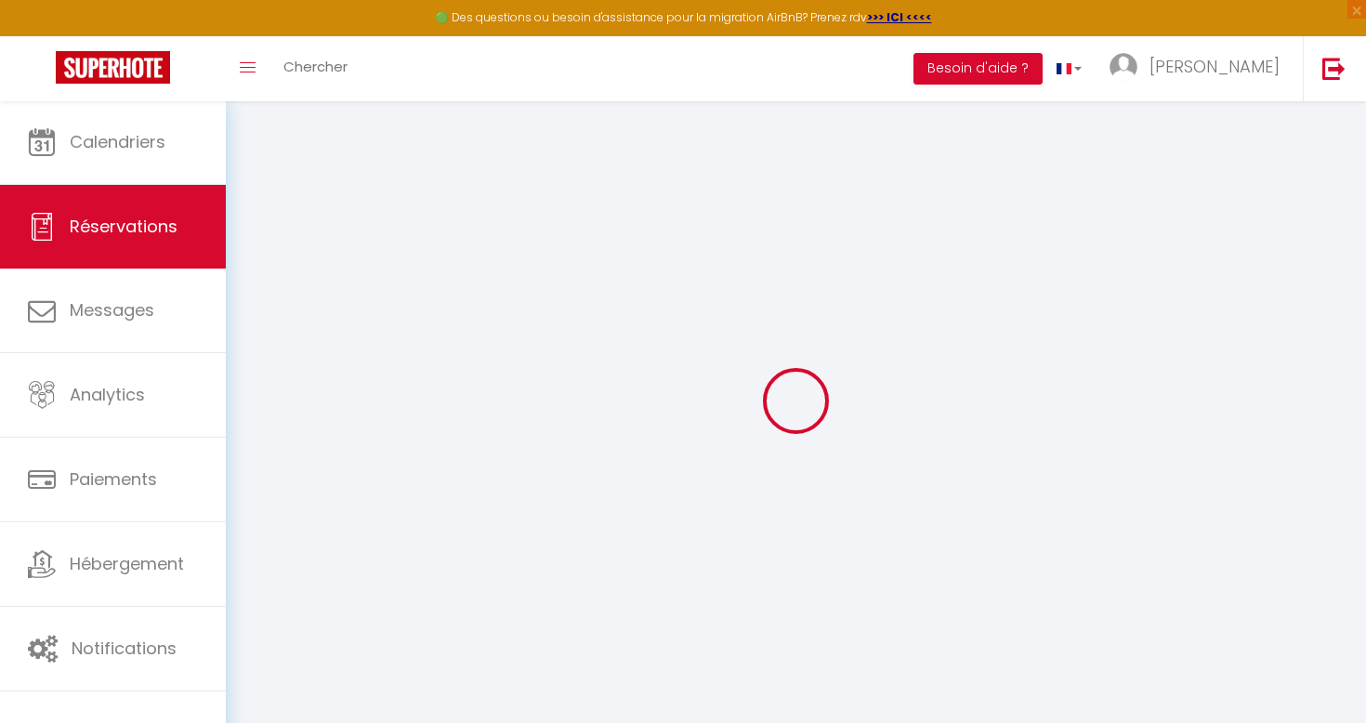
checkbox input "false"
type input "0"
select select "2"
type input "0"
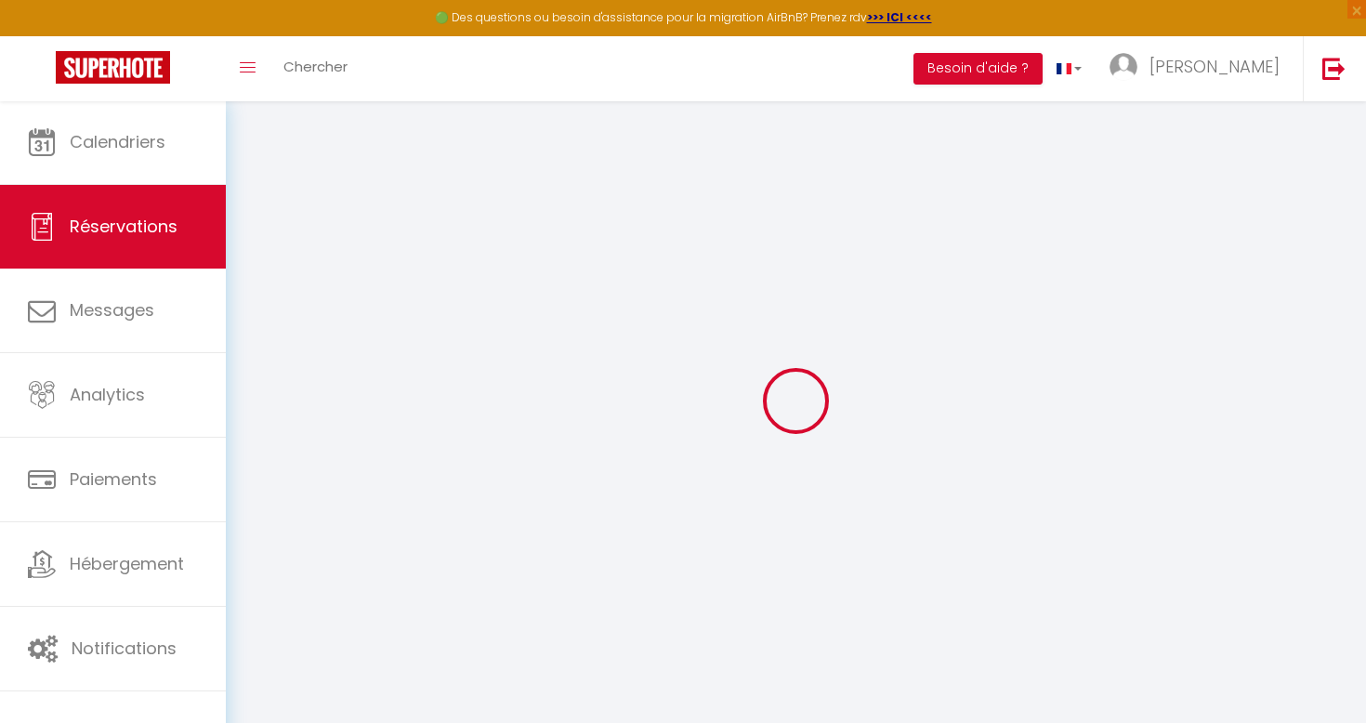
type input "0"
select select
select select "14"
checkbox input "false"
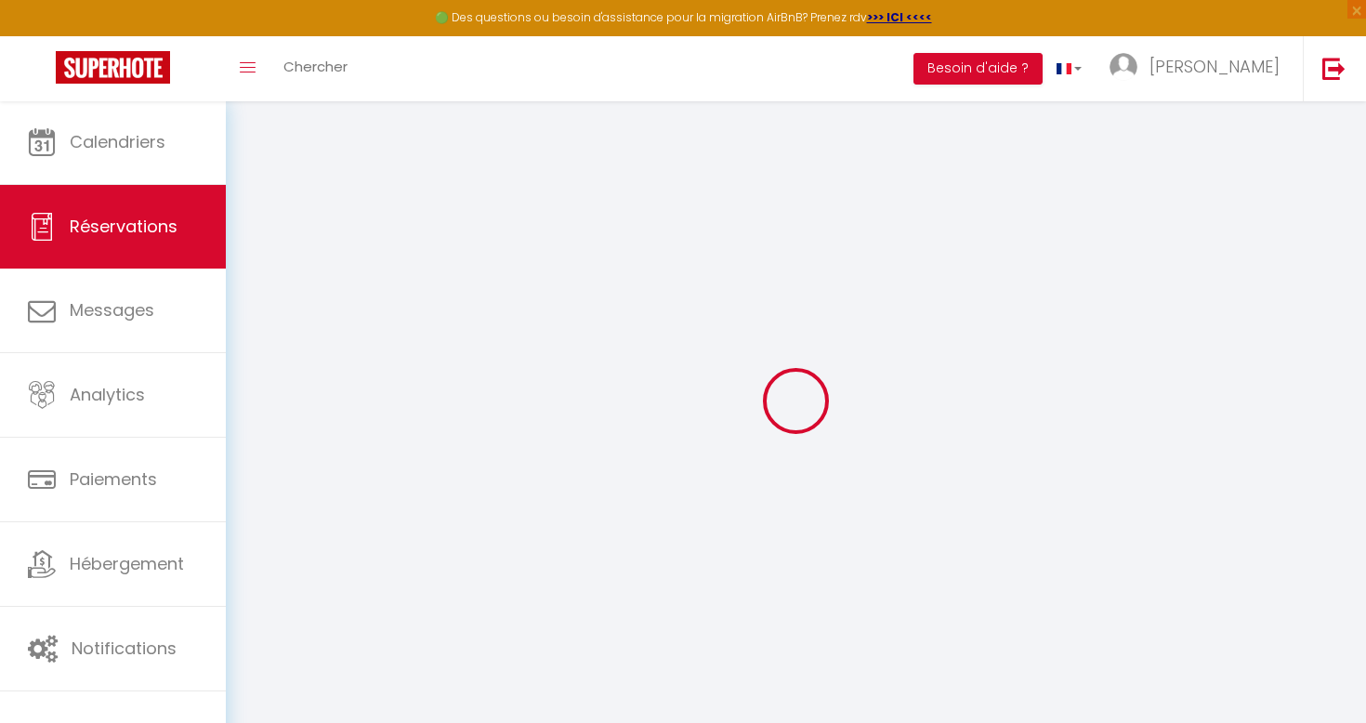
select select
checkbox input "false"
select select
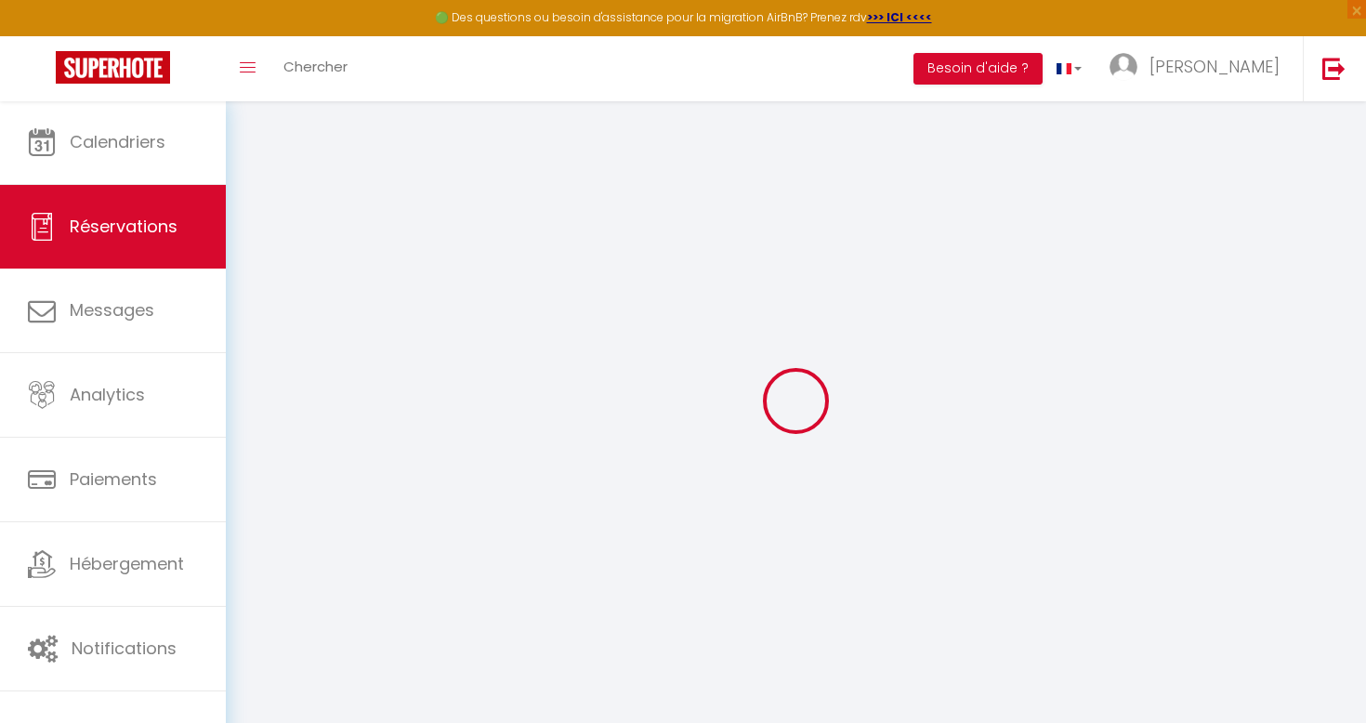
checkbox input "false"
select select
checkbox input "false"
type textarea "** THIS RESERVATION HAS BEEN PRE-PAID ** BOOKING NOTE : Payment charge is EUR 1…"
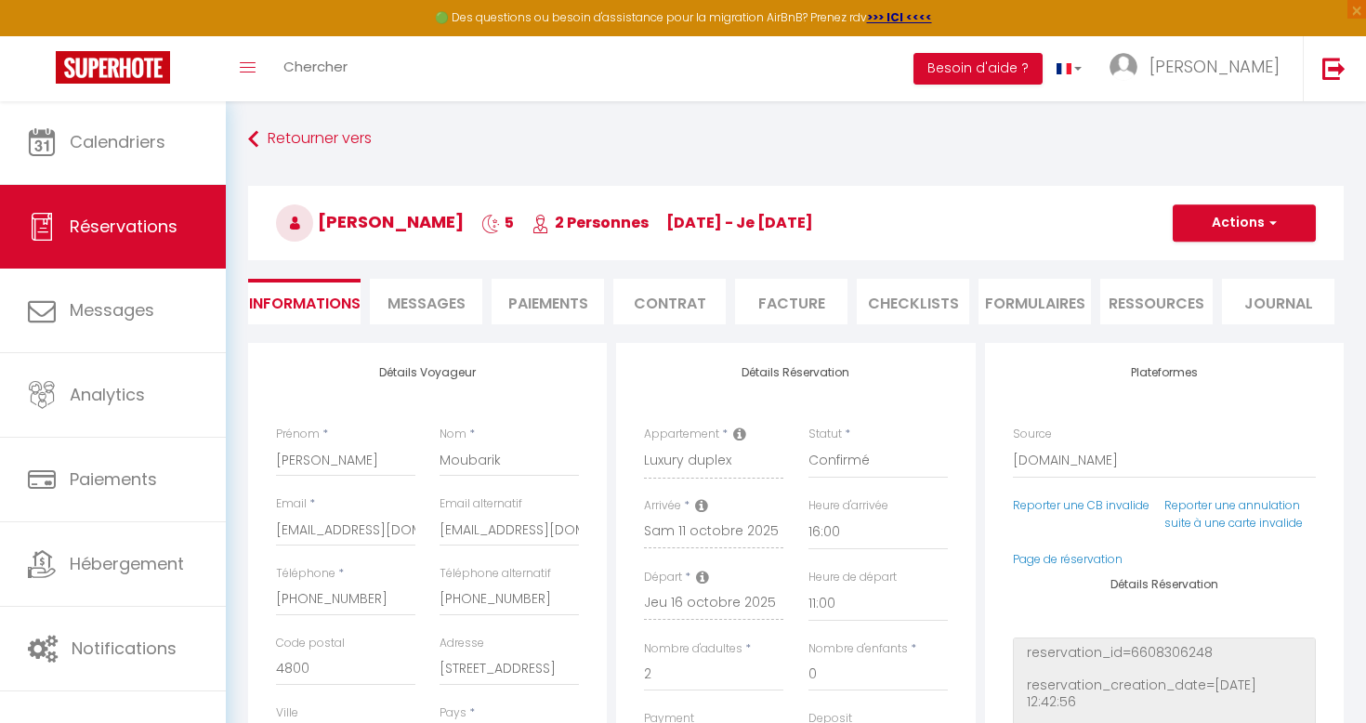
click at [1225, 225] on button "Actions" at bounding box center [1244, 222] width 143 height 37
click at [953, 240] on h3 "[PERSON_NAME] 5 2 Personnes [DATE] - je [DATE]" at bounding box center [796, 223] width 1096 height 74
click at [585, 290] on li "Paiements" at bounding box center [548, 302] width 112 height 46
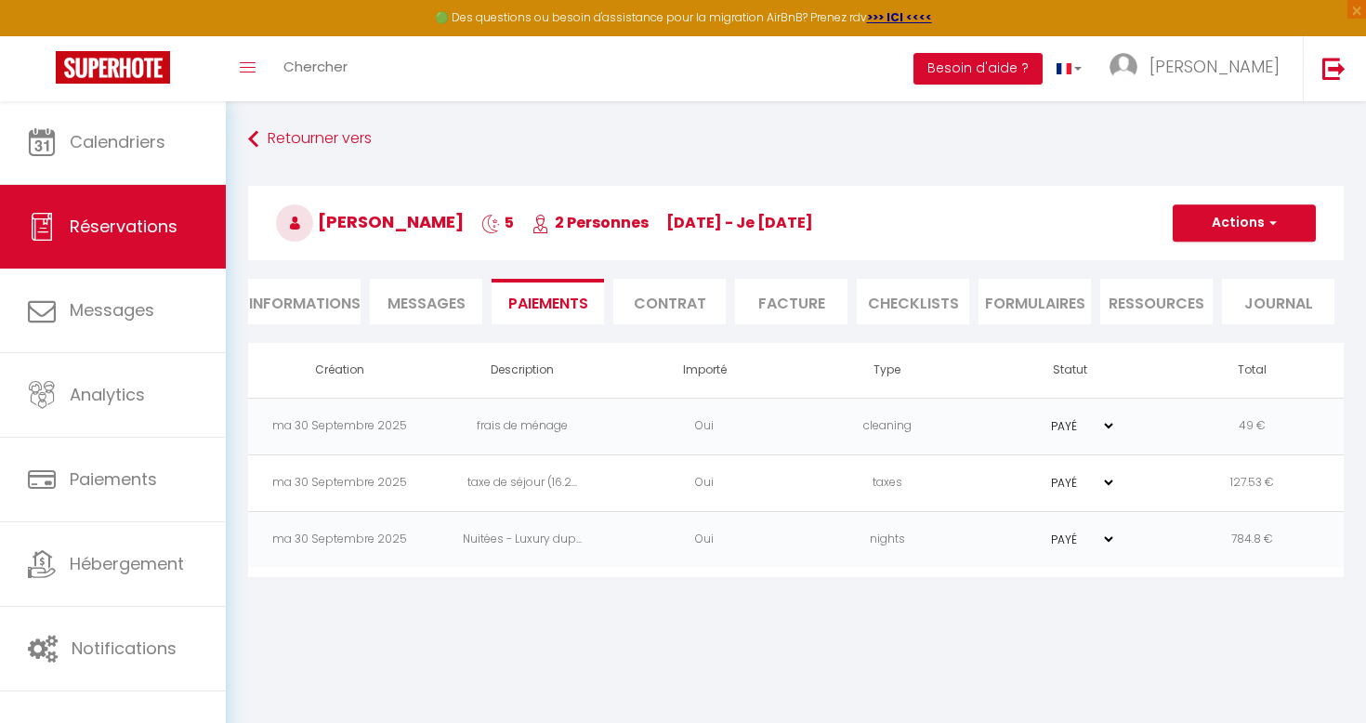
click at [1244, 226] on button "Actions" at bounding box center [1244, 222] width 143 height 37
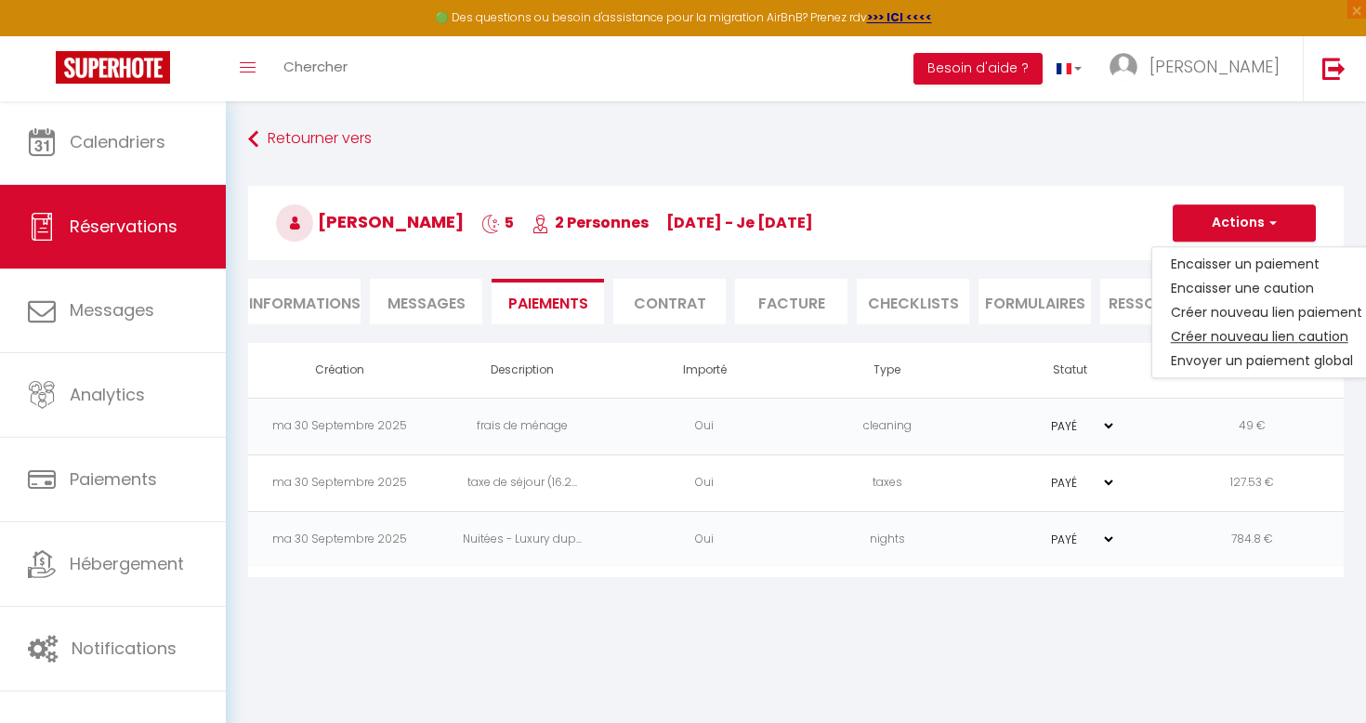
click at [1243, 334] on link "Créer nouveau lien caution" at bounding box center [1266, 336] width 229 height 24
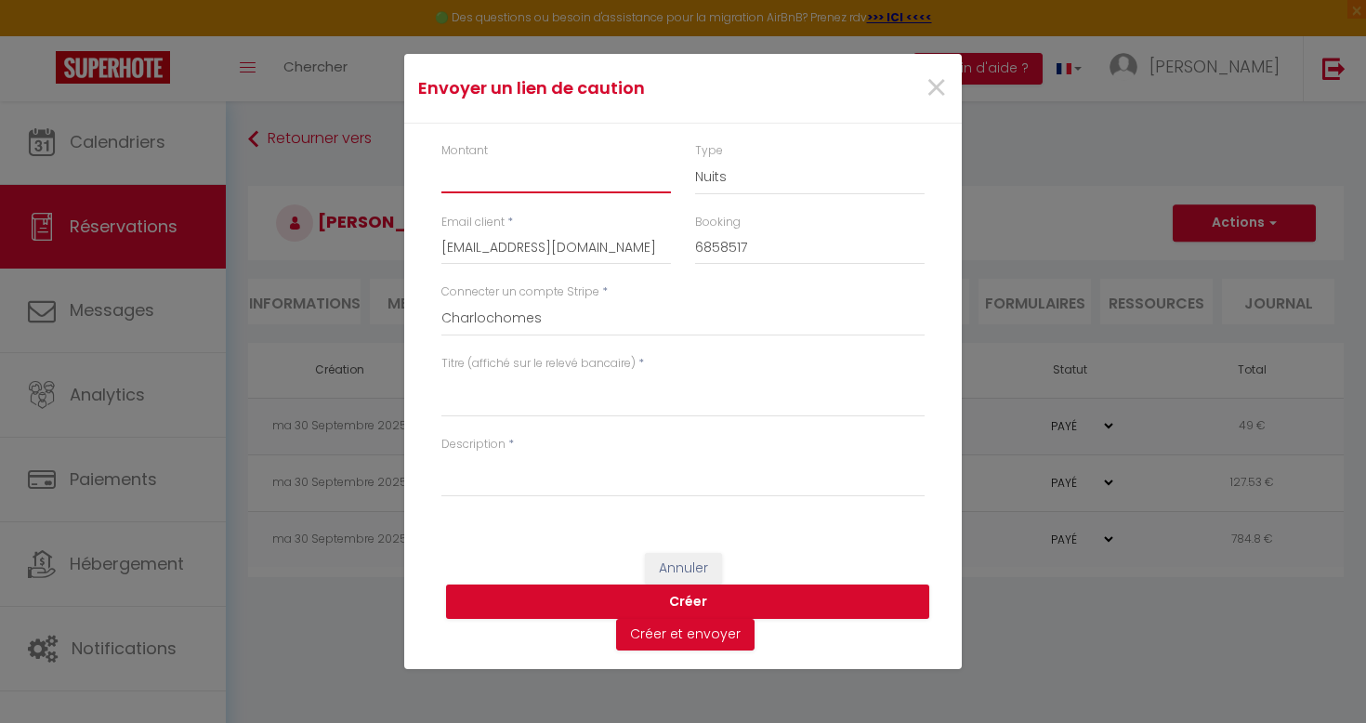
click at [575, 185] on input "Montant" at bounding box center [556, 176] width 230 height 33
click at [579, 603] on button "Créer" at bounding box center [687, 602] width 483 height 35
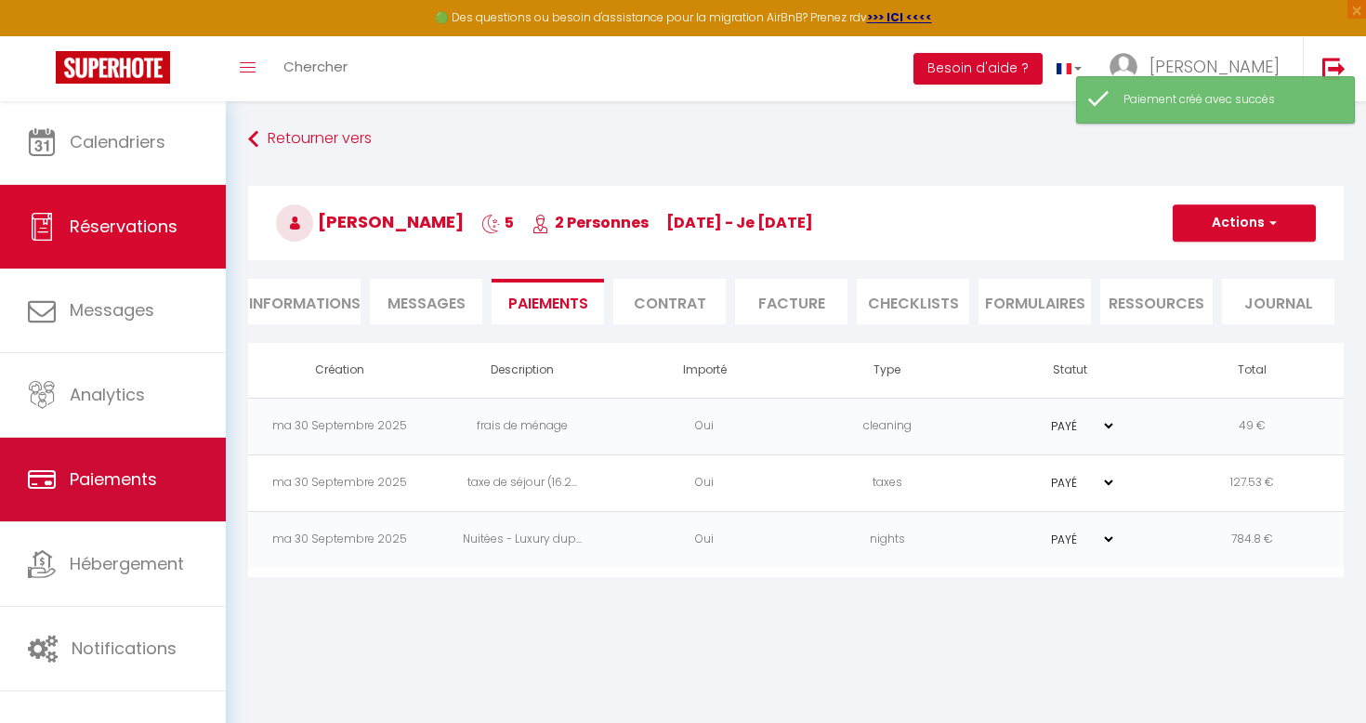
click at [92, 479] on span "Paiements" at bounding box center [113, 478] width 87 height 23
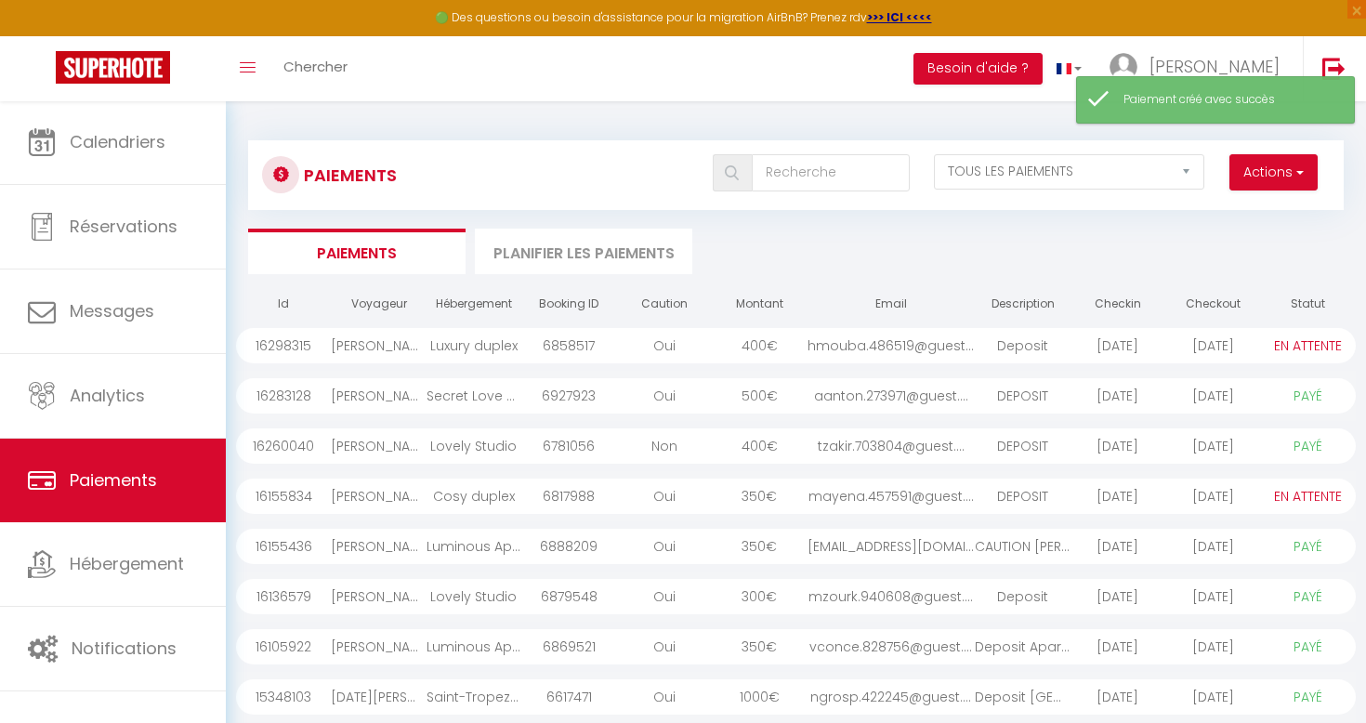
click at [1106, 342] on div "[DATE]" at bounding box center [1118, 345] width 95 height 35
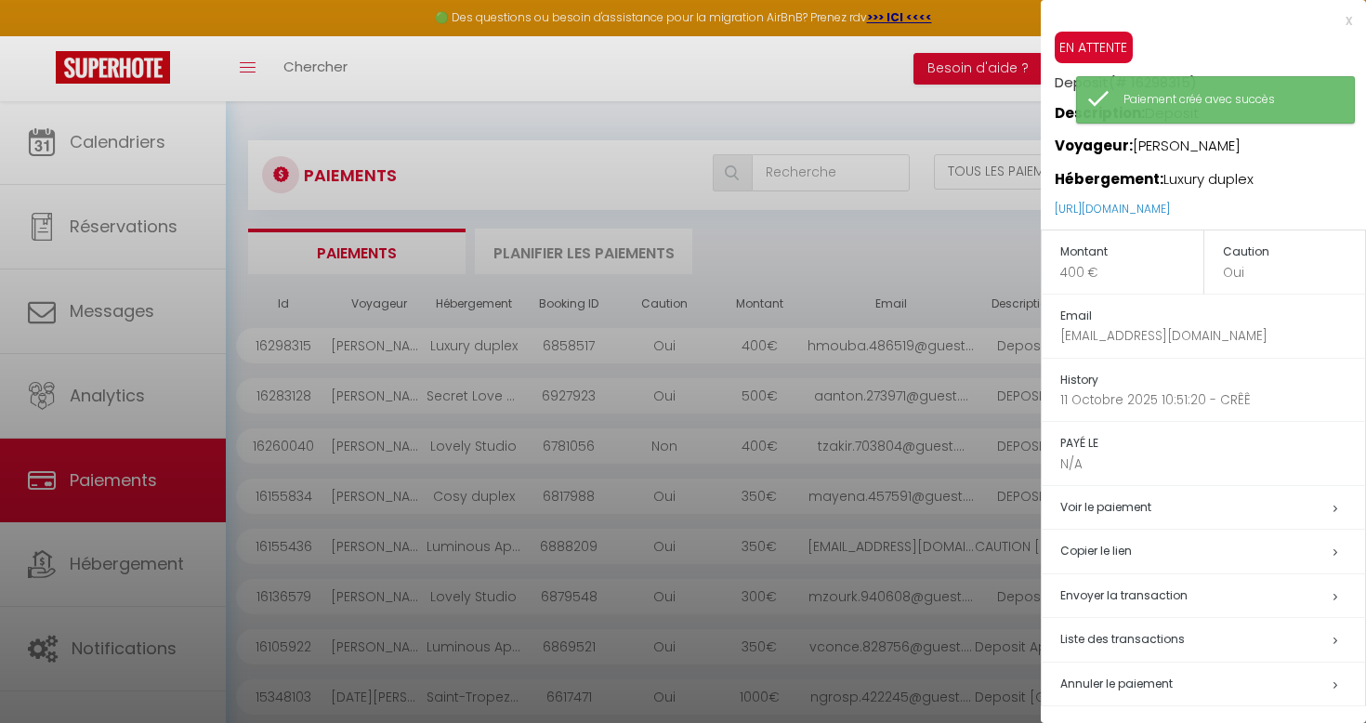
click at [1172, 547] on h5 "Copier le lien" at bounding box center [1212, 551] width 305 height 21
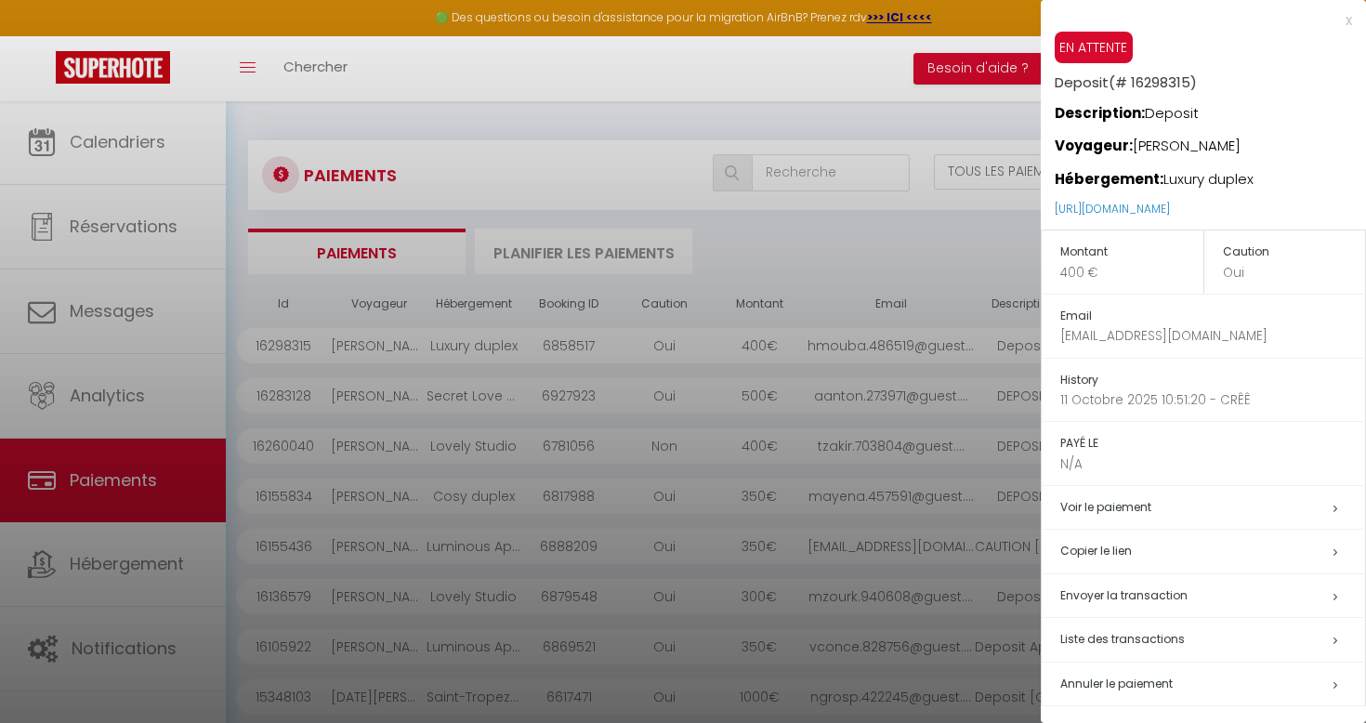
click at [1172, 547] on h5 "Copier le lien" at bounding box center [1212, 551] width 305 height 21
click at [514, 312] on div at bounding box center [683, 361] width 1366 height 723
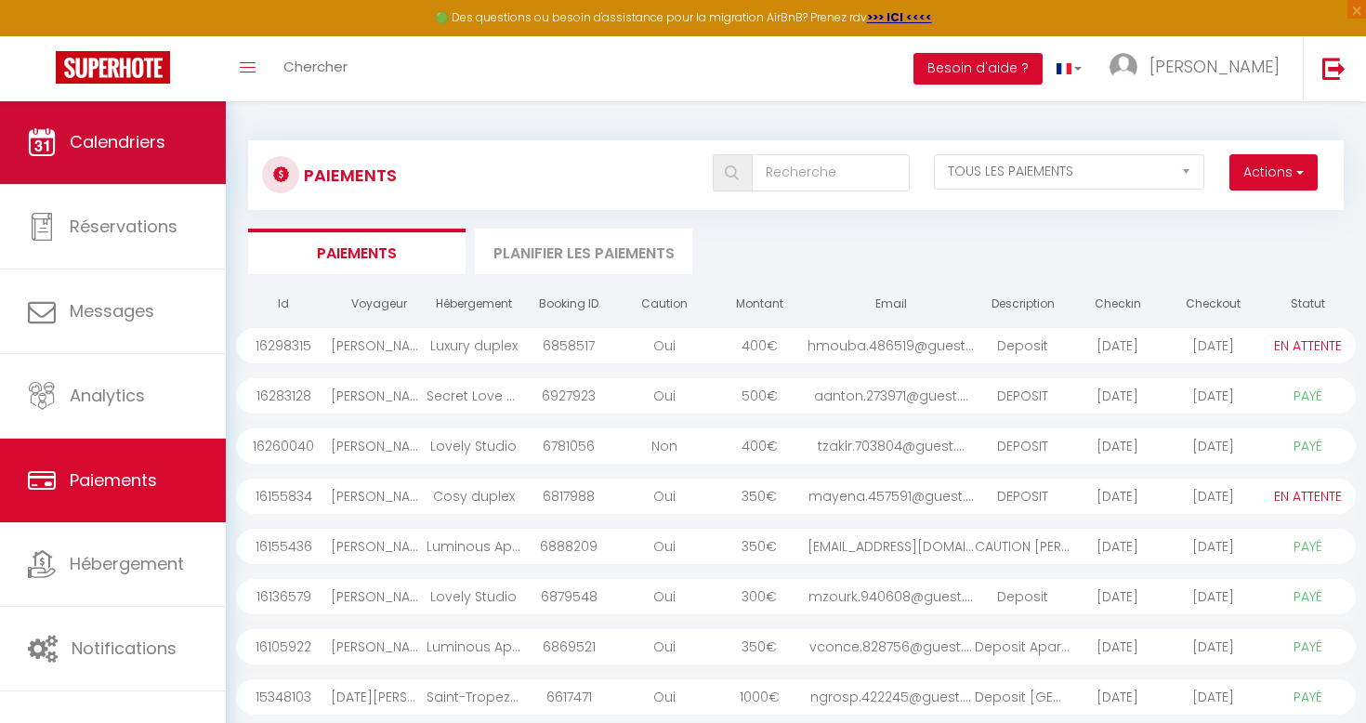
click at [178, 171] on link "Calendriers" at bounding box center [113, 142] width 226 height 84
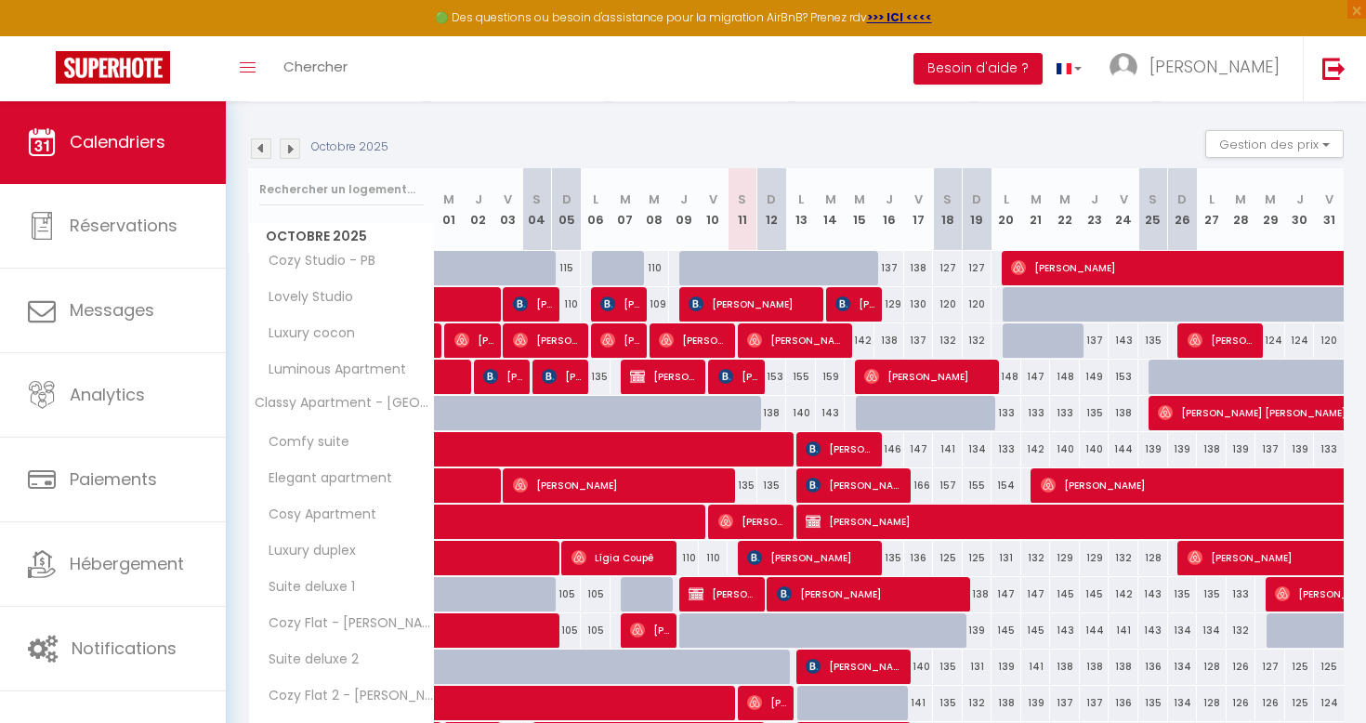
scroll to position [110, 0]
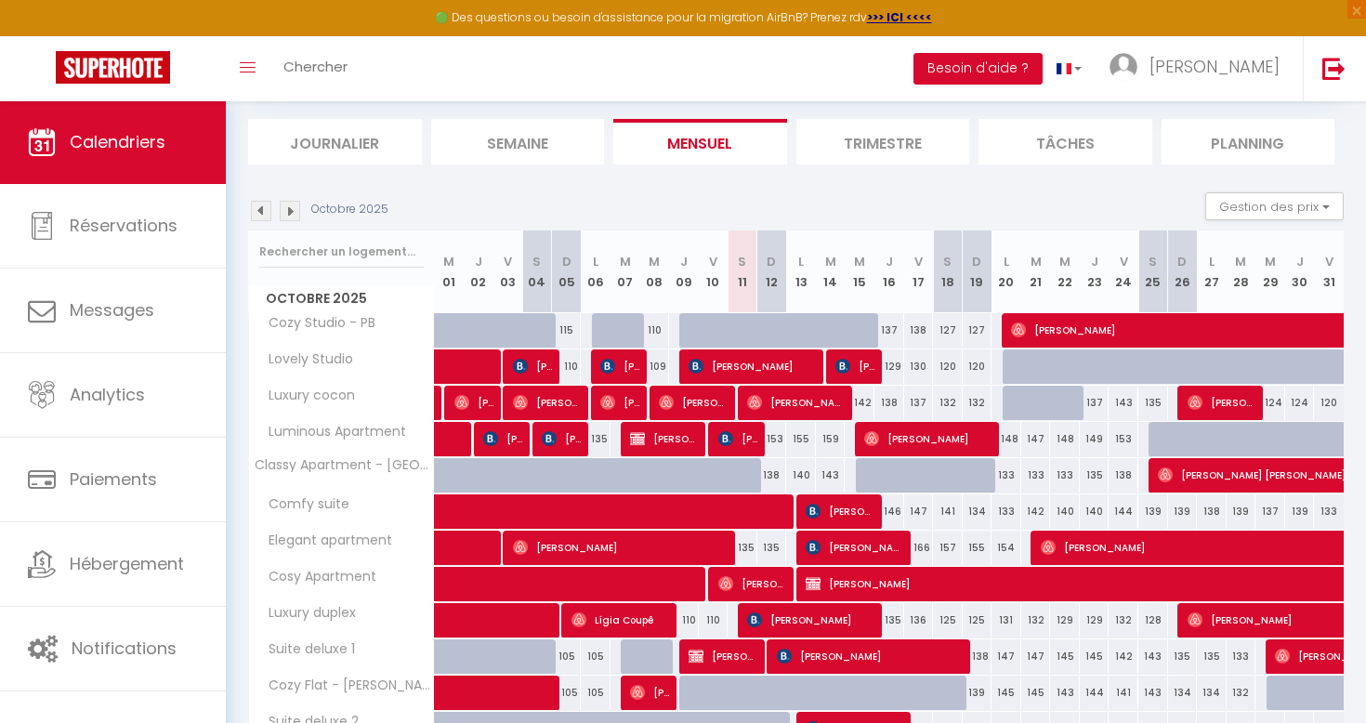
click at [296, 213] on img at bounding box center [290, 211] width 20 height 20
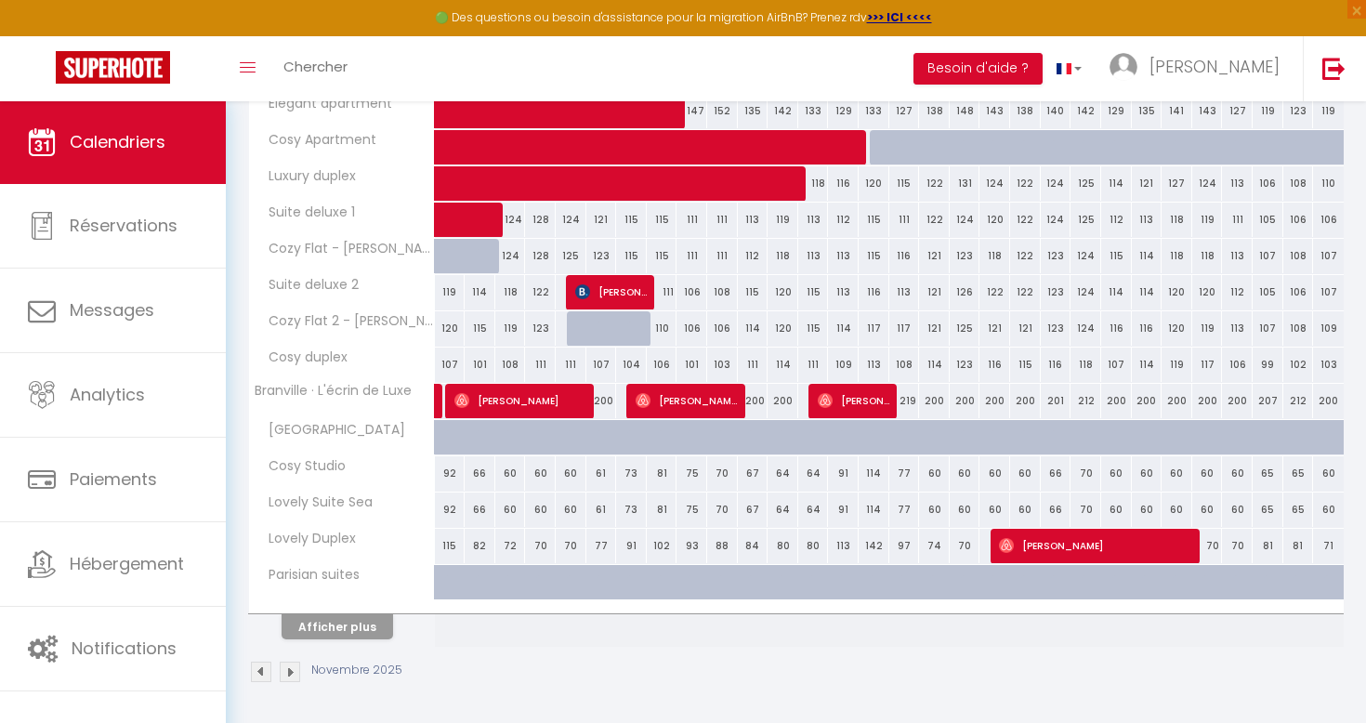
scroll to position [545, 0]
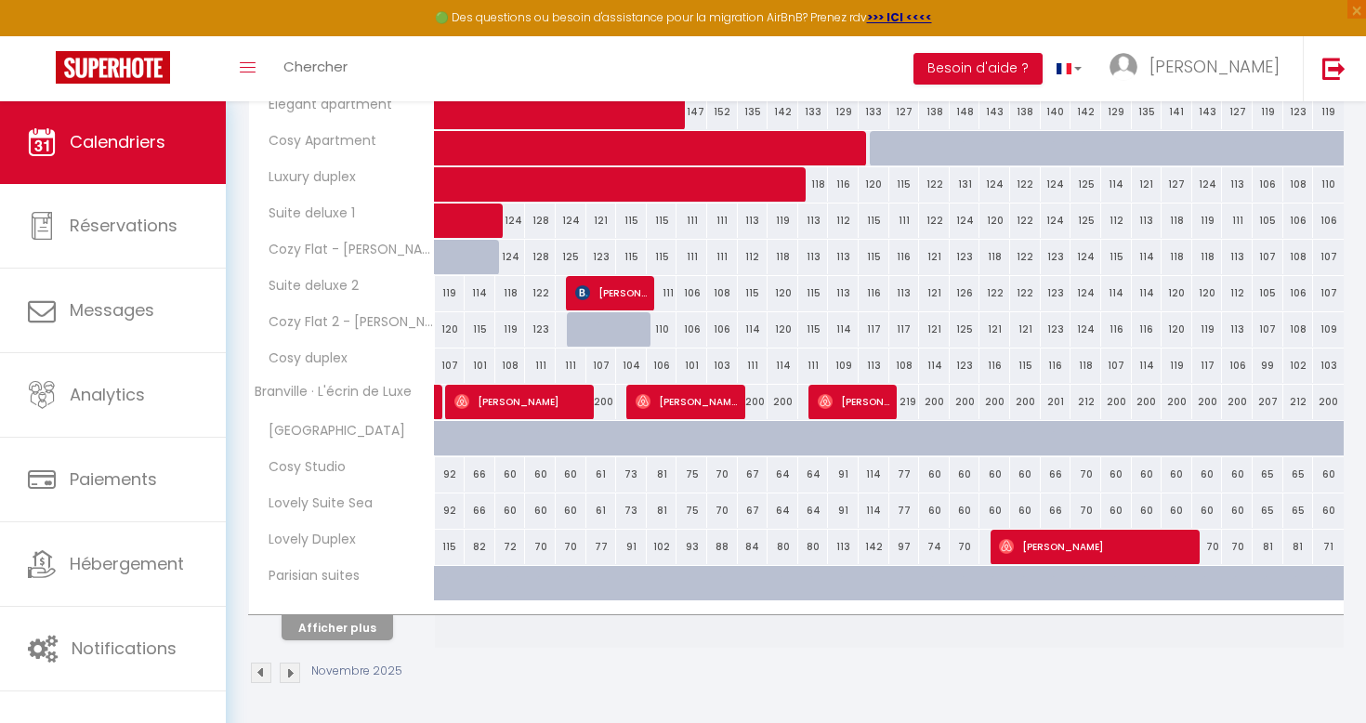
click at [338, 621] on button "Afficher plus" at bounding box center [338, 627] width 112 height 25
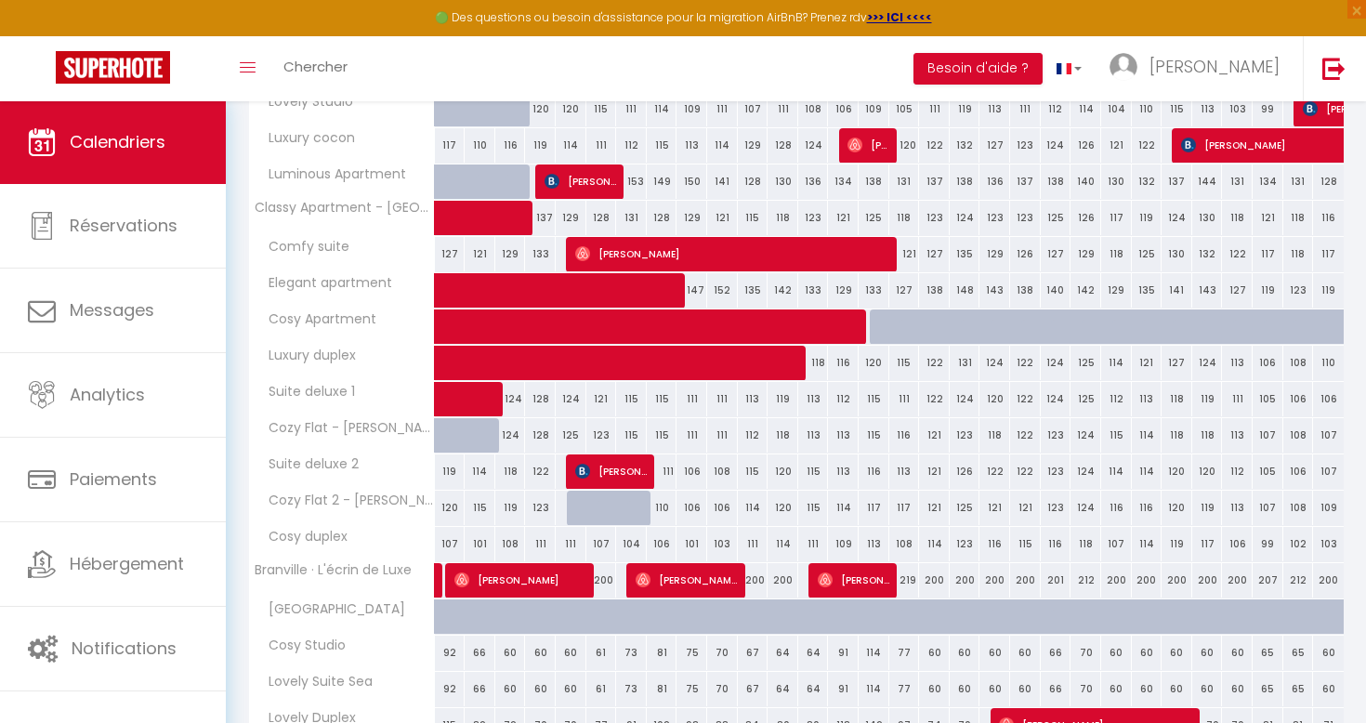
scroll to position [375, 0]
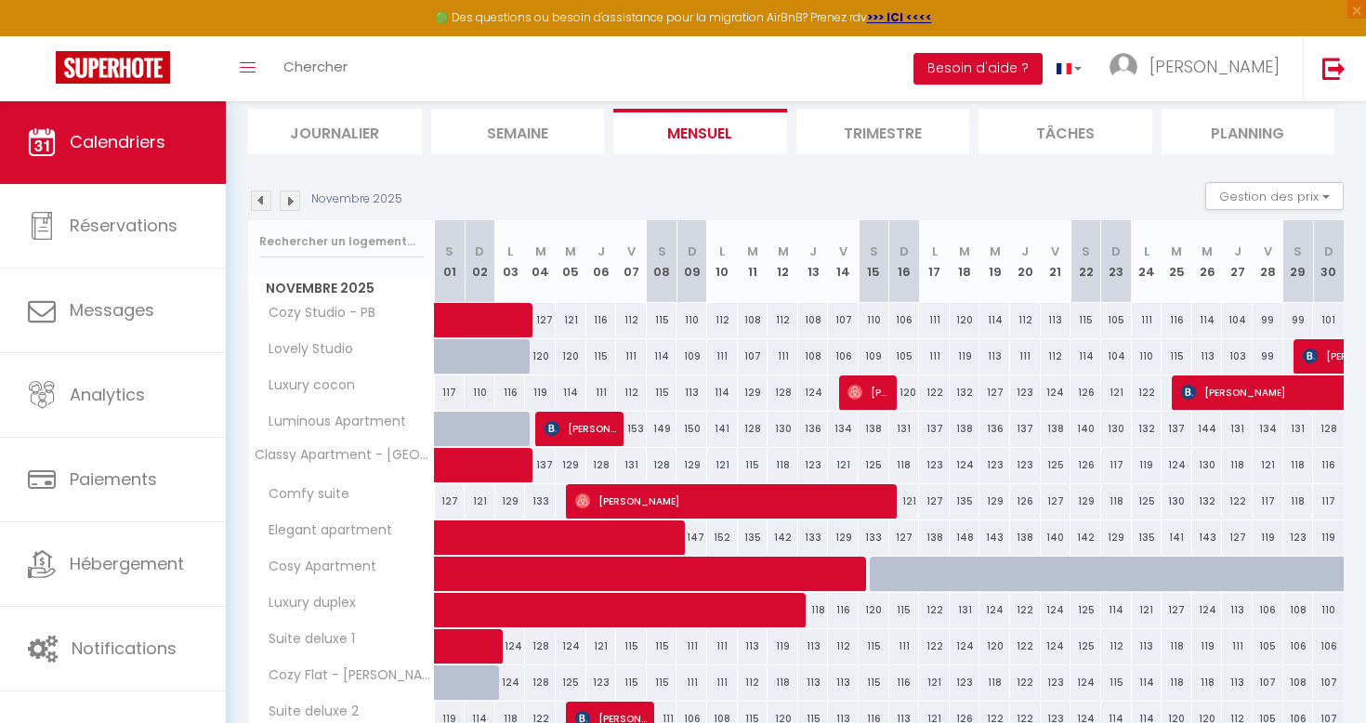
click at [286, 202] on img at bounding box center [290, 201] width 20 height 20
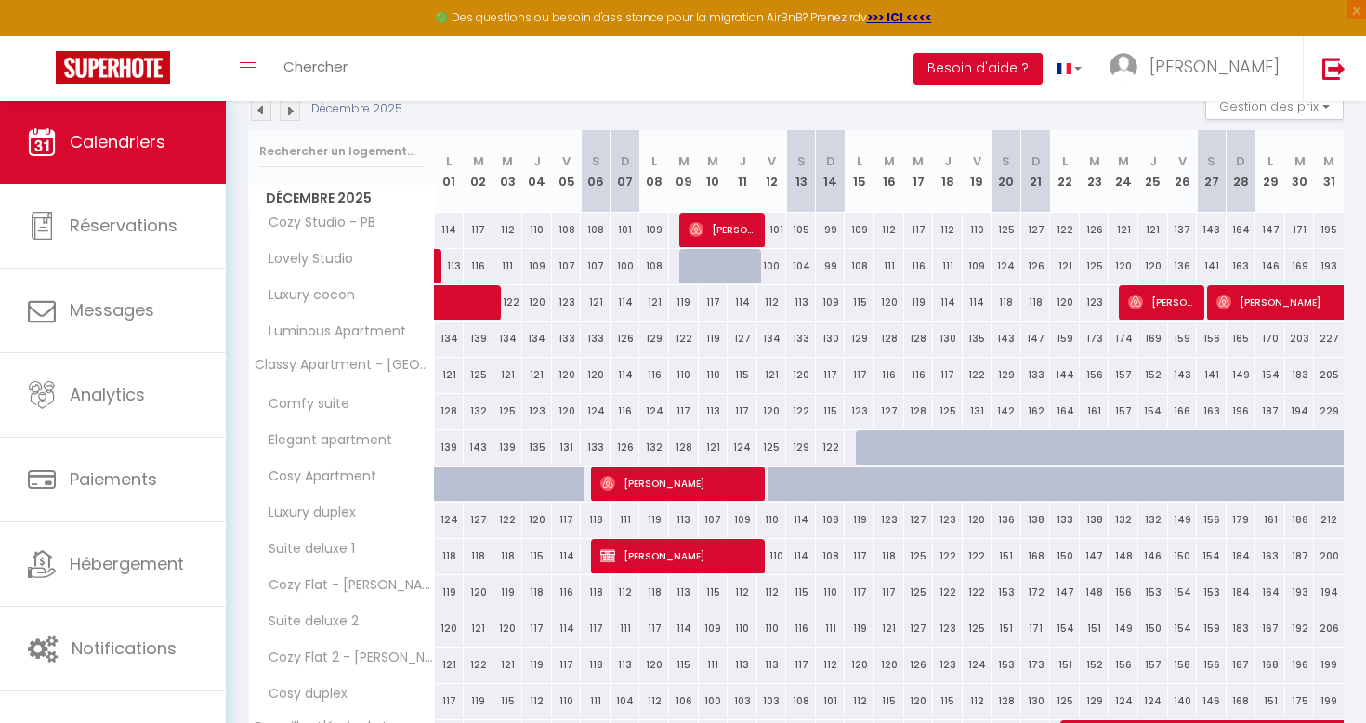
scroll to position [409, 0]
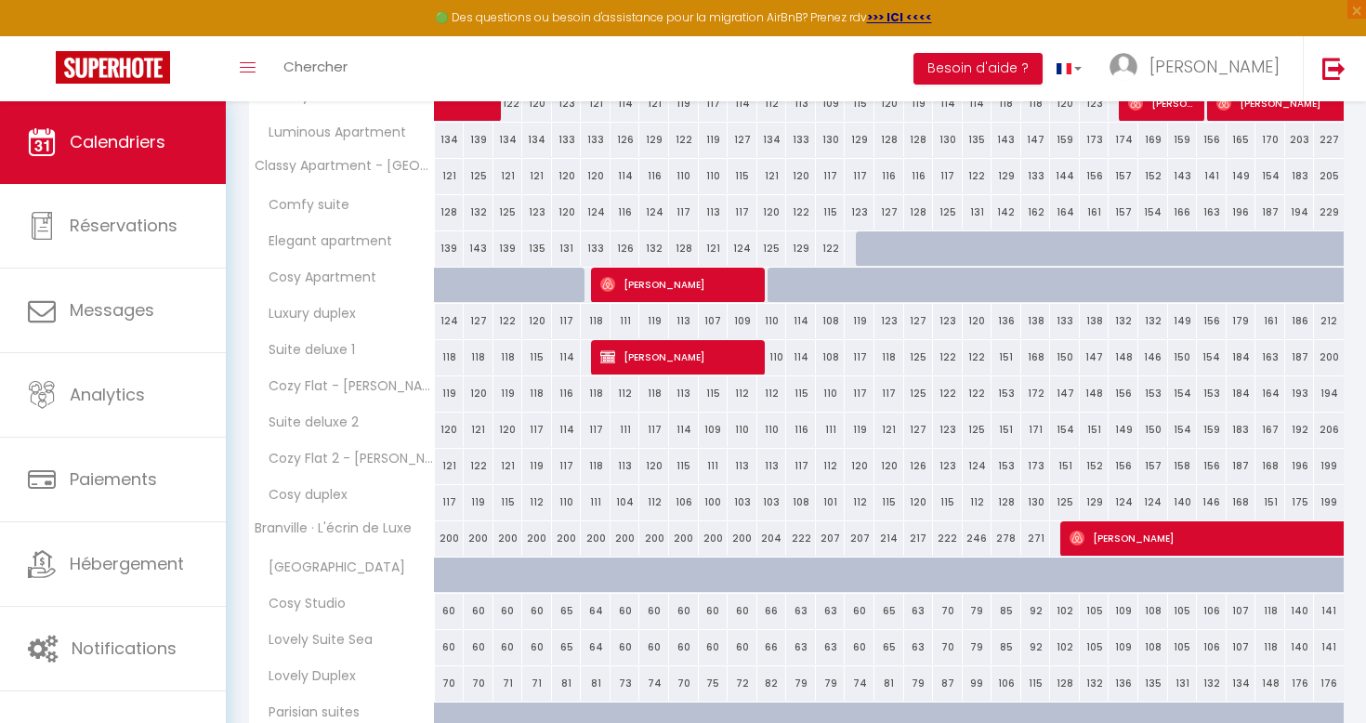
click at [622, 287] on span "[PERSON_NAME]" at bounding box center [679, 284] width 159 height 35
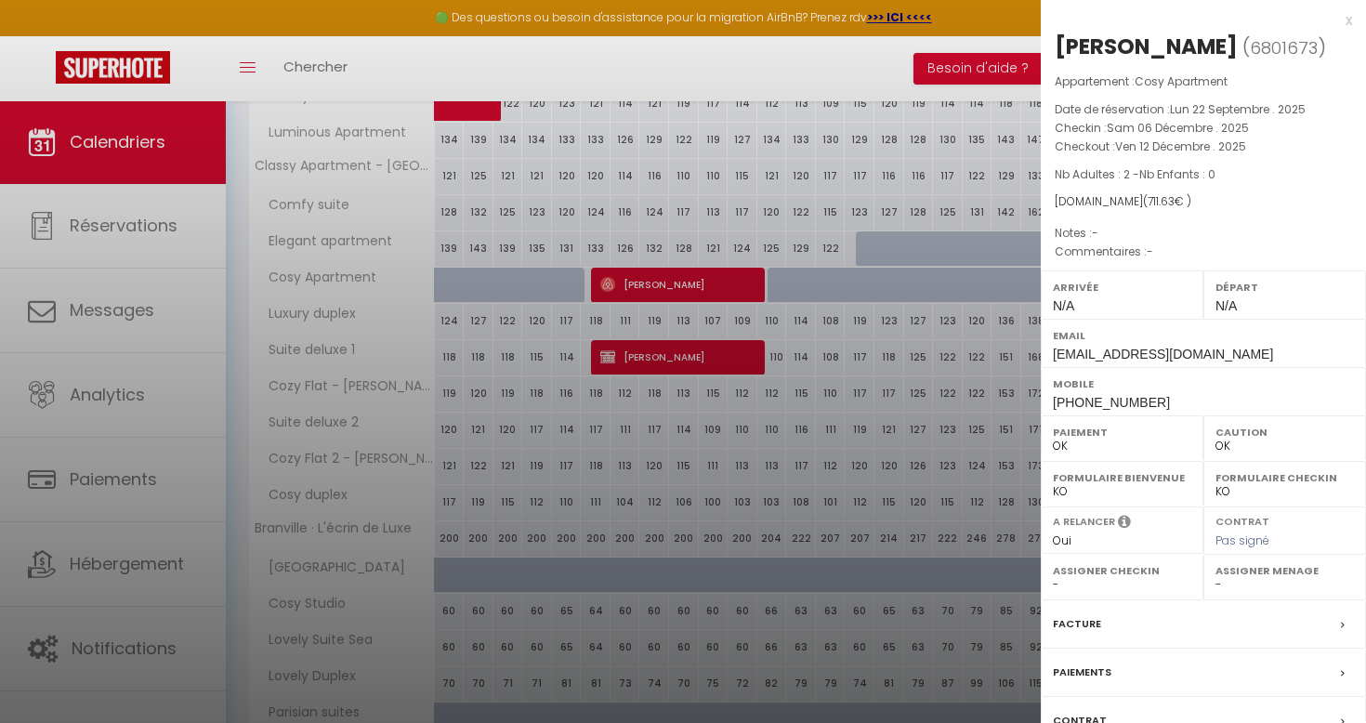
click at [677, 349] on div at bounding box center [683, 361] width 1366 height 723
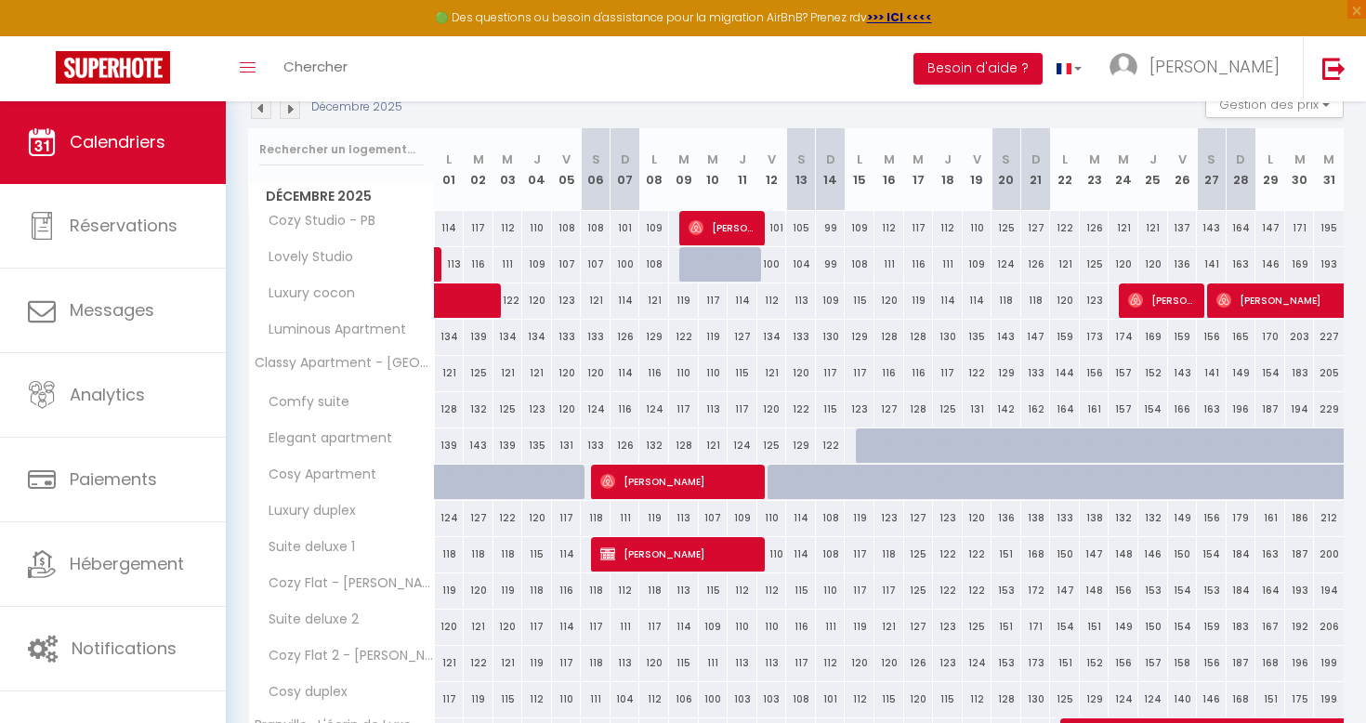
scroll to position [150, 0]
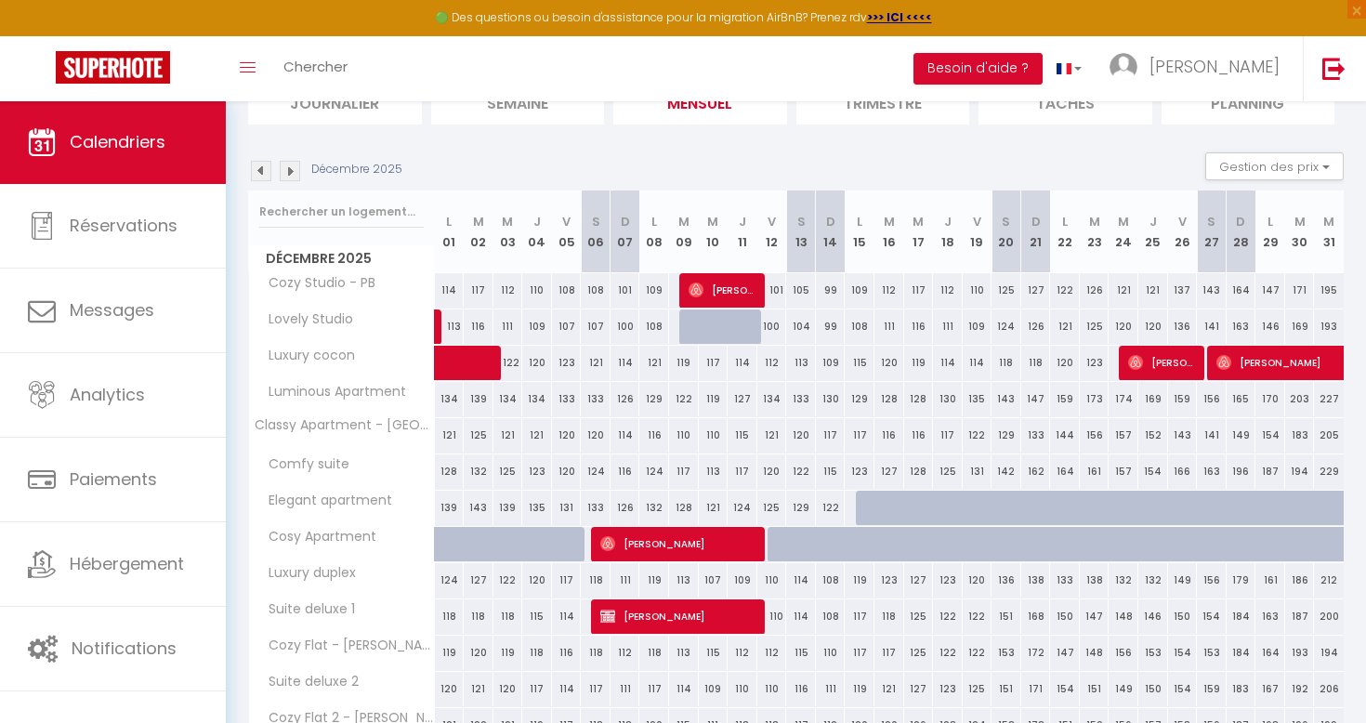
click at [288, 165] on img at bounding box center [290, 171] width 20 height 20
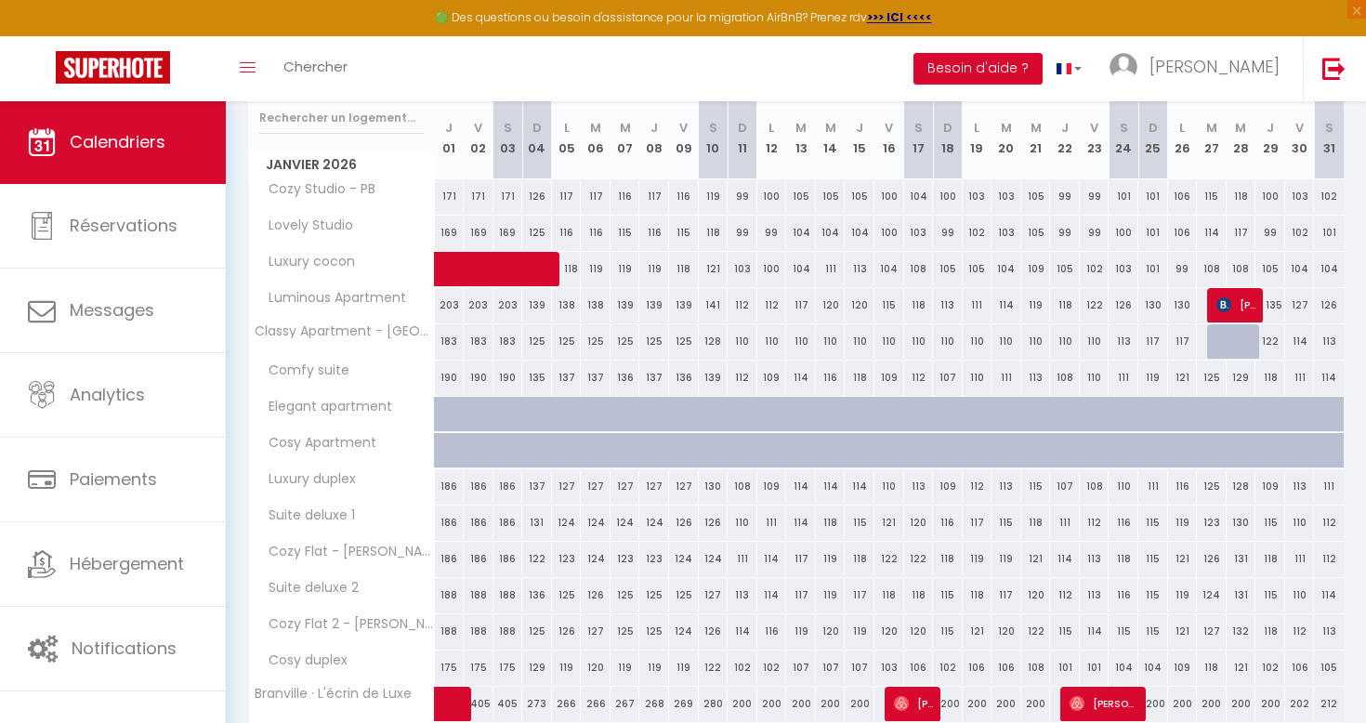
scroll to position [163, 0]
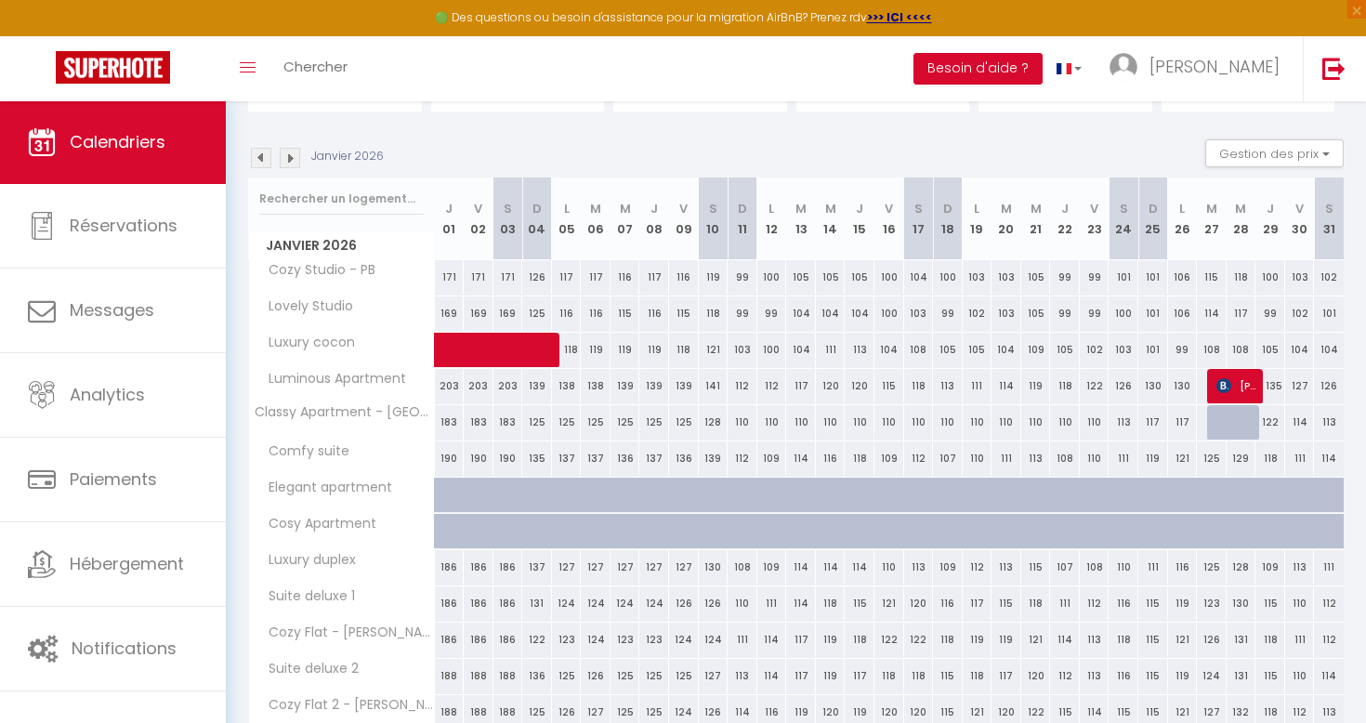
click at [289, 153] on img at bounding box center [290, 158] width 20 height 20
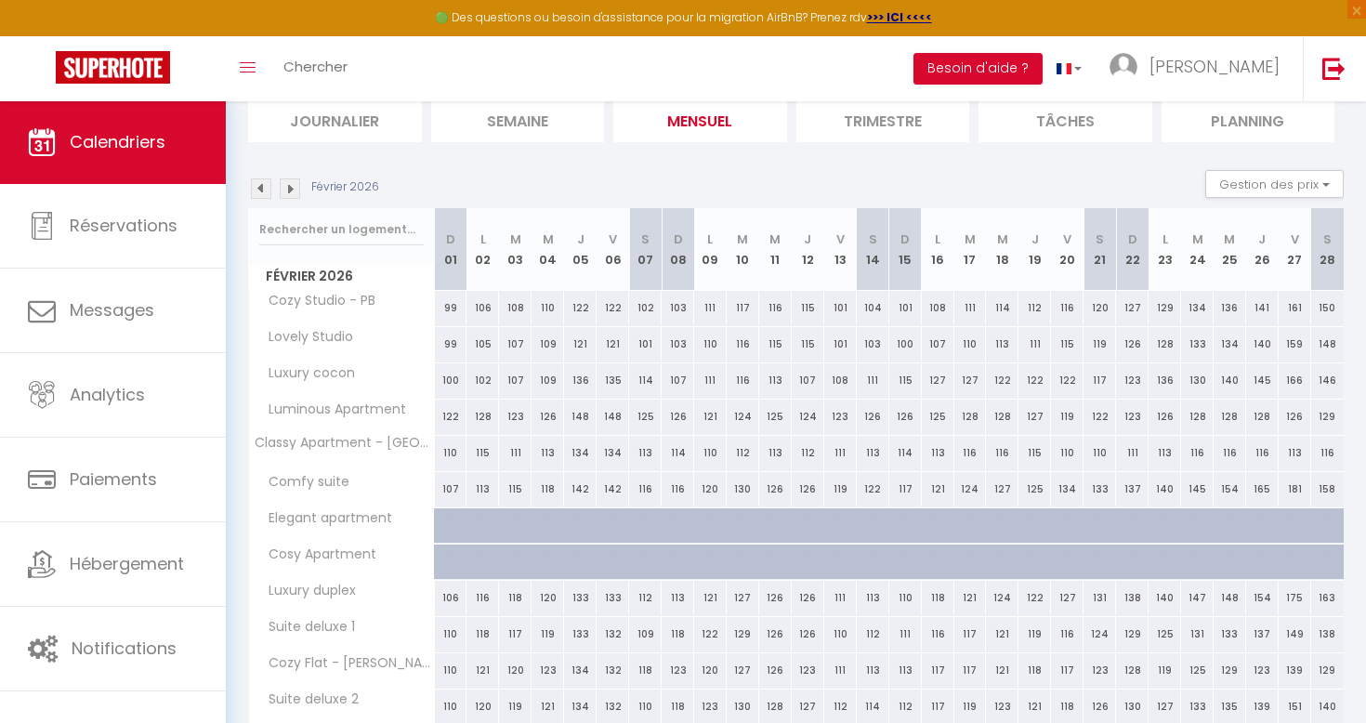
click at [288, 189] on img at bounding box center [290, 188] width 20 height 20
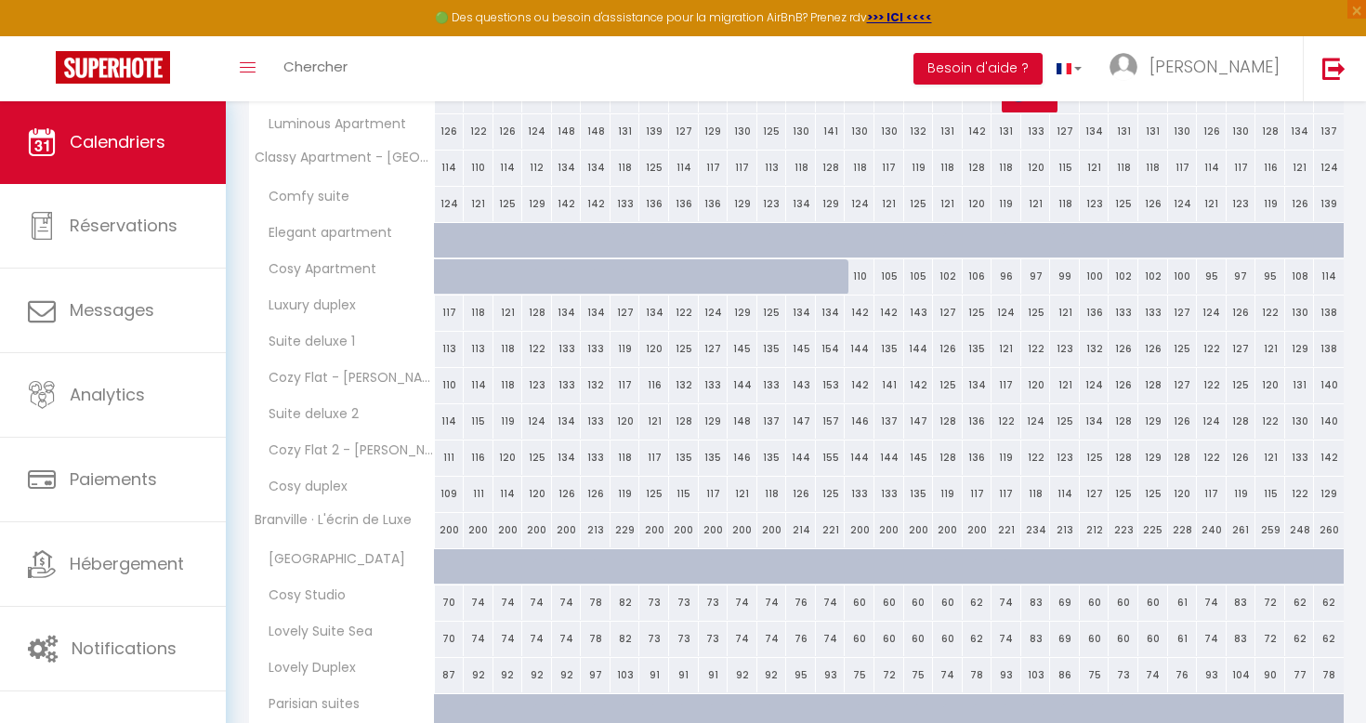
scroll to position [418, 0]
